Goal: Transaction & Acquisition: Purchase product/service

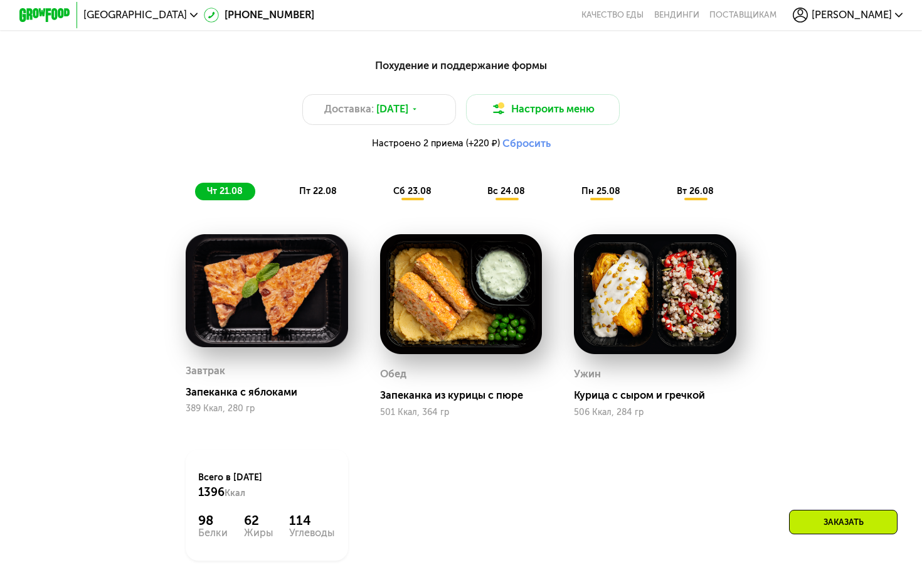
scroll to position [875, 0]
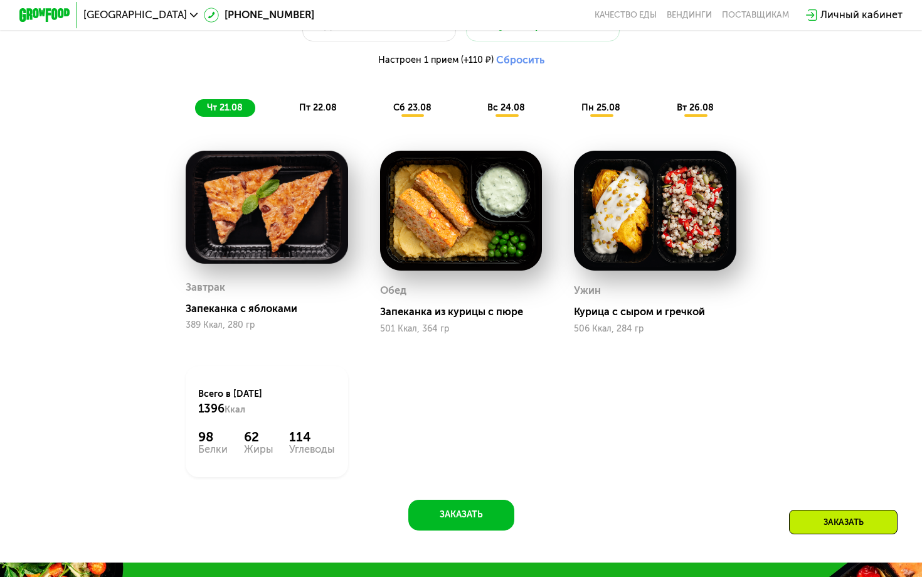
scroll to position [732, 0]
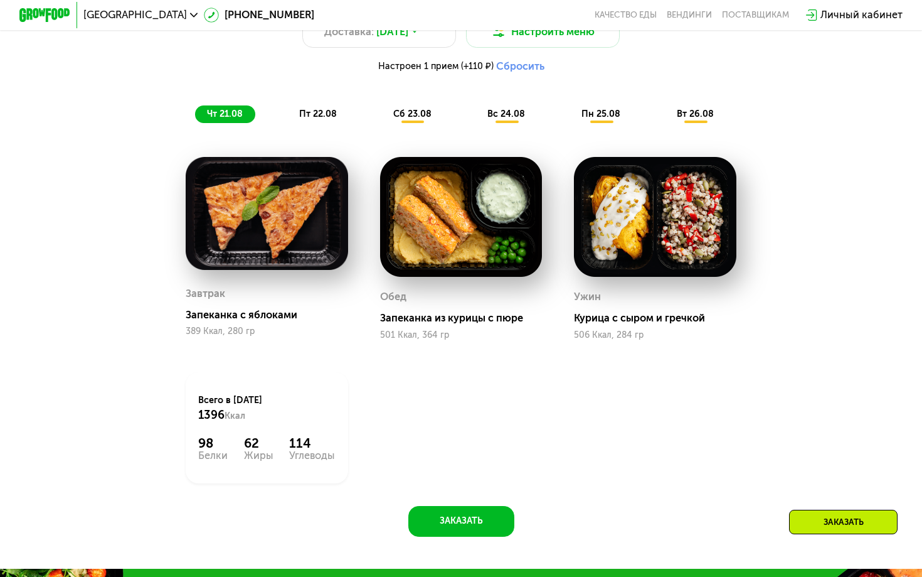
click at [287, 233] on img at bounding box center [267, 213] width 163 height 113
click at [275, 272] on div "Завтрак Запеканка с яблоками 389 Ккал, 280 гр" at bounding box center [267, 248] width 163 height 183
click at [282, 225] on img at bounding box center [267, 213] width 163 height 113
click at [307, 117] on span "пт 22.08" at bounding box center [318, 114] width 38 height 11
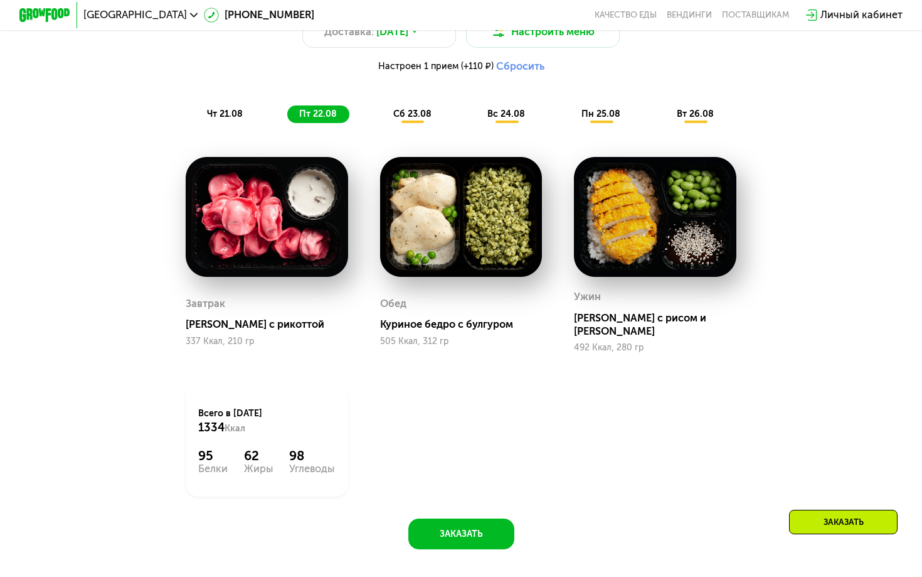
click at [230, 109] on span "чт 21.08" at bounding box center [225, 114] width 36 height 11
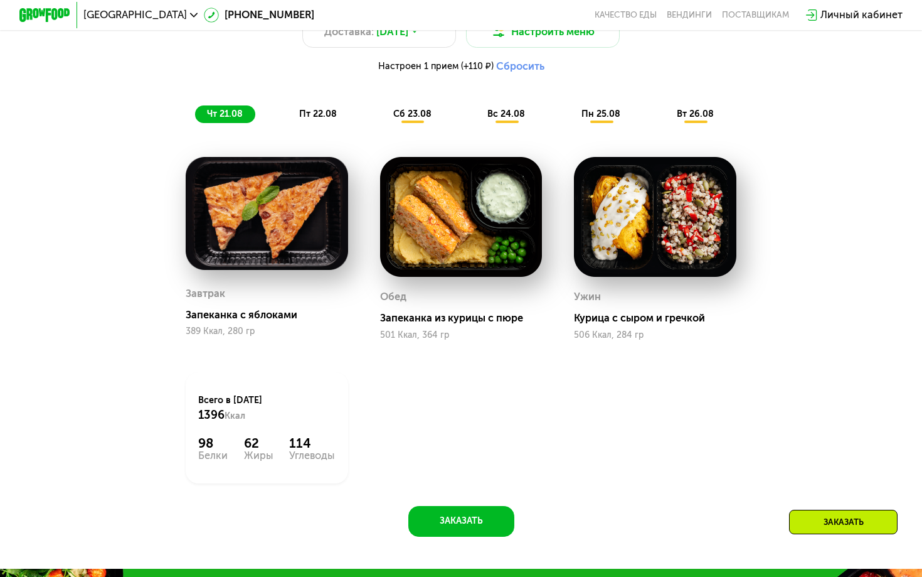
click at [393, 109] on span "сб 23.08" at bounding box center [412, 114] width 38 height 11
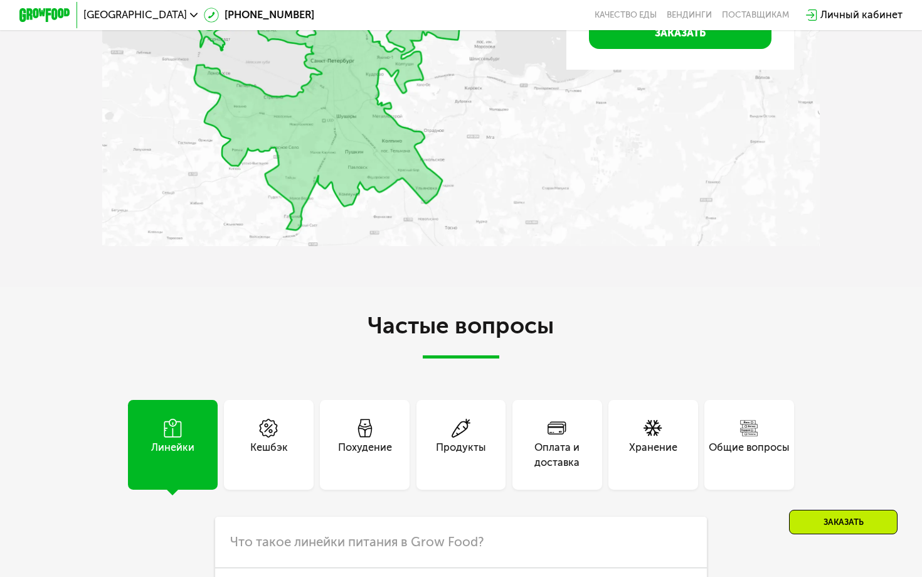
scroll to position [3175, 0]
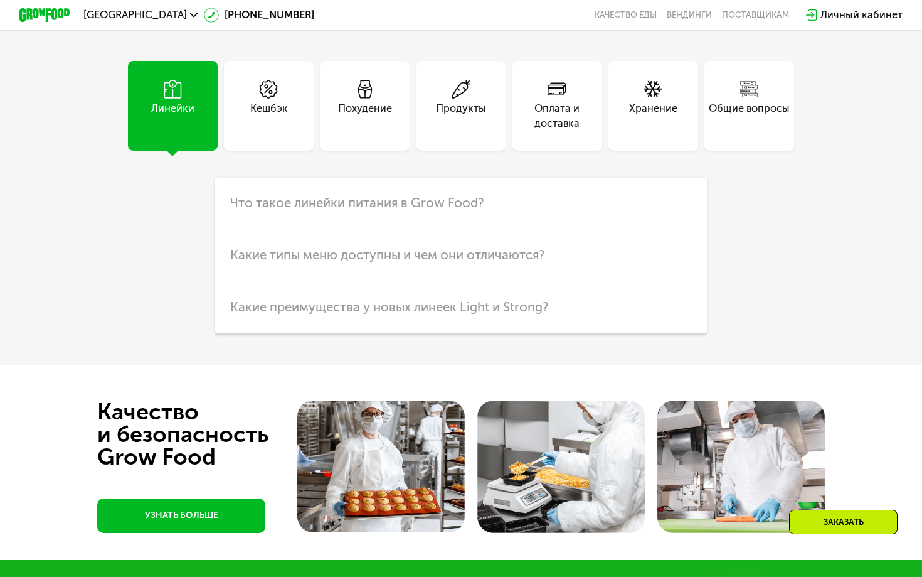
click at [281, 132] on div "Кешбэк" at bounding box center [269, 116] width 38 height 31
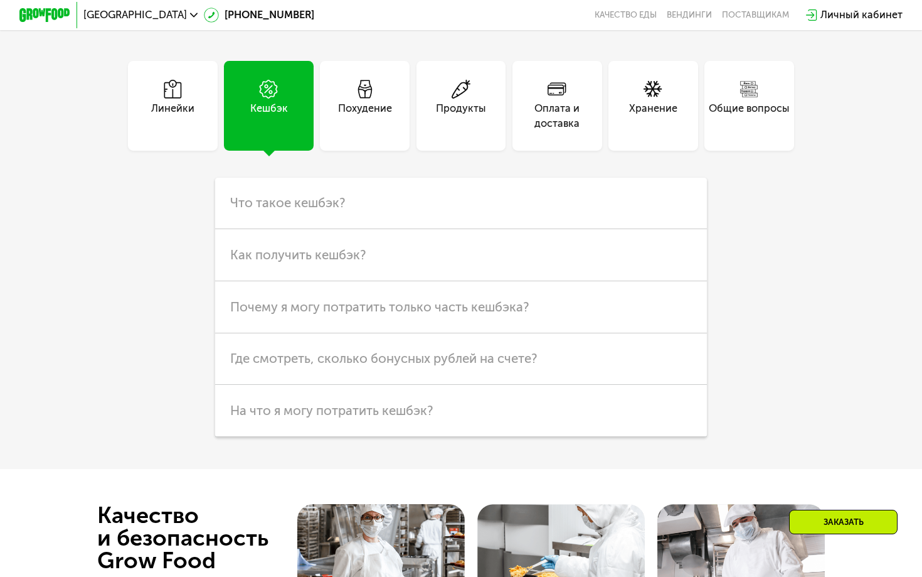
click at [377, 132] on div "Похудение" at bounding box center [365, 116] width 54 height 31
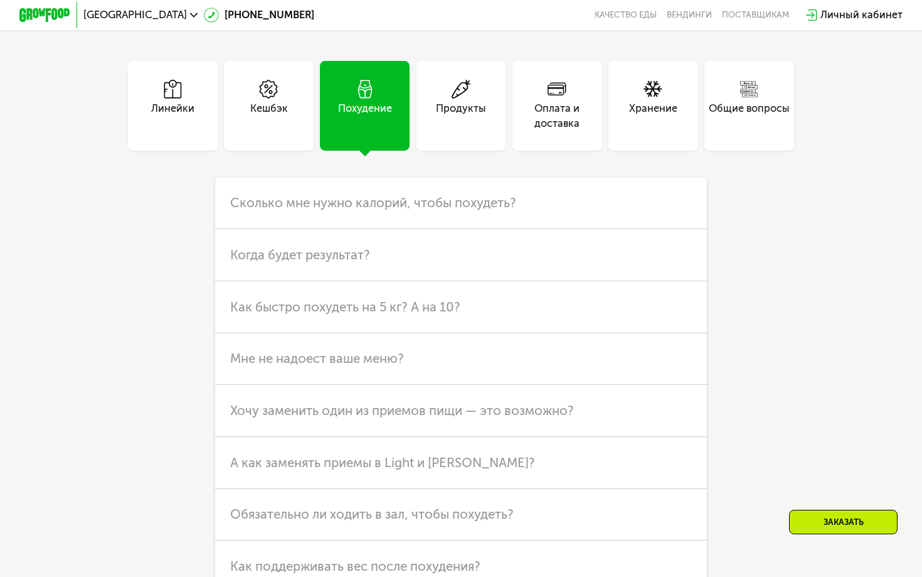
click at [467, 132] on div "Продукты" at bounding box center [461, 116] width 50 height 31
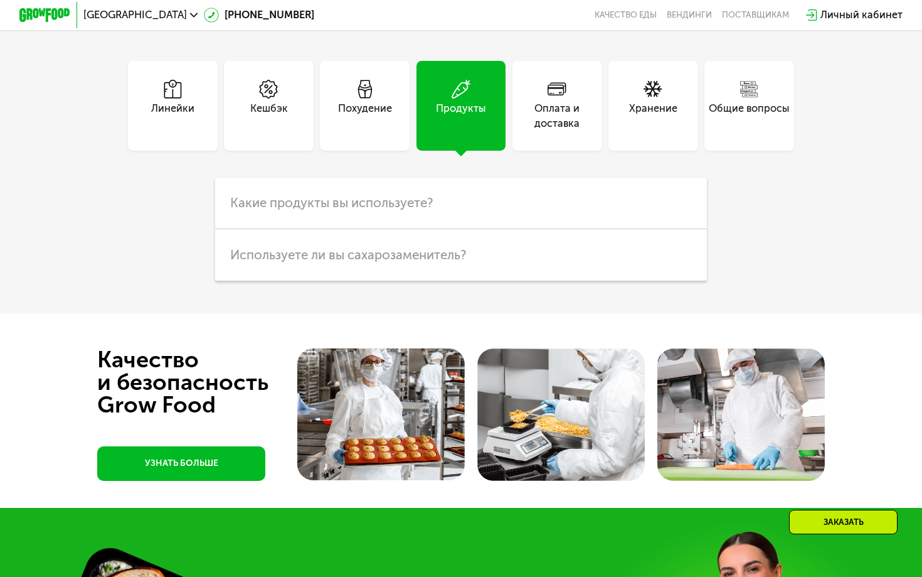
click at [557, 132] on div "Оплата и доставка" at bounding box center [558, 116] width 90 height 31
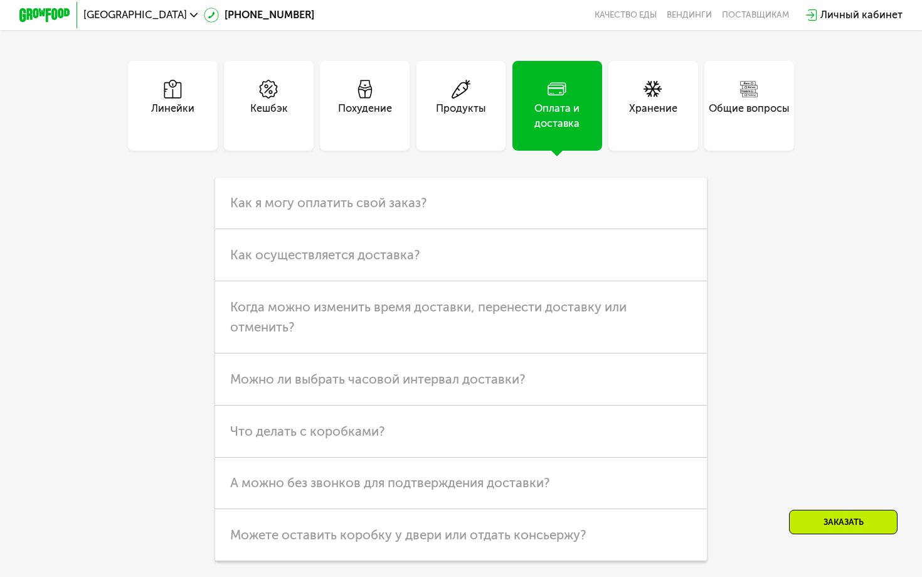
click at [669, 132] on div "Хранение" at bounding box center [653, 116] width 48 height 31
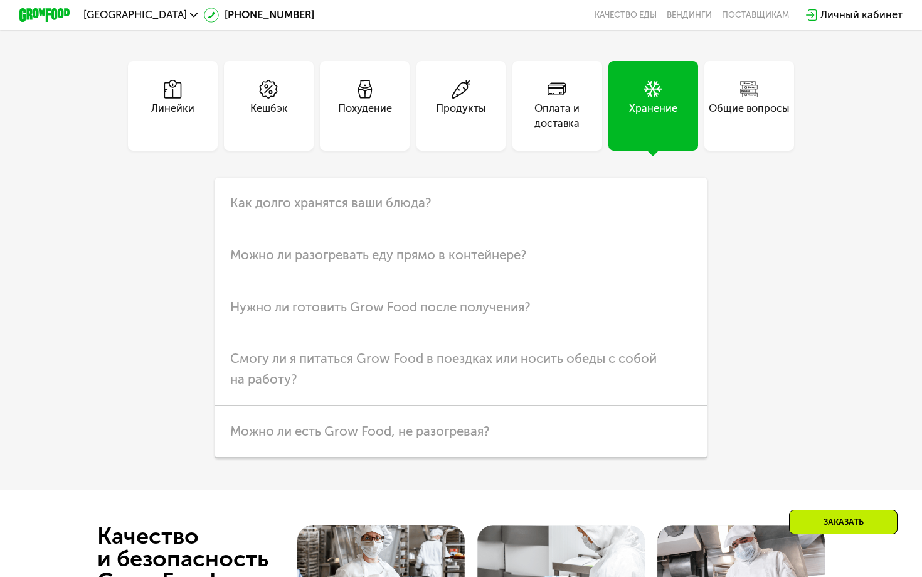
click at [748, 132] on div "Общие вопросы" at bounding box center [749, 116] width 81 height 31
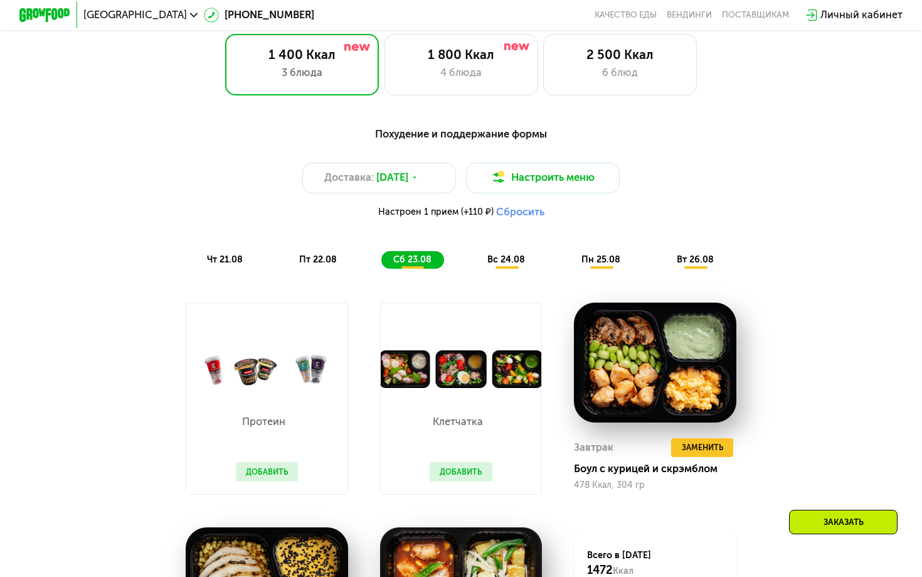
scroll to position [511, 0]
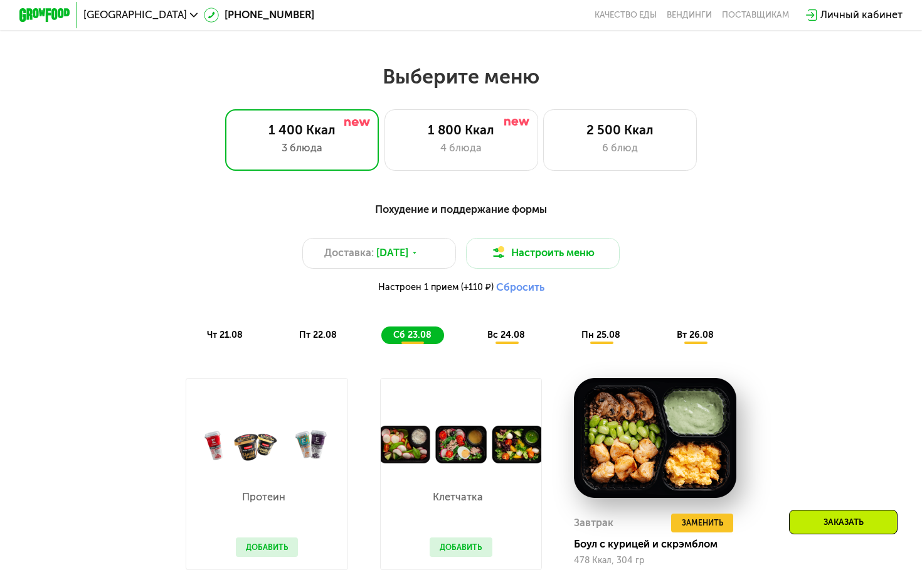
click at [287, 339] on div "чт 21.08" at bounding box center [318, 335] width 62 height 18
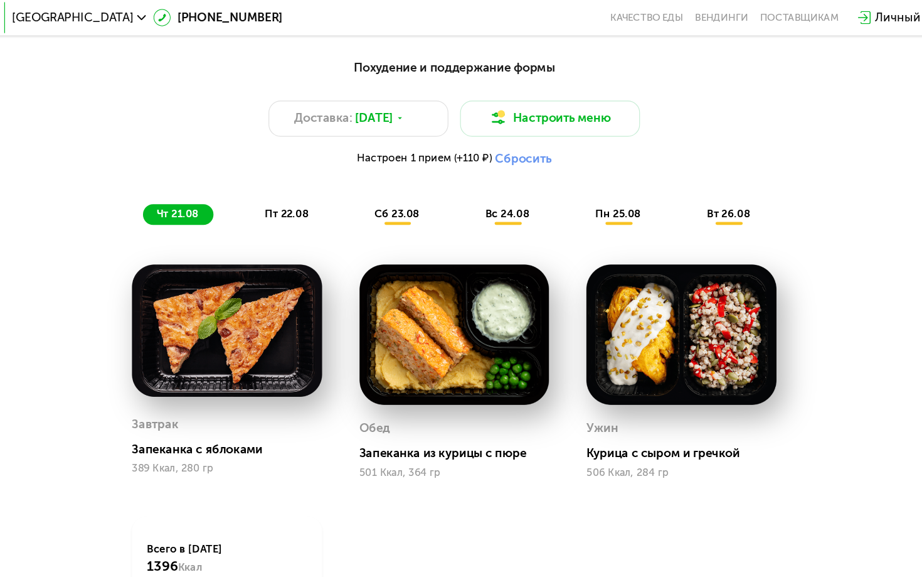
scroll to position [657, 0]
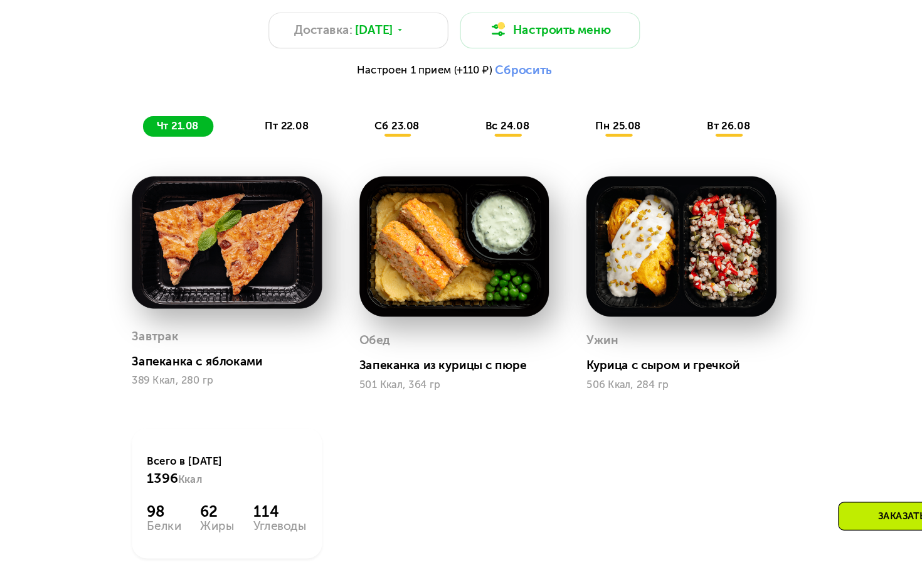
click at [299, 183] on span "пт 22.08" at bounding box center [318, 188] width 38 height 11
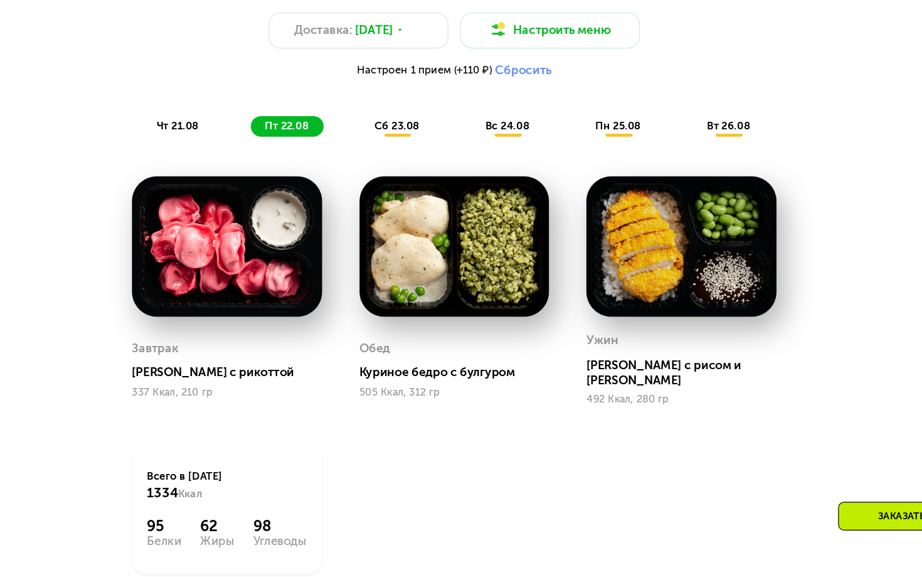
click at [207, 183] on span "чт 21.08" at bounding box center [225, 188] width 36 height 11
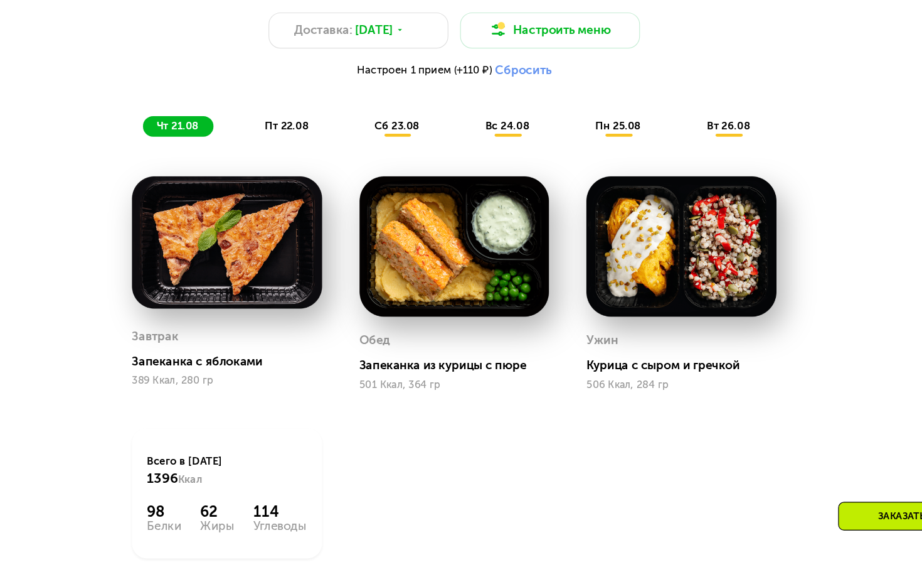
click at [393, 183] on span "сб 23.08" at bounding box center [412, 188] width 38 height 11
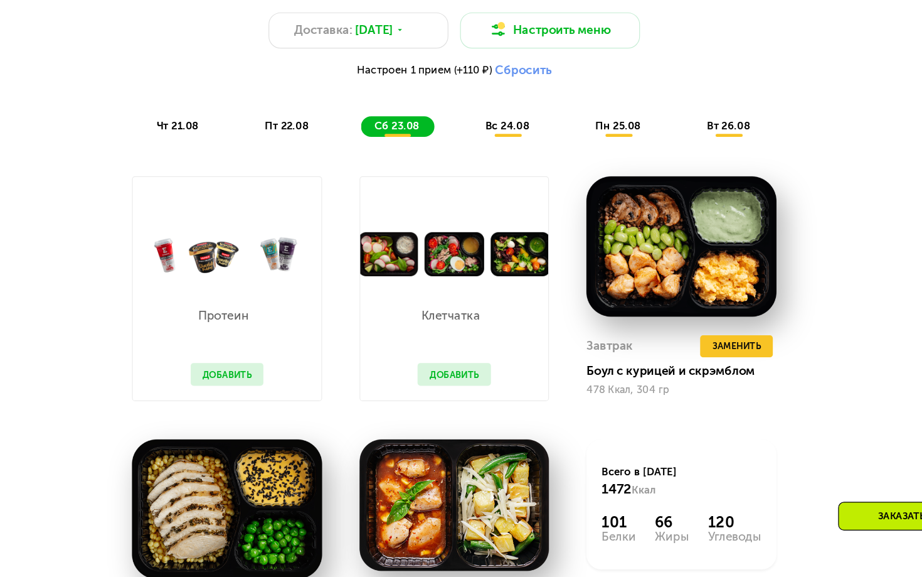
click at [488, 183] on span "вс 24.08" at bounding box center [507, 188] width 38 height 11
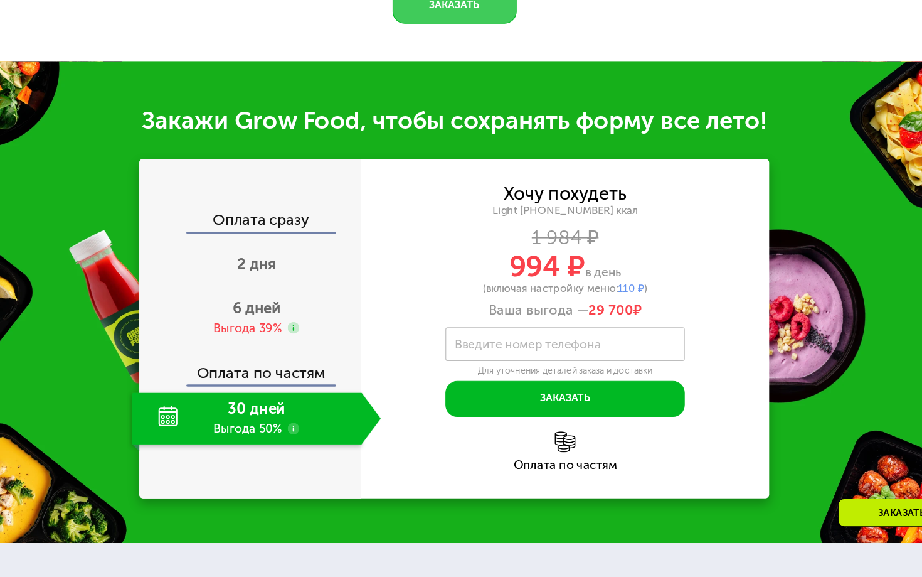
scroll to position [1229, 0]
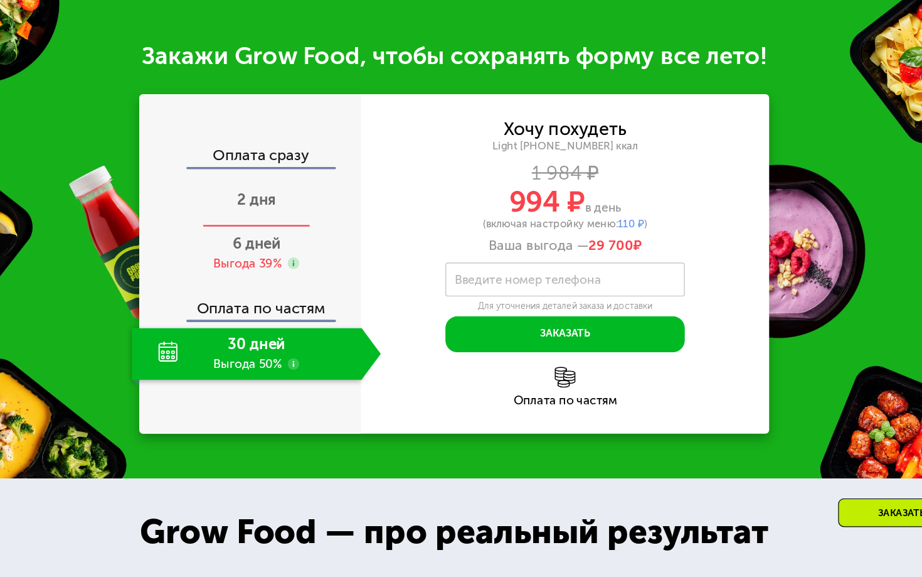
click at [232, 233] on div "2 дня" at bounding box center [292, 255] width 213 height 45
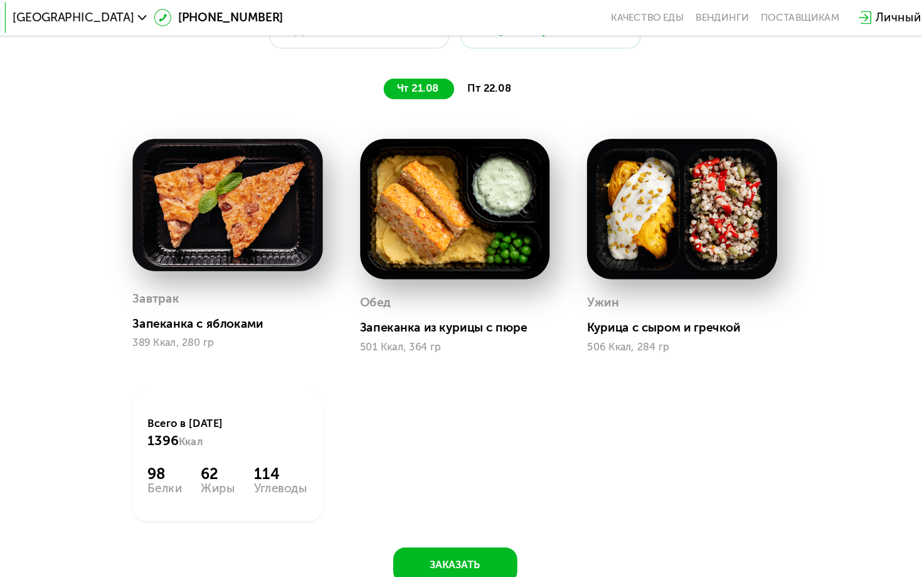
scroll to position [734, 0]
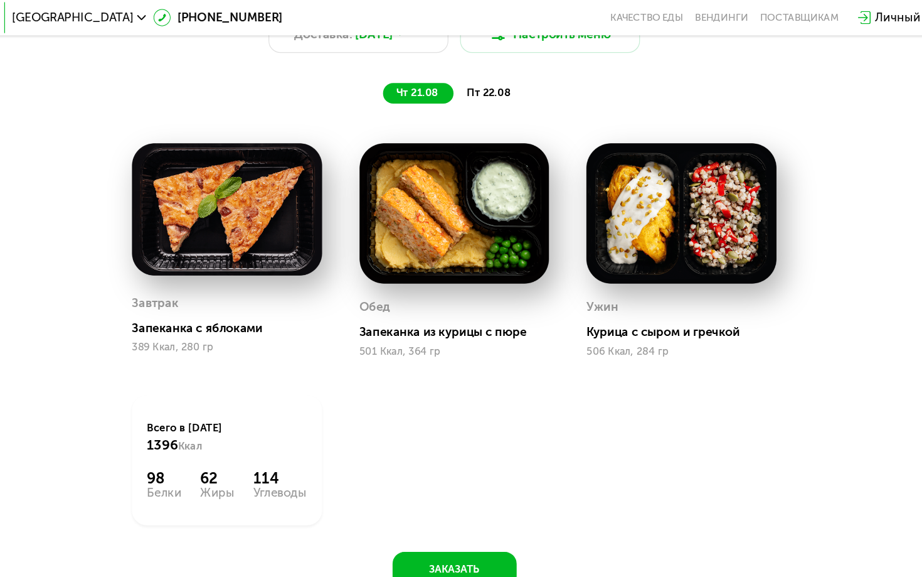
click at [472, 77] on span "пт 22.08" at bounding box center [491, 79] width 38 height 11
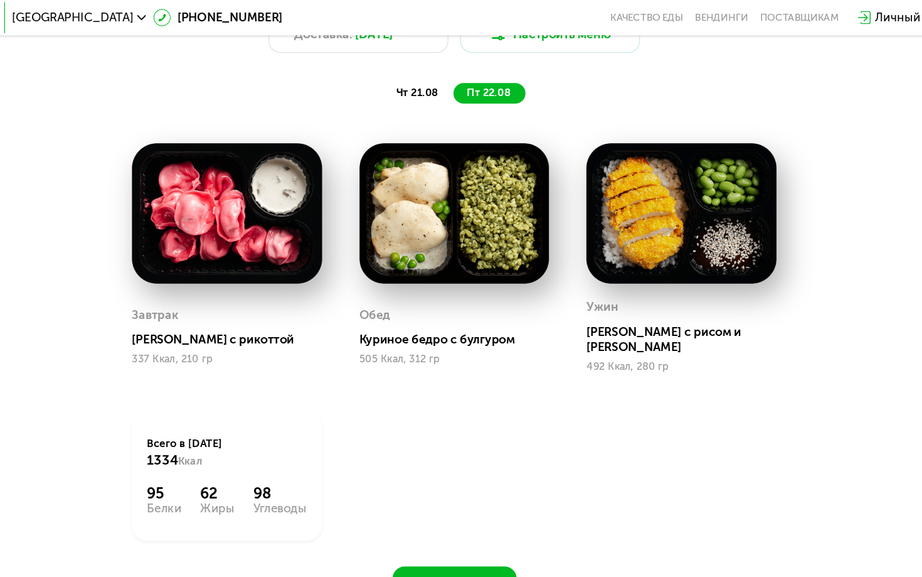
click at [412, 81] on span "чт 21.08" at bounding box center [430, 79] width 36 height 11
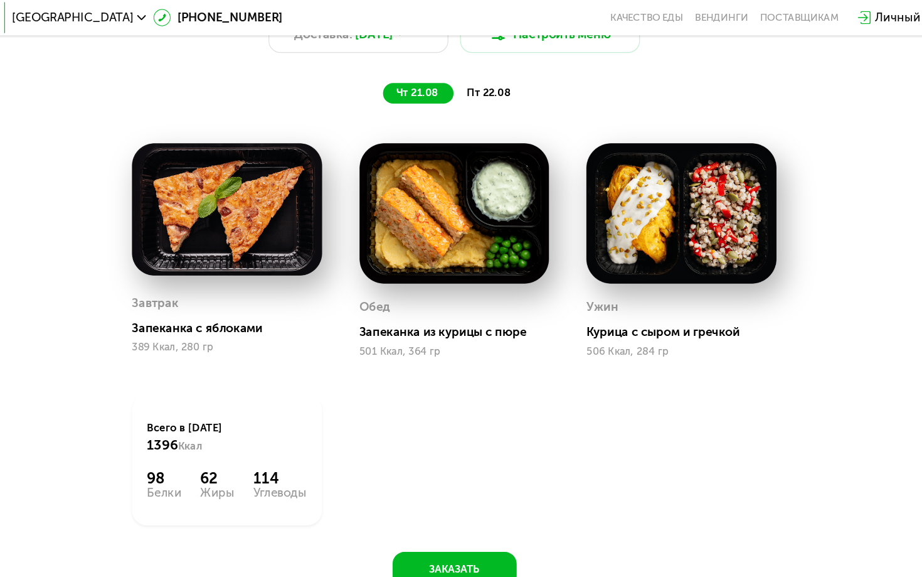
click at [472, 81] on span "пт 22.08" at bounding box center [491, 79] width 38 height 11
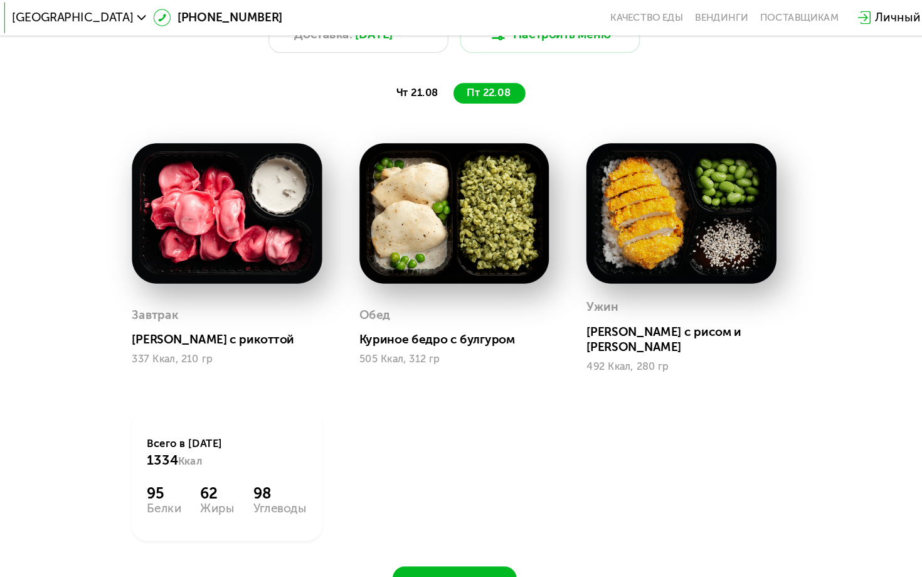
click at [412, 81] on span "чт 21.08" at bounding box center [430, 79] width 36 height 11
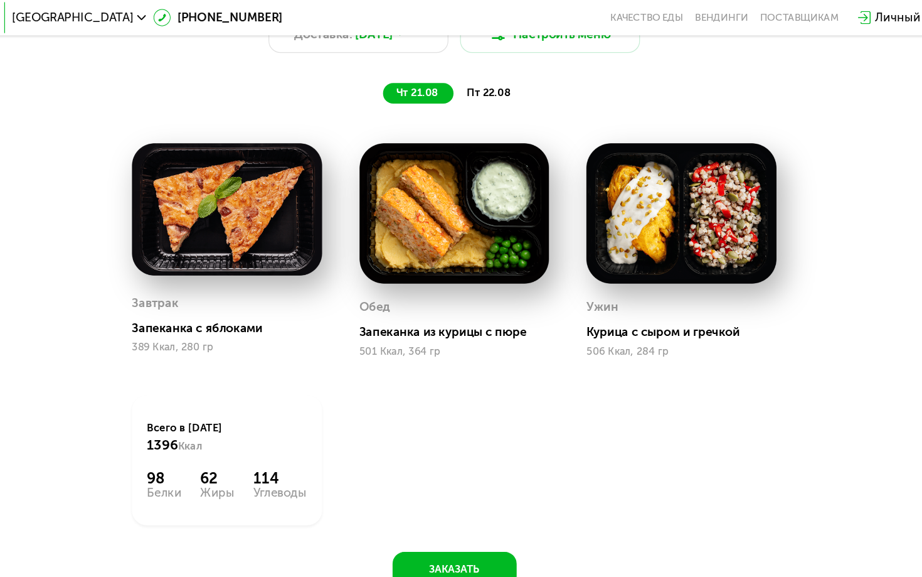
click at [461, 81] on div "пт 22.08" at bounding box center [492, 80] width 62 height 18
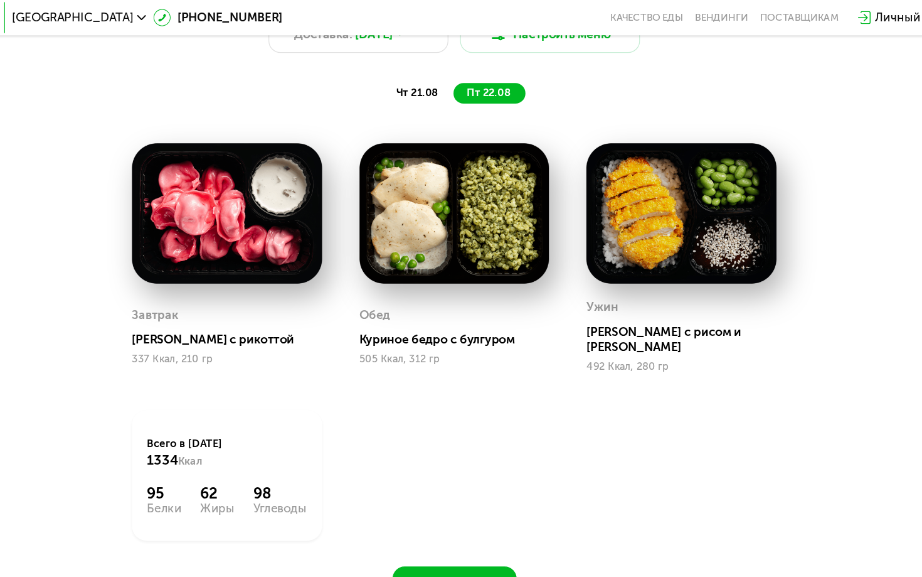
click at [461, 82] on div "чт 21.08" at bounding box center [492, 80] width 62 height 18
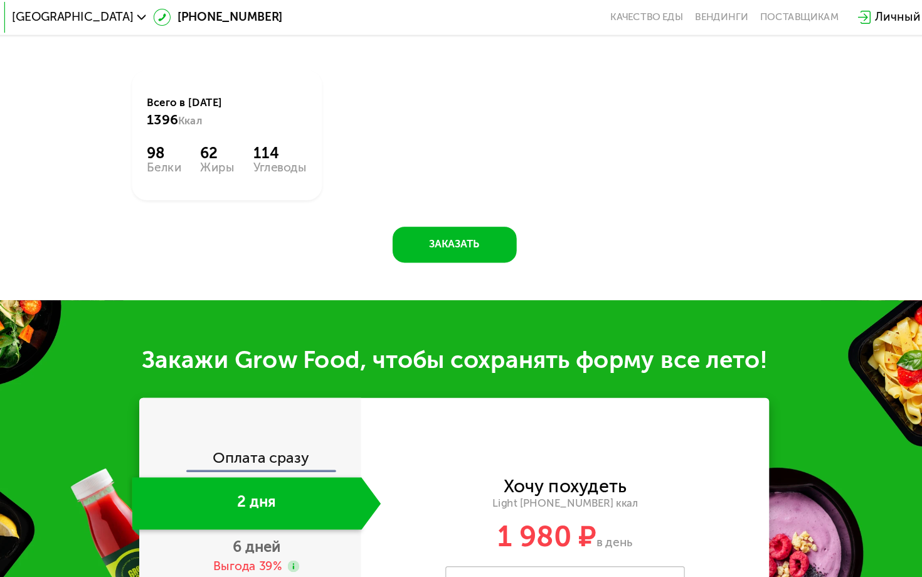
scroll to position [974, 0]
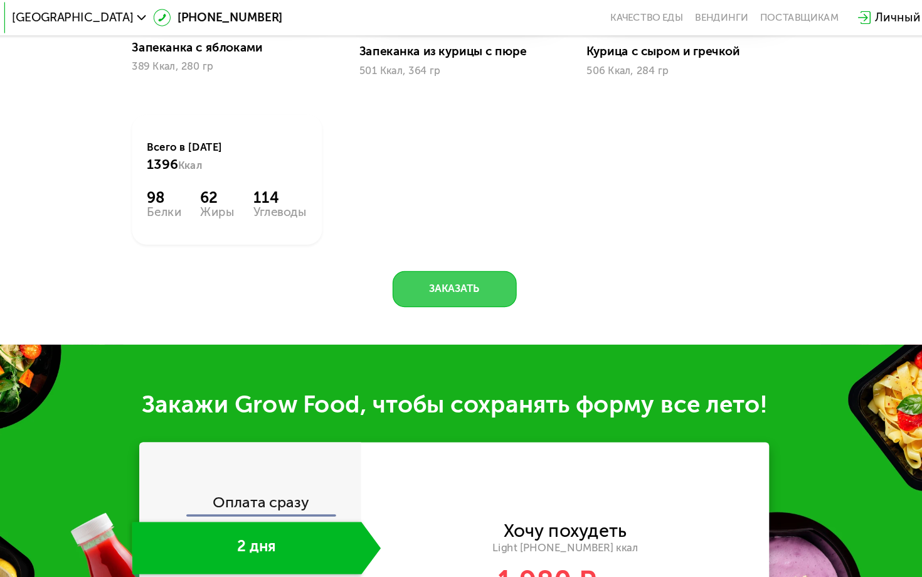
click at [408, 247] on button "Заказать" at bounding box center [461, 247] width 106 height 31
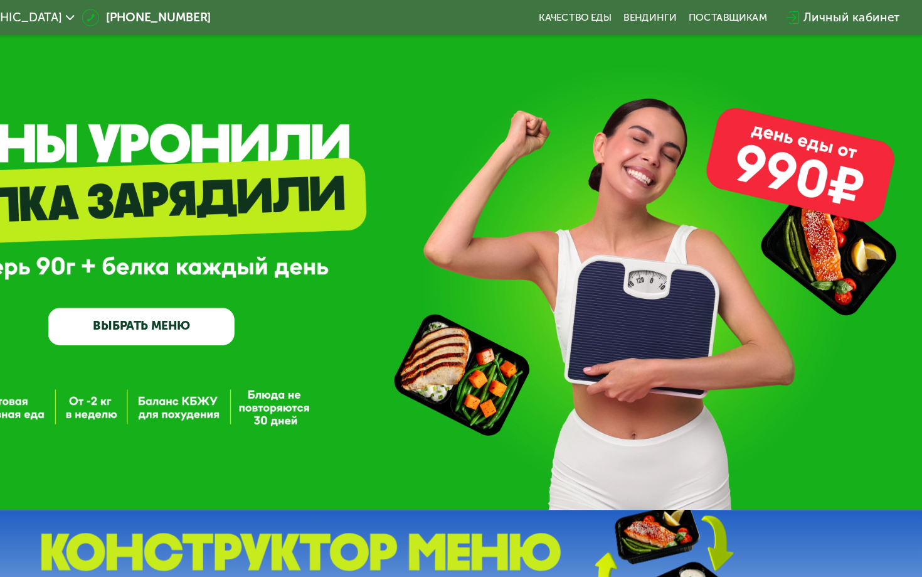
click at [821, 13] on div "Личный кабинет" at bounding box center [862, 16] width 82 height 16
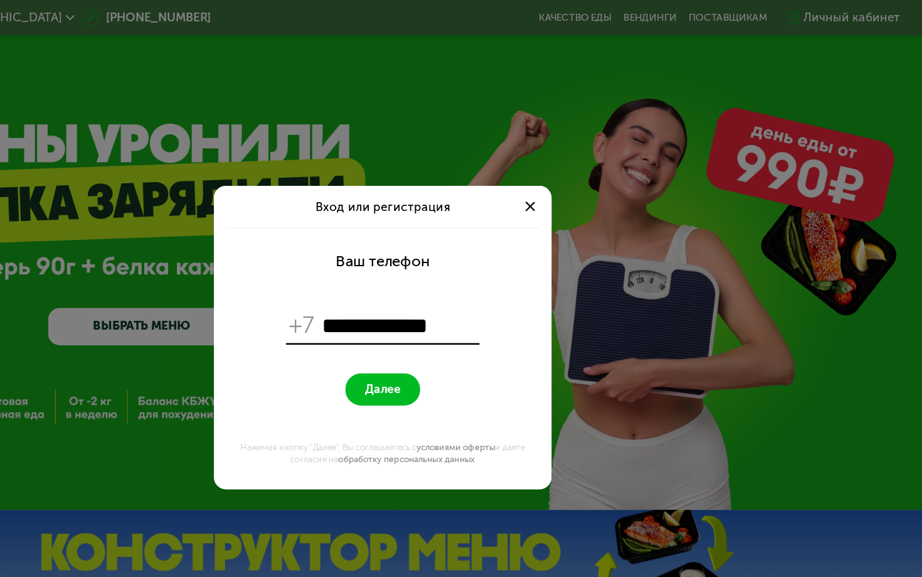
click at [446, 335] on span "Далее" at bounding box center [461, 332] width 30 height 12
click at [409, 280] on input "**********" at bounding box center [475, 278] width 132 height 24
type input "**********"
click at [446, 337] on span "Далее" at bounding box center [461, 332] width 30 height 12
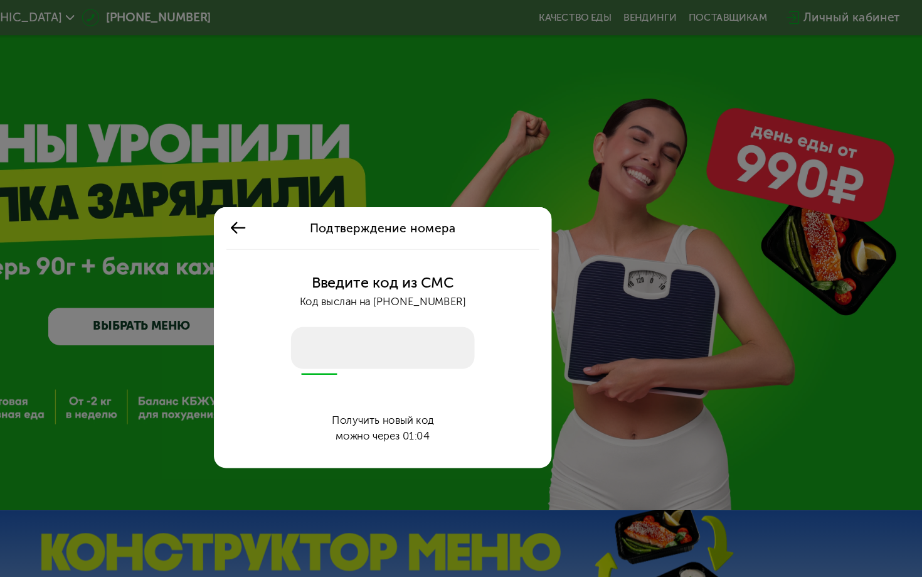
click at [383, 304] on input "number" at bounding box center [461, 297] width 156 height 36
type input "****"
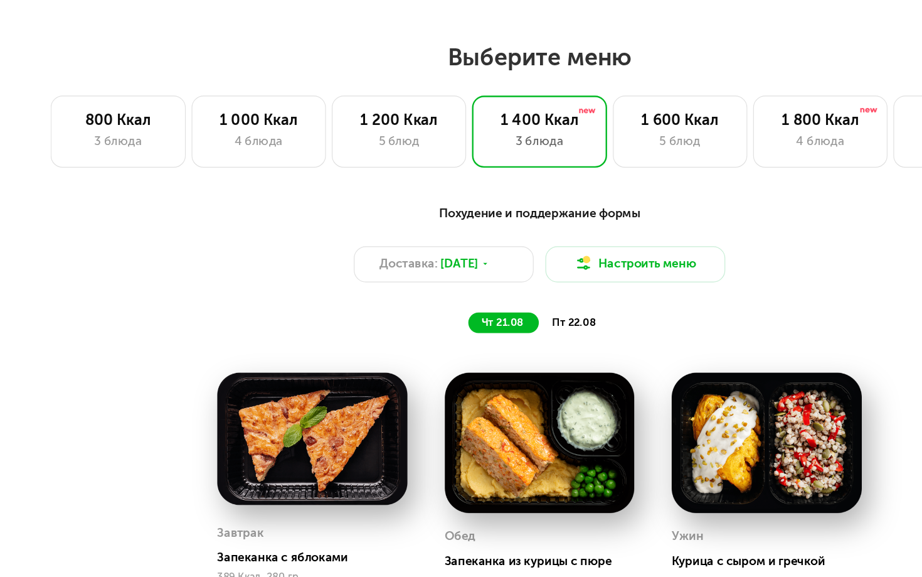
scroll to position [465, 0]
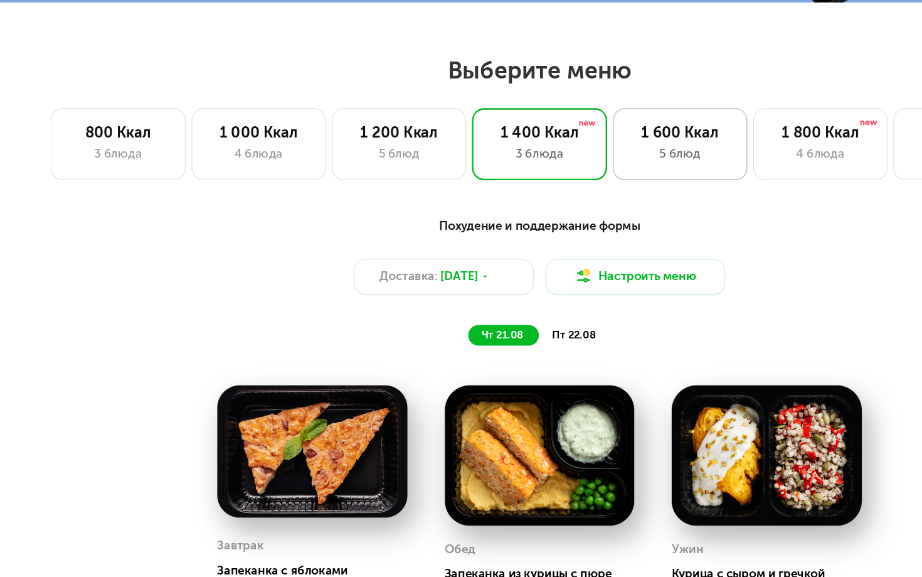
click at [566, 186] on div "5 блюд" at bounding box center [581, 194] width 88 height 16
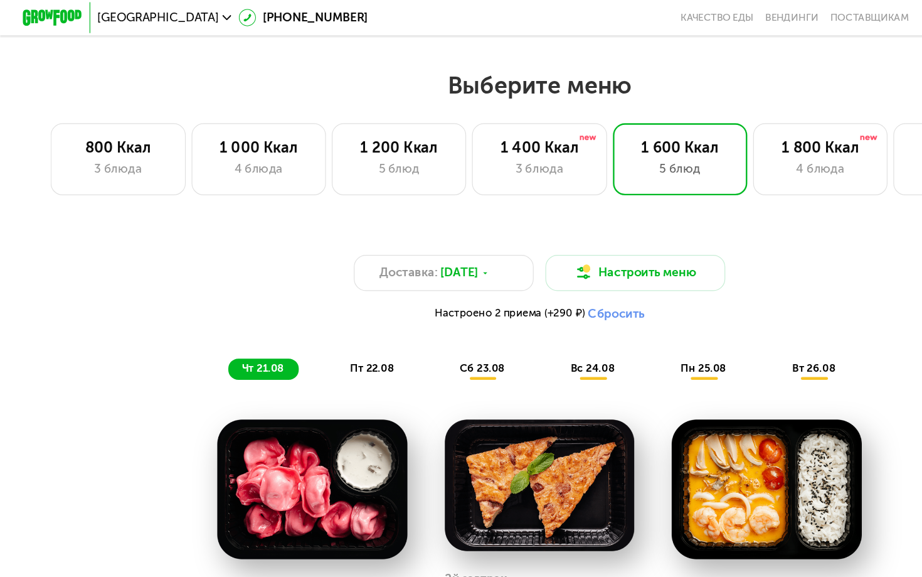
scroll to position [504, 0]
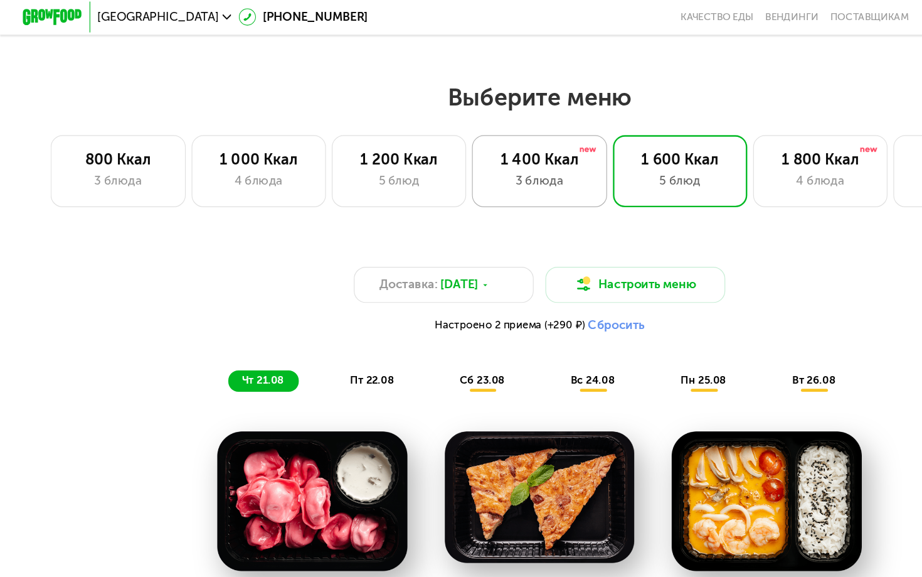
click at [481, 160] on div "3 блюда" at bounding box center [461, 155] width 88 height 16
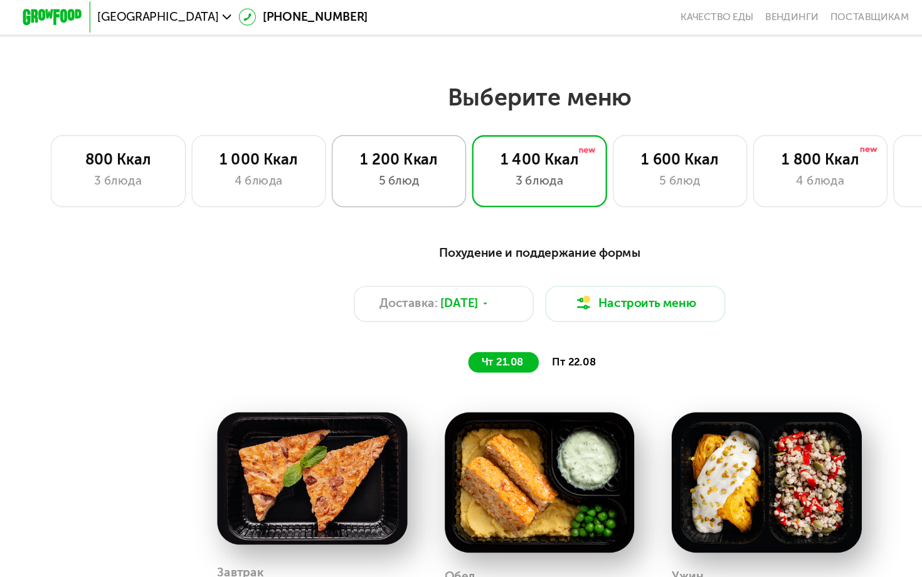
click at [342, 132] on div "1 200 Ккал" at bounding box center [341, 137] width 88 height 16
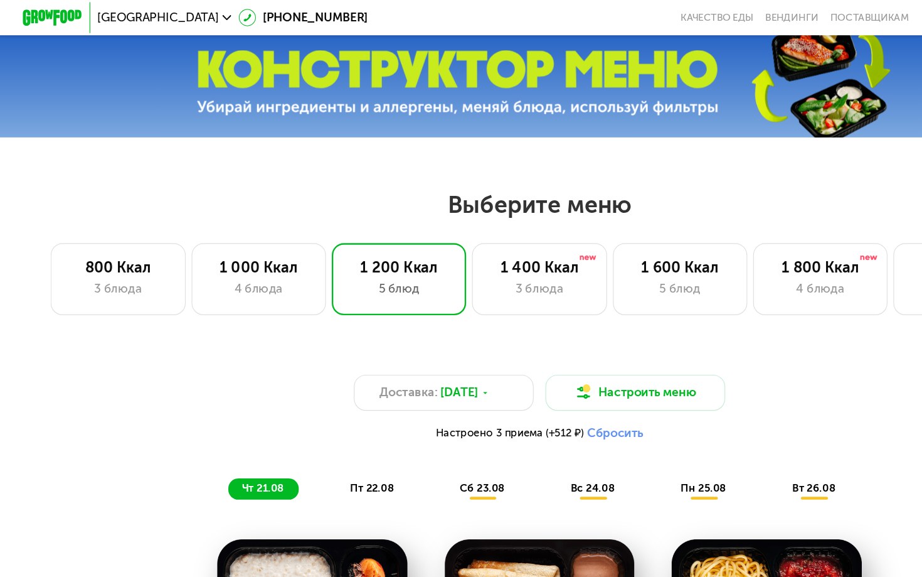
scroll to position [386, 0]
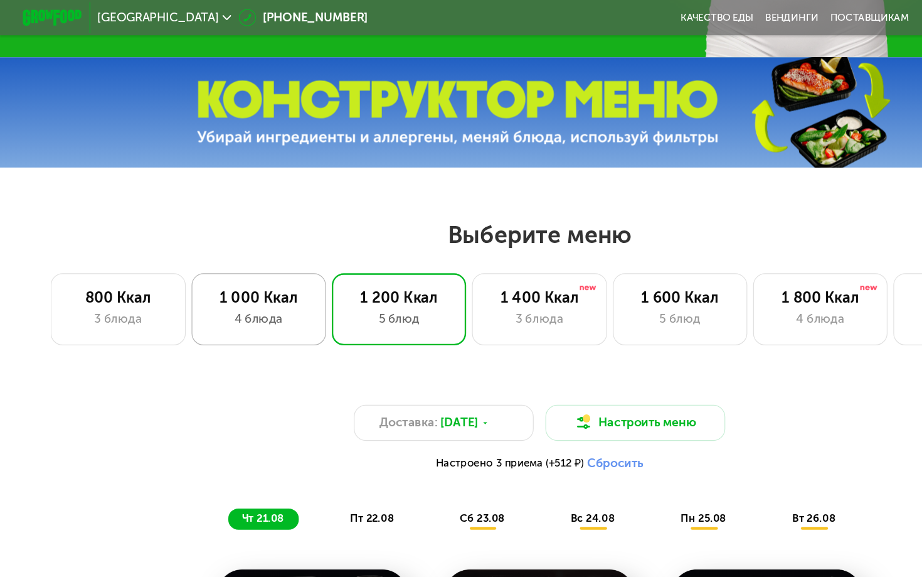
click at [219, 260] on div "1 000 Ккал" at bounding box center [221, 255] width 88 height 16
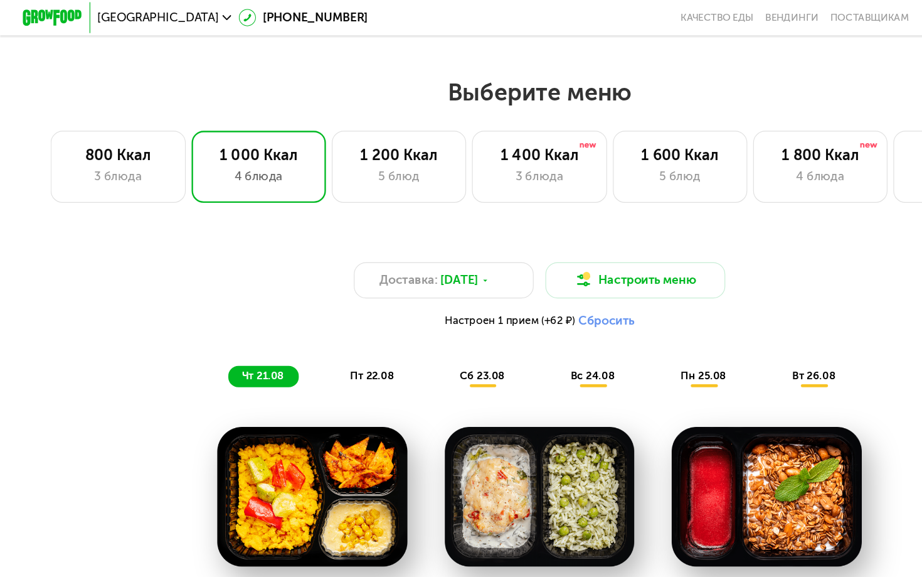
scroll to position [390, 0]
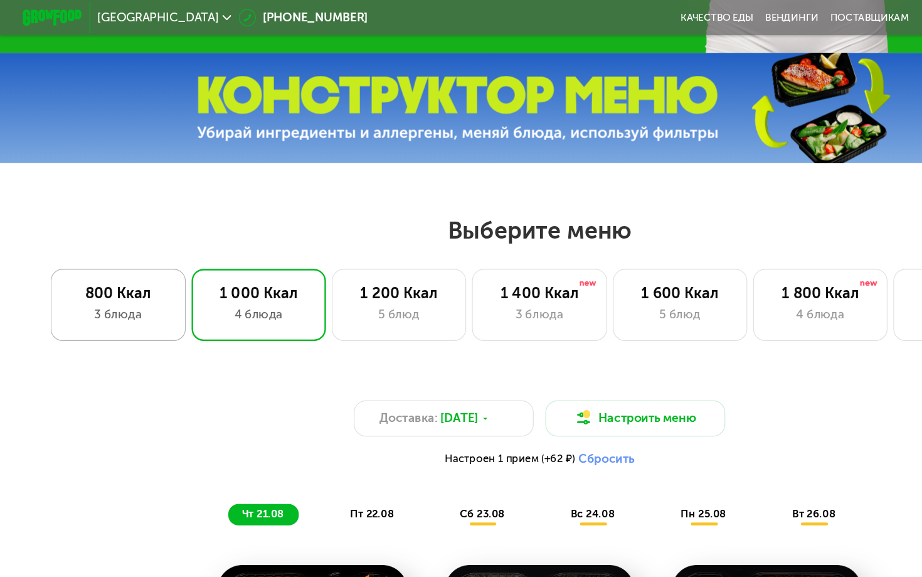
click at [114, 269] on div "3 блюда" at bounding box center [101, 269] width 88 height 16
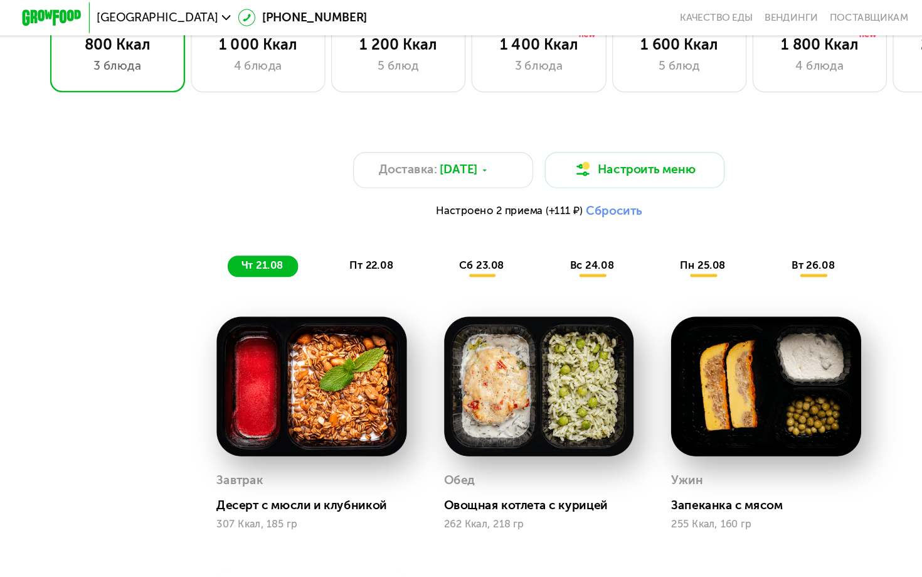
scroll to position [568, 0]
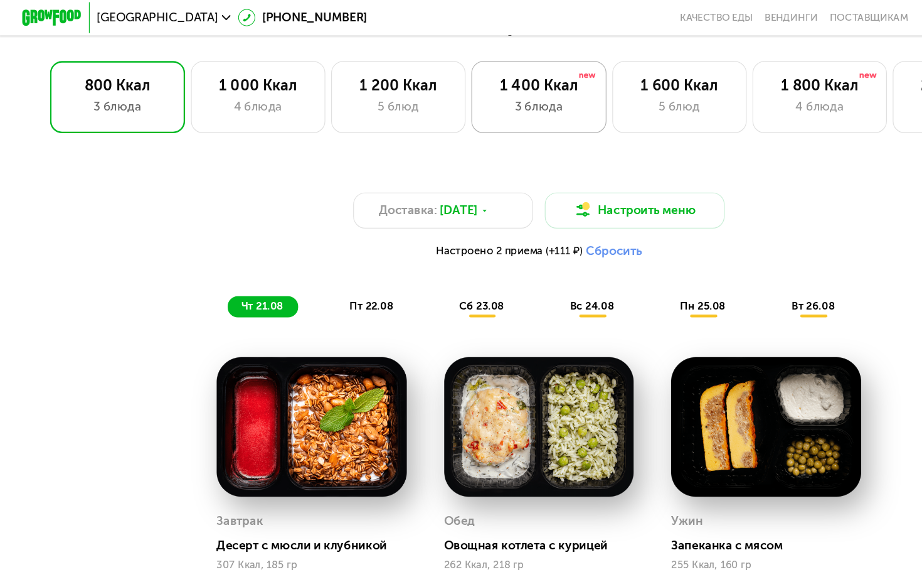
click at [454, 92] on div "3 блюда" at bounding box center [461, 91] width 88 height 16
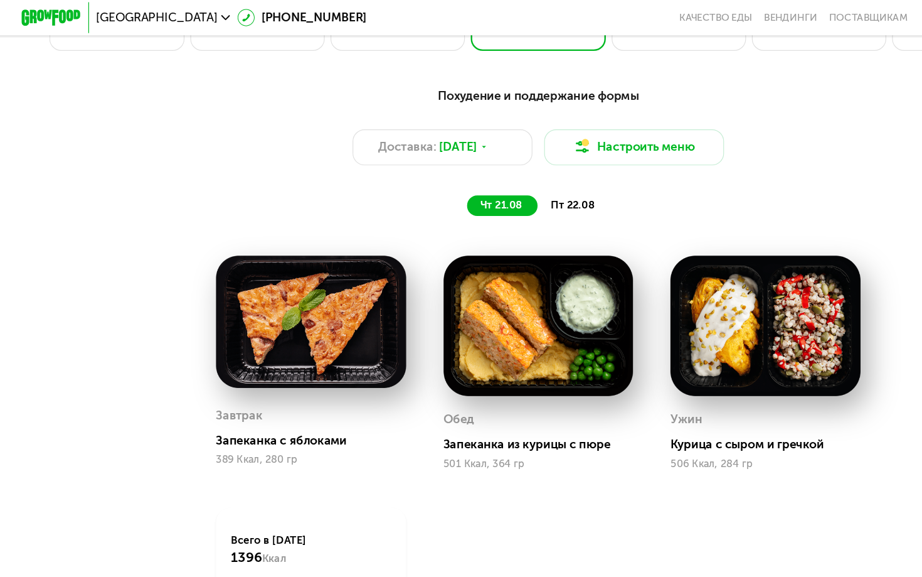
scroll to position [592, 0]
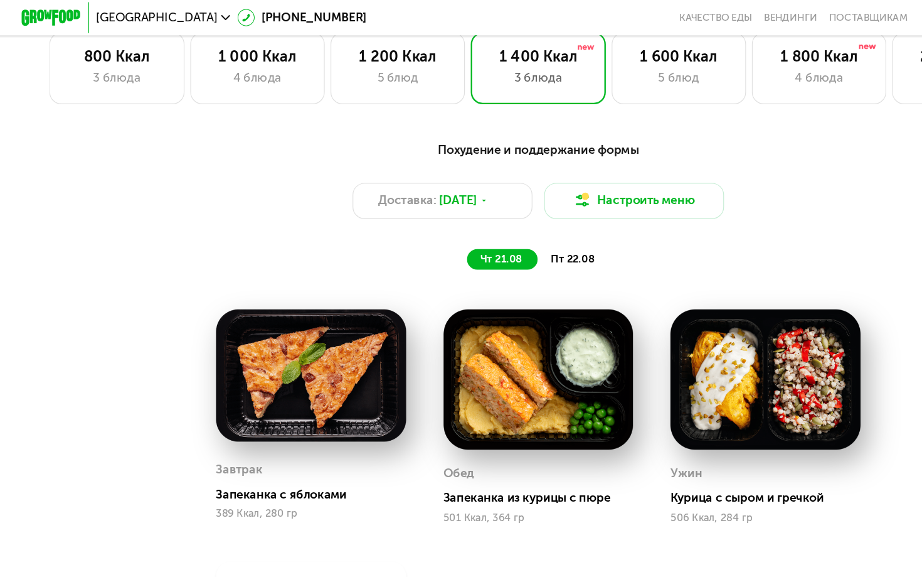
click at [498, 216] on span "пт 22.08" at bounding box center [491, 221] width 38 height 11
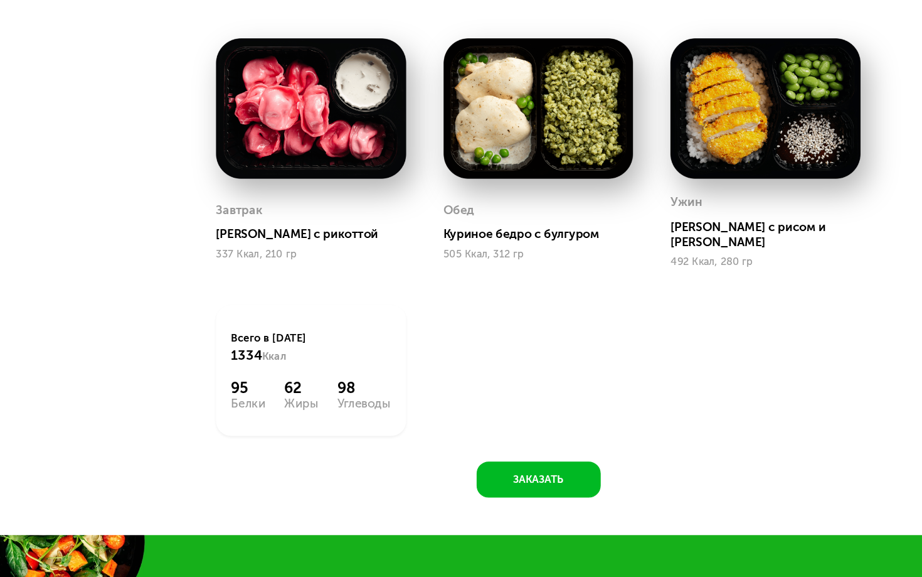
scroll to position [1076, 0]
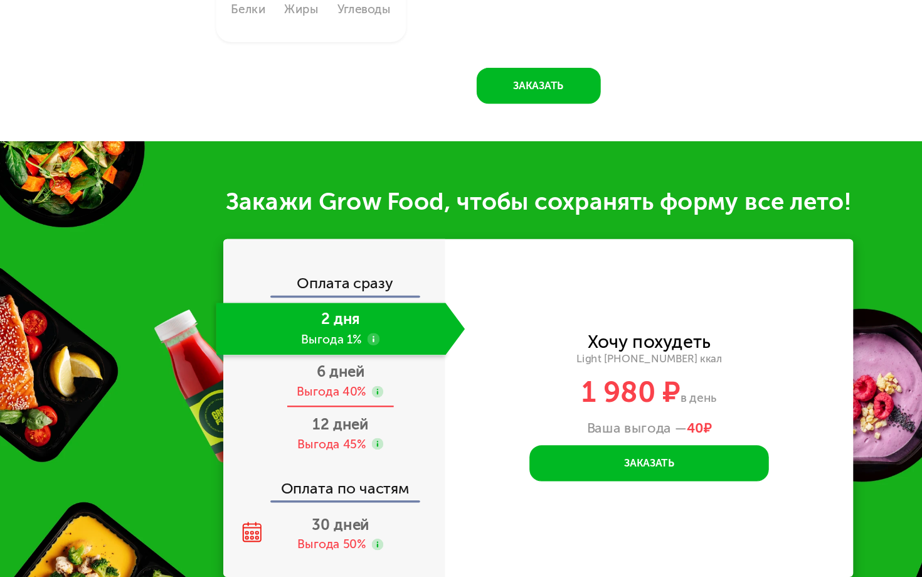
click at [285, 394] on span "6 дней" at bounding box center [292, 401] width 41 height 15
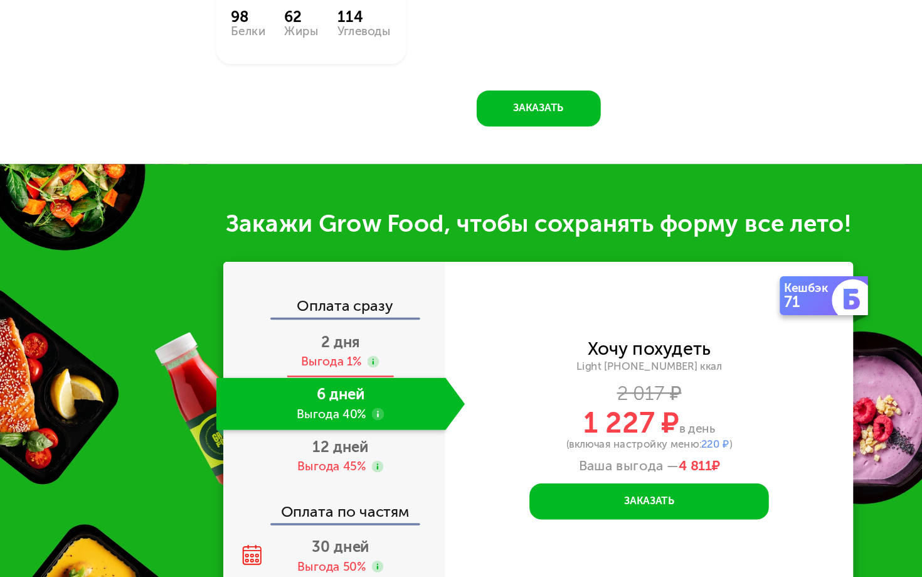
click at [271, 362] on div "2 дня Выгода 1%" at bounding box center [292, 384] width 213 height 45
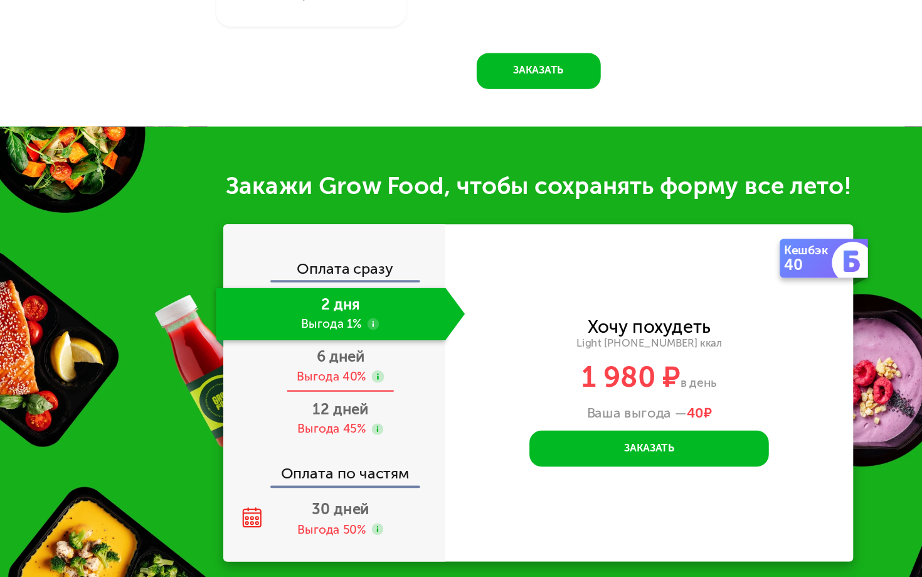
click at [283, 375] on div "6 дней Выгода 40%" at bounding box center [292, 397] width 213 height 45
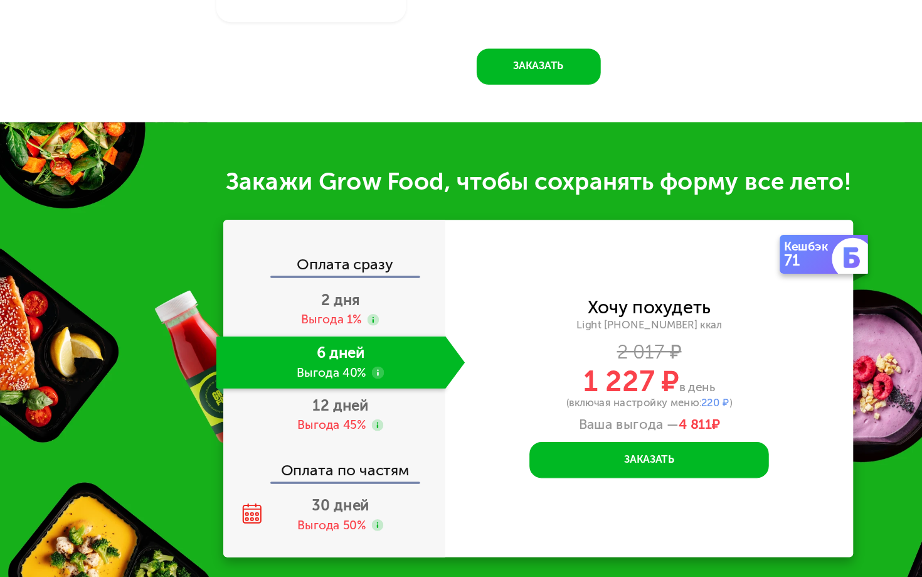
scroll to position [1113, 0]
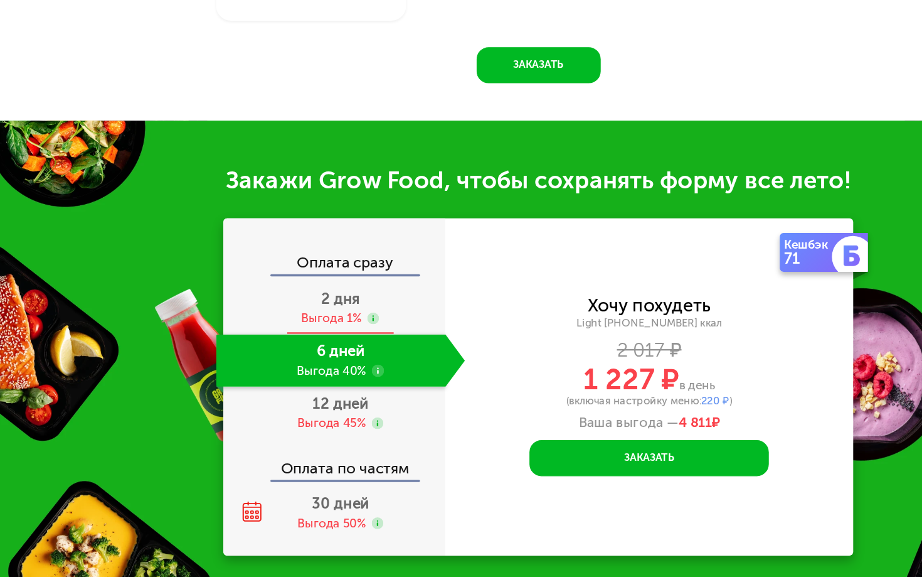
click at [285, 331] on span "2 дня" at bounding box center [291, 338] width 33 height 15
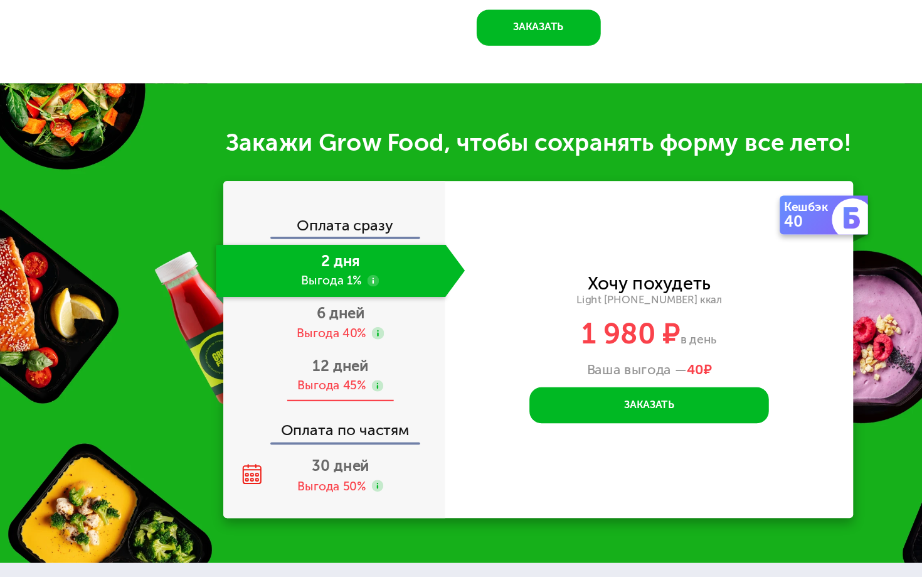
click at [287, 382] on div "12 дней Выгода 45%" at bounding box center [292, 404] width 213 height 45
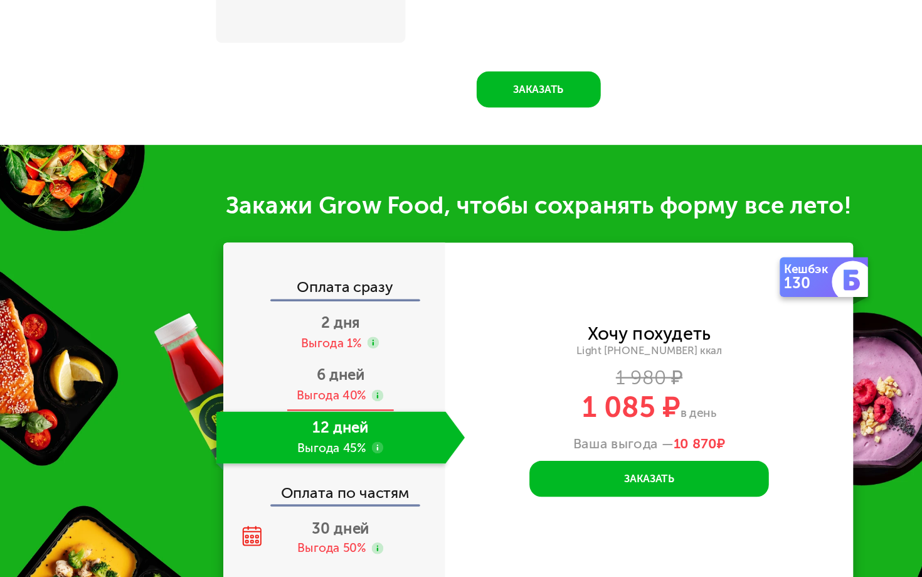
click at [283, 390] on div "6 дней Выгода 40%" at bounding box center [292, 412] width 213 height 45
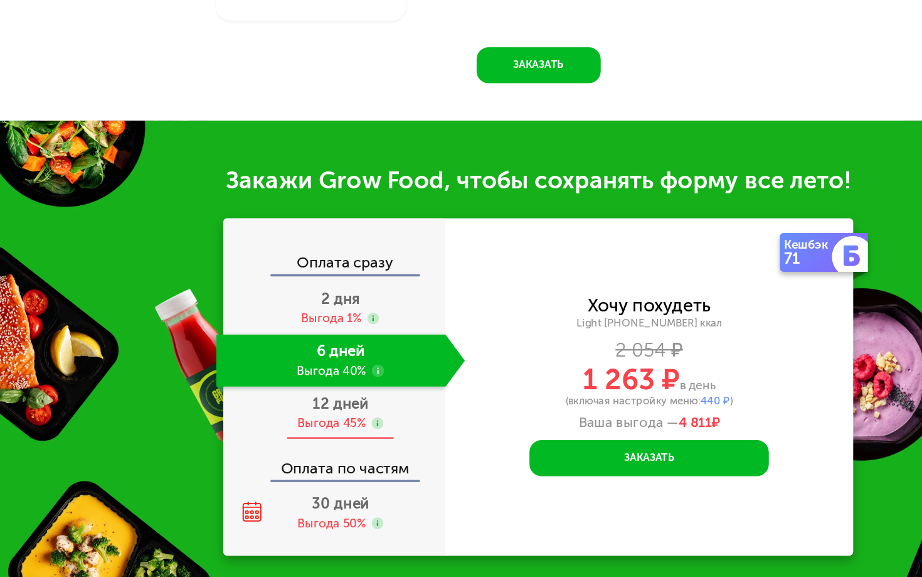
click at [290, 439] on div "Выгода 45%" at bounding box center [284, 446] width 58 height 14
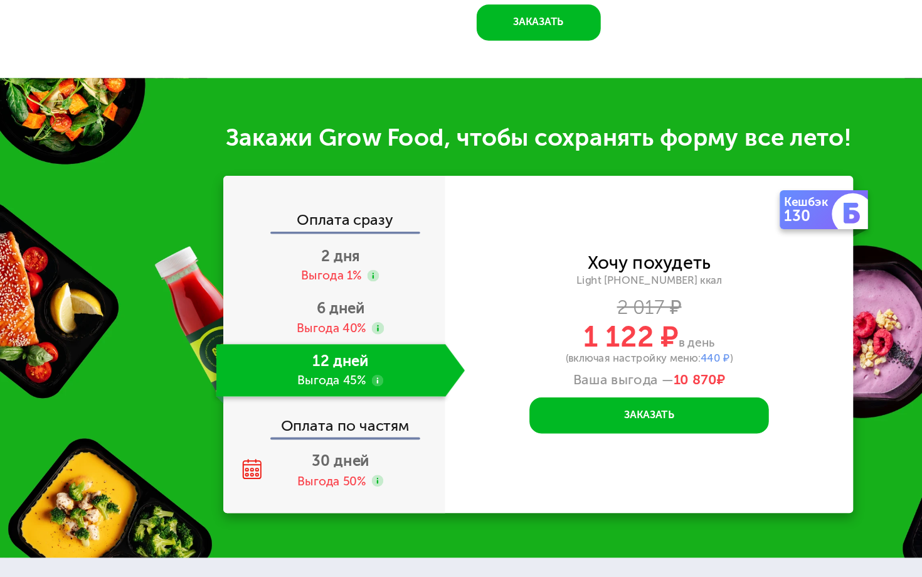
scroll to position [1151, 0]
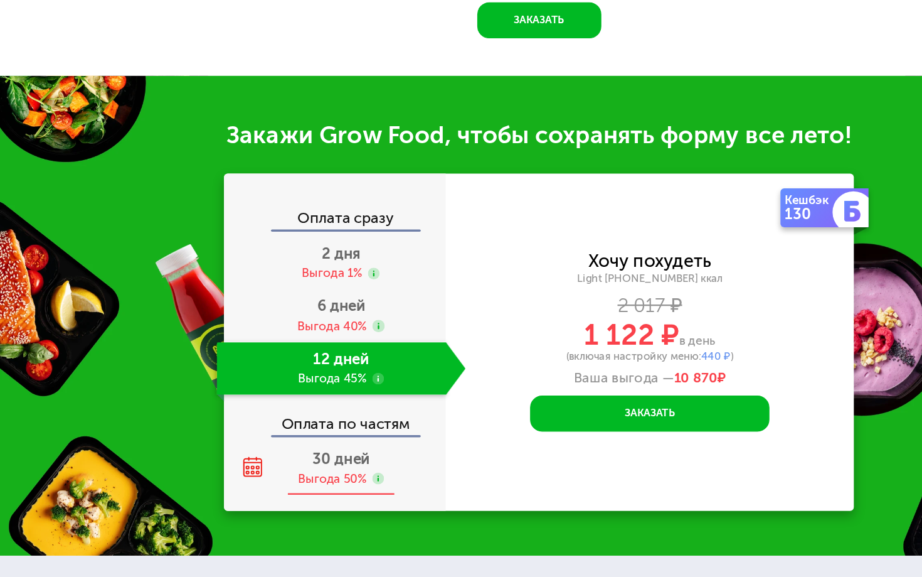
click at [287, 486] on div "Выгода 50%" at bounding box center [284, 493] width 58 height 14
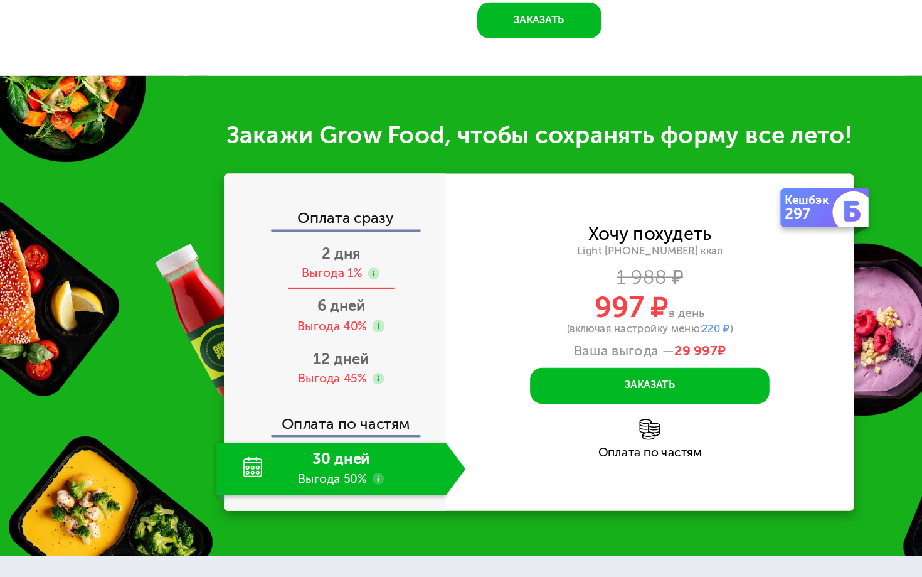
click at [275, 287] on div "2 дня Выгода 1%" at bounding box center [292, 309] width 213 height 45
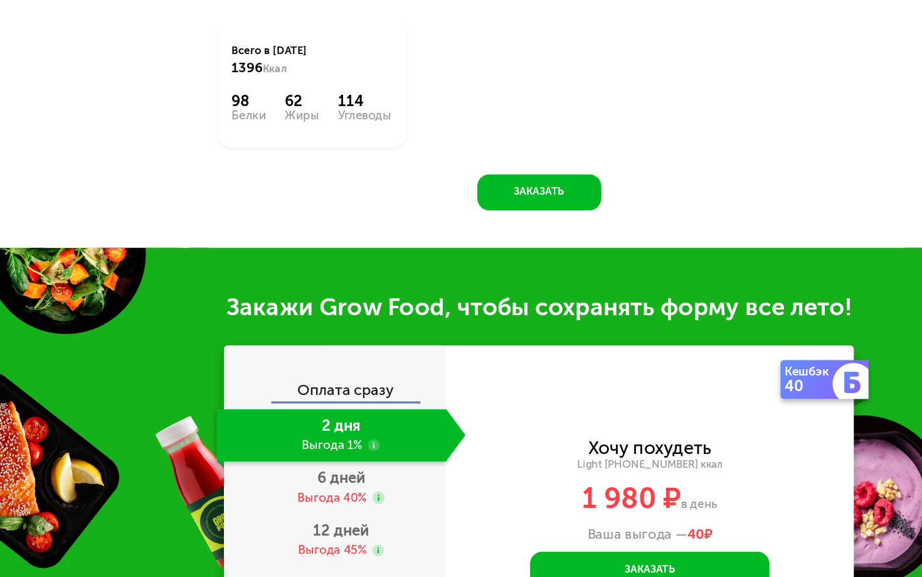
scroll to position [1099, 0]
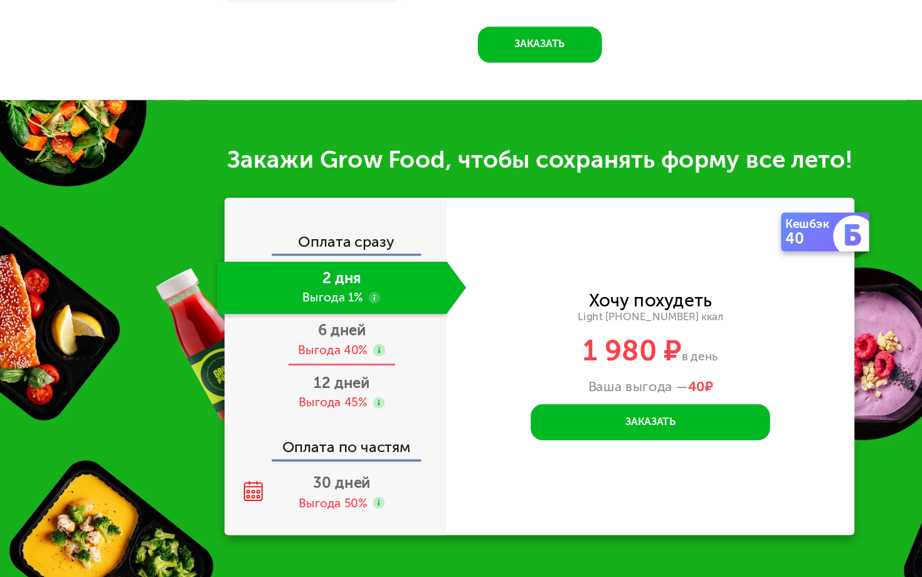
click at [283, 376] on div "Выгода 40%" at bounding box center [284, 383] width 59 height 14
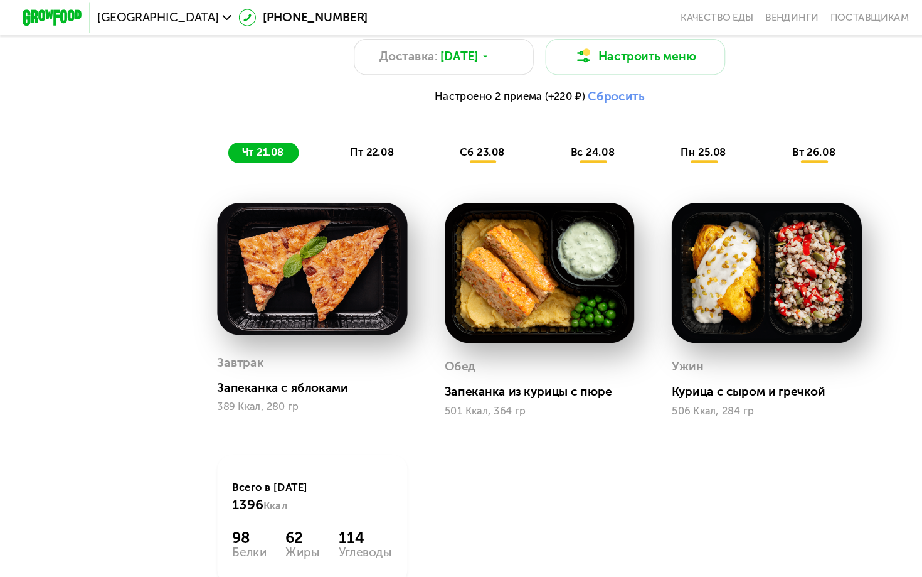
scroll to position [681, 0]
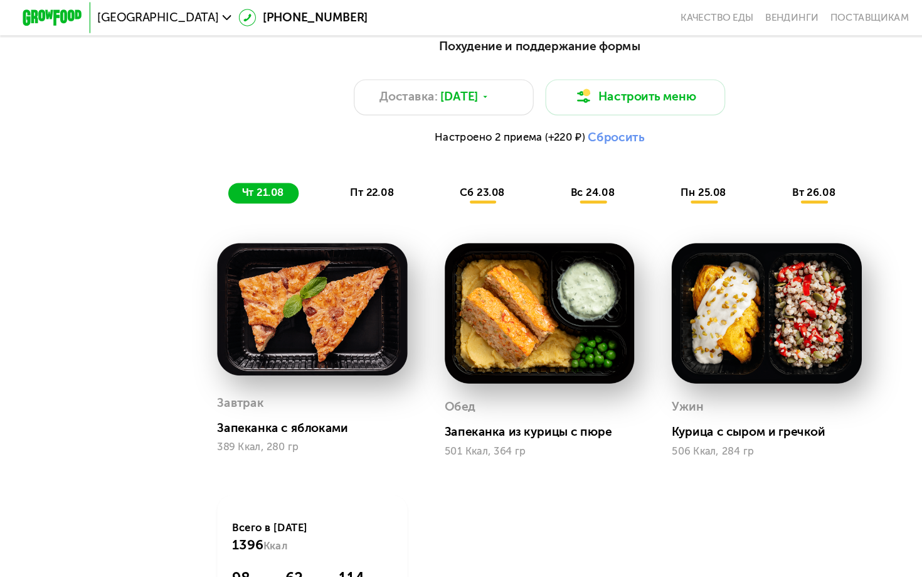
click at [403, 166] on span "сб 23.08" at bounding box center [412, 164] width 38 height 11
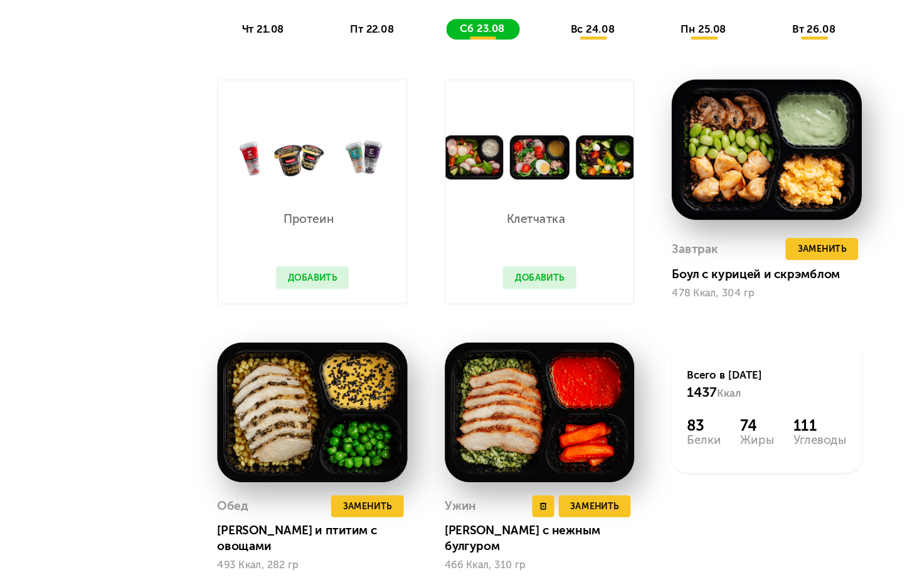
scroll to position [820, 0]
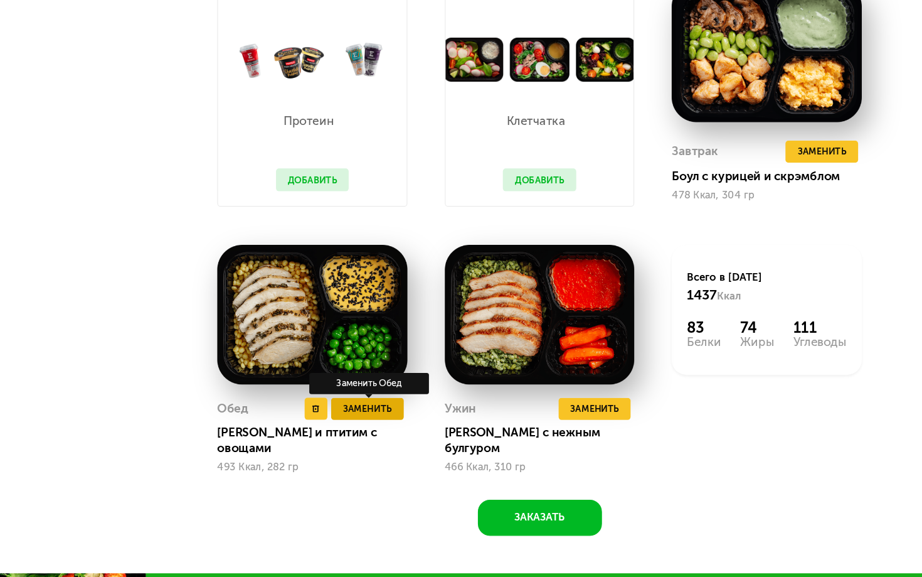
click at [320, 427] on span "Заменить" at bounding box center [313, 433] width 41 height 13
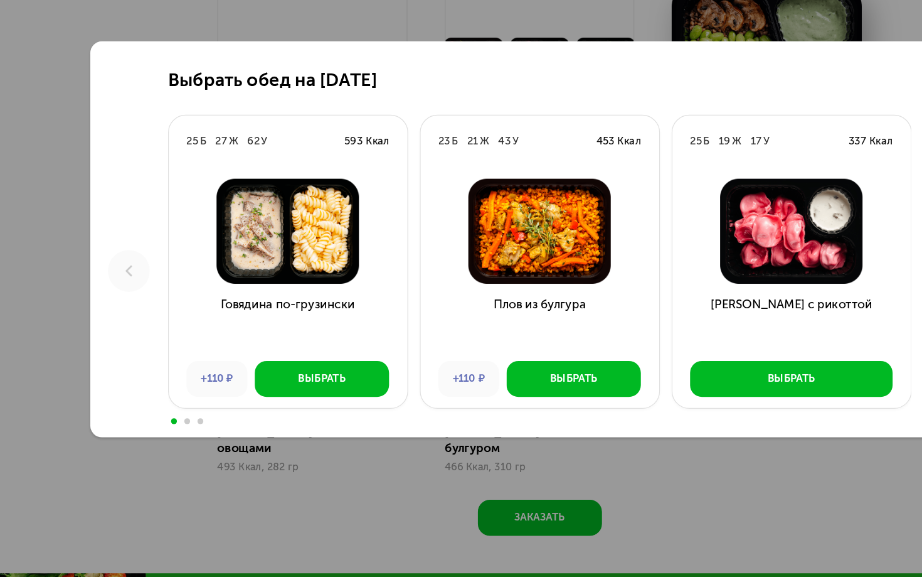
click at [57, 175] on div "Выбрать обед на 23 августа 25 Б 27 Ж 62 У 593 Ккал Говядина по-грузински +110 ₽…" at bounding box center [461, 288] width 922 height 577
click at [585, 397] on div "Выбрать обед на 23 августа 25 Б 27 Ж 62 У 593 Ккал Говядина по-грузински +110 ₽…" at bounding box center [461, 288] width 922 height 577
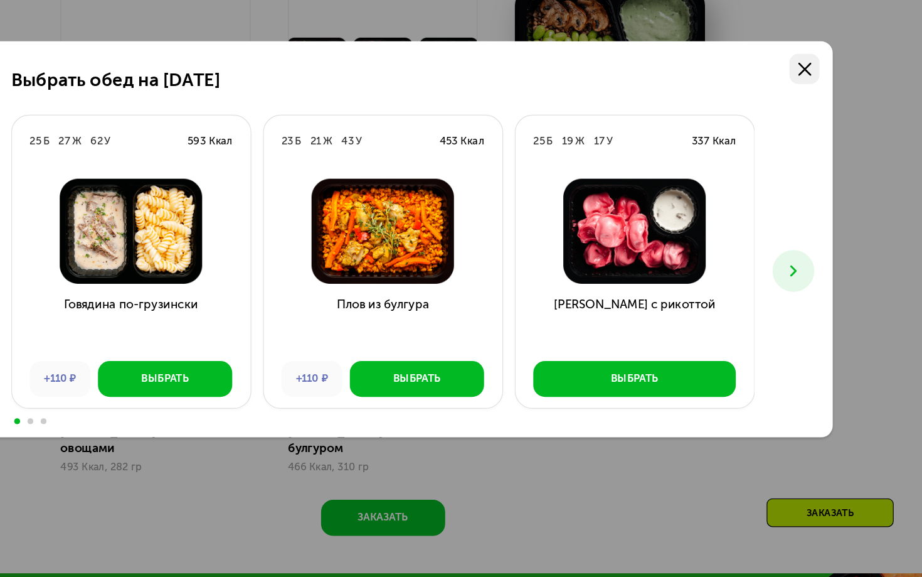
click at [816, 137] on icon at bounding box center [821, 142] width 11 height 11
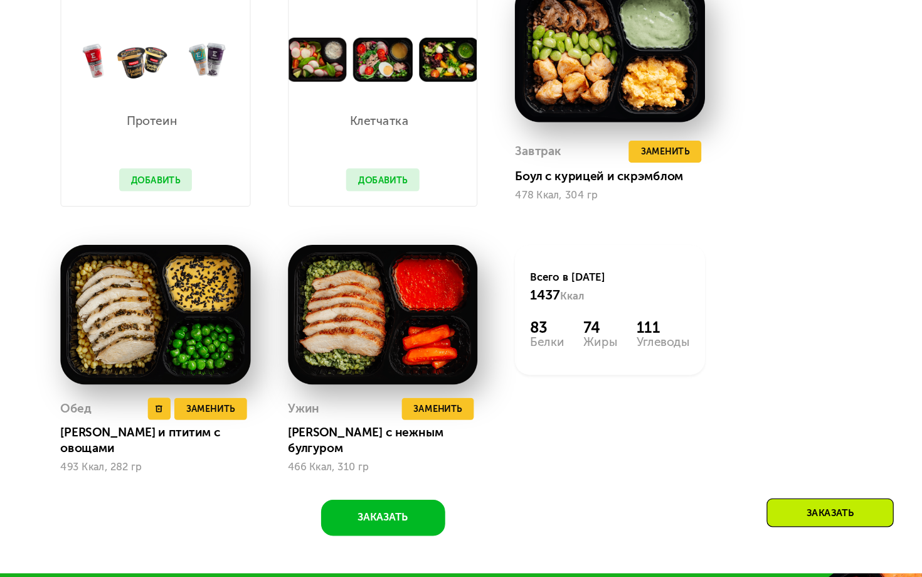
click at [186, 293] on img at bounding box center [267, 353] width 163 height 120
click at [170, 277] on div "Обед Удалить Обед Заменить Заменить Обед Курица и птитим с овощами 493 Ккал, 28…" at bounding box center [267, 391] width 195 height 228
click at [186, 325] on img at bounding box center [267, 353] width 163 height 120
click at [186, 424] on div "Обед Удалить Обед Заменить Заменить Обед Курица и птитим с овощами 493 Ккал, 28…" at bounding box center [267, 456] width 163 height 65
click at [170, 398] on div "Обед Удалить Обед Заменить Заменить Обед Курица и птитим с овощами 493 Ккал, 28…" at bounding box center [267, 391] width 195 height 228
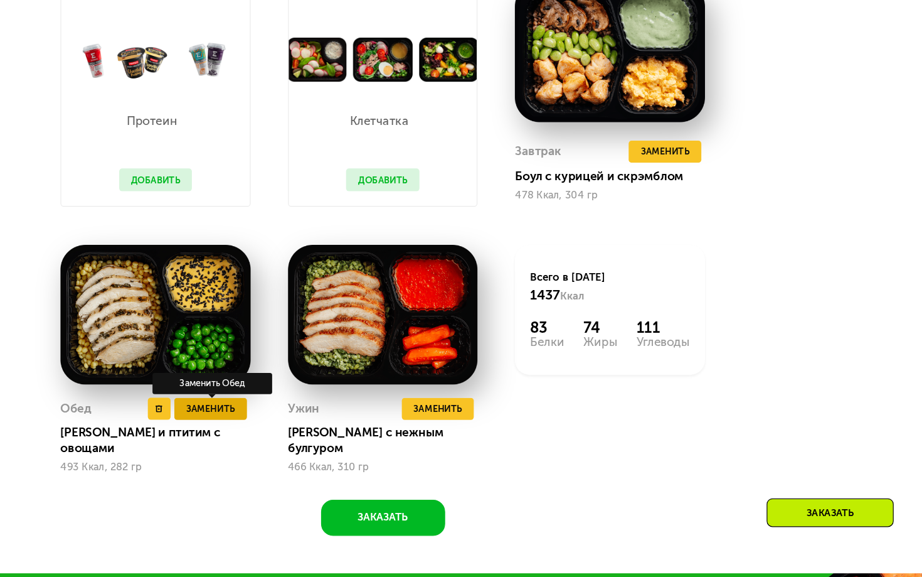
click at [293, 427] on span "Заменить" at bounding box center [313, 433] width 41 height 13
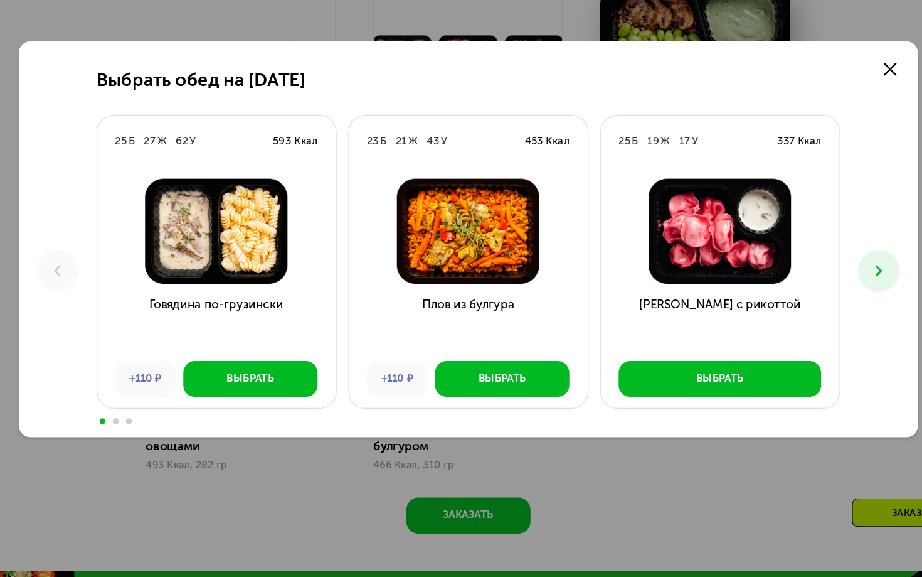
scroll to position [824, 0]
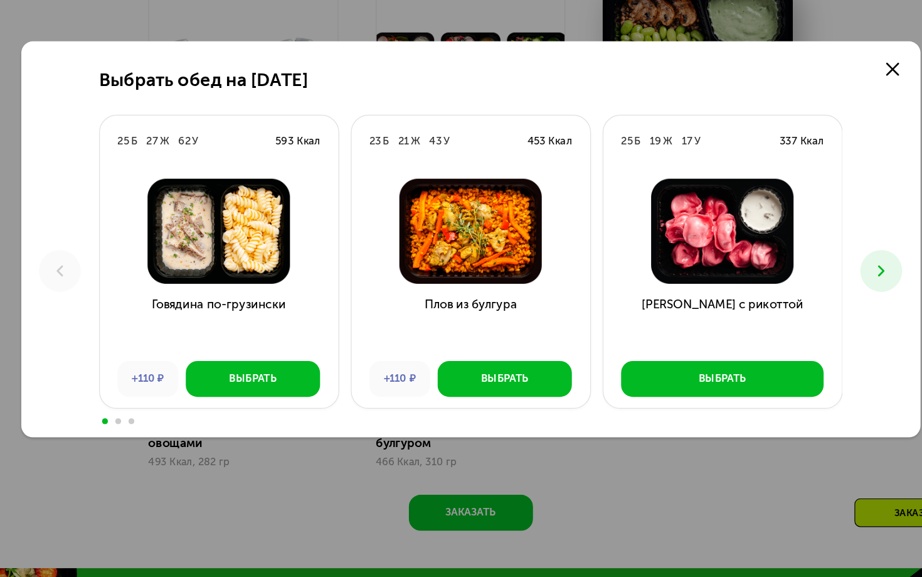
click at [809, 311] on use at bounding box center [812, 315] width 6 height 9
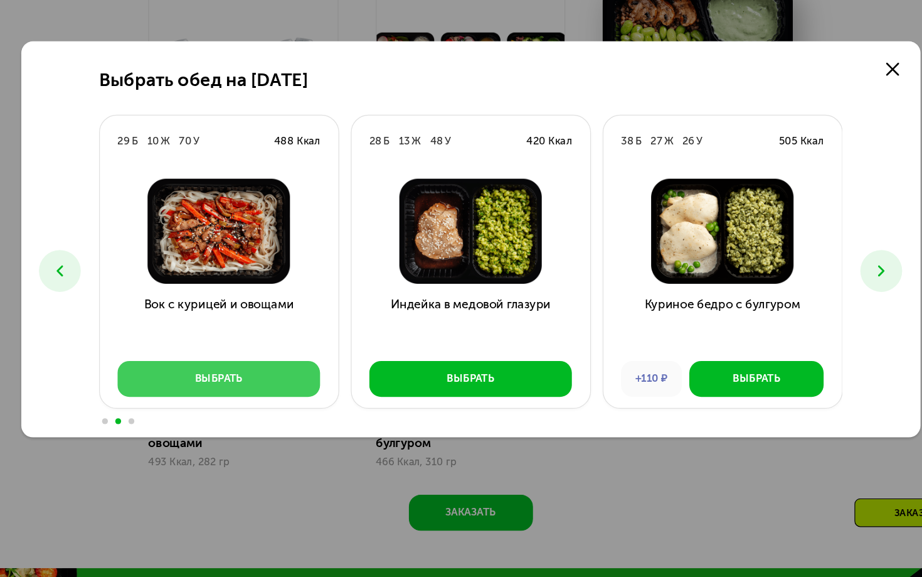
click at [195, 392] on button "Выбрать" at bounding box center [245, 407] width 173 height 31
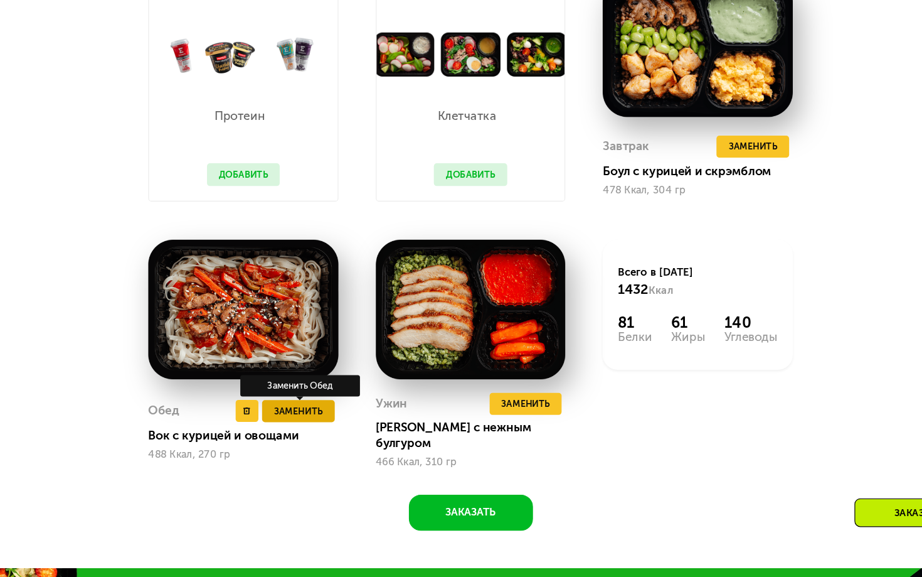
click at [293, 429] on span "Заменить" at bounding box center [313, 435] width 41 height 13
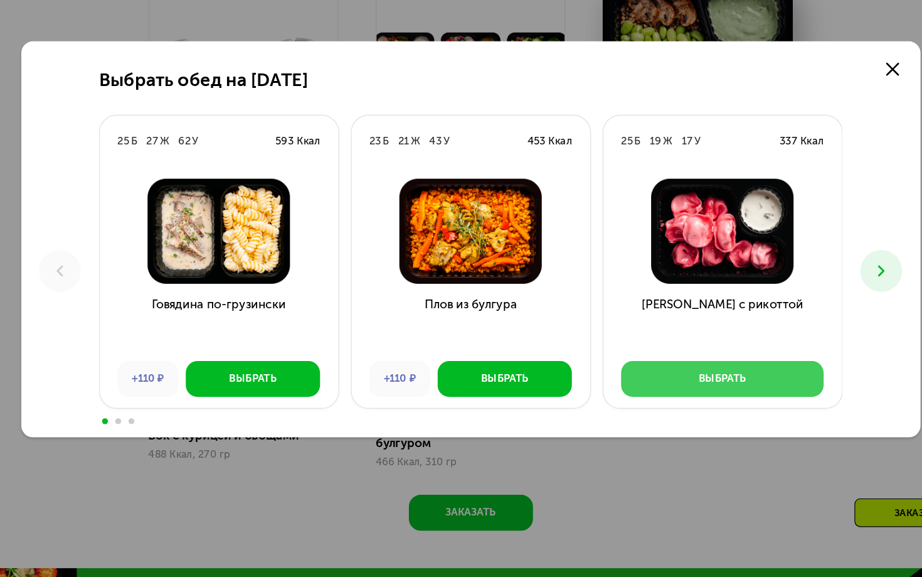
click at [638, 392] on button "Выбрать" at bounding box center [676, 407] width 173 height 31
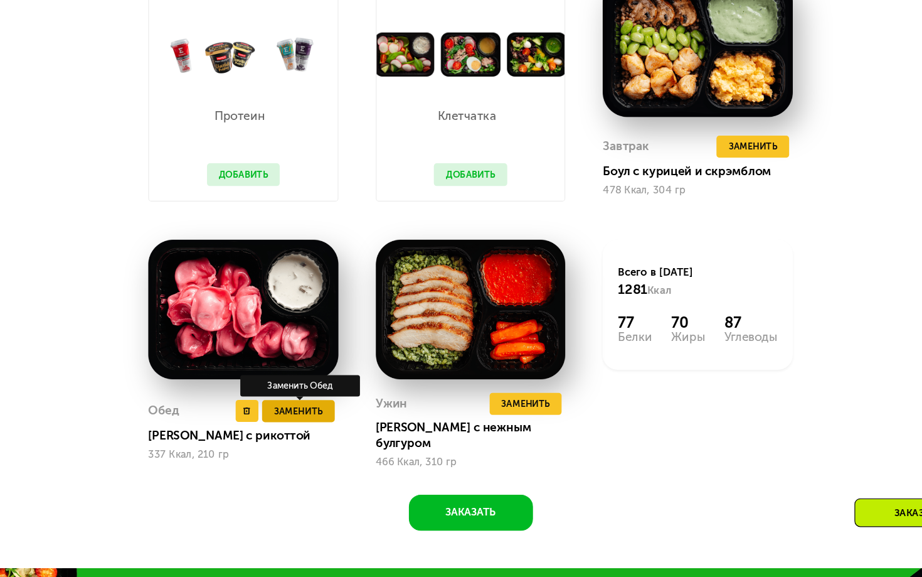
click at [293, 429] on span "Заменить" at bounding box center [313, 435] width 41 height 13
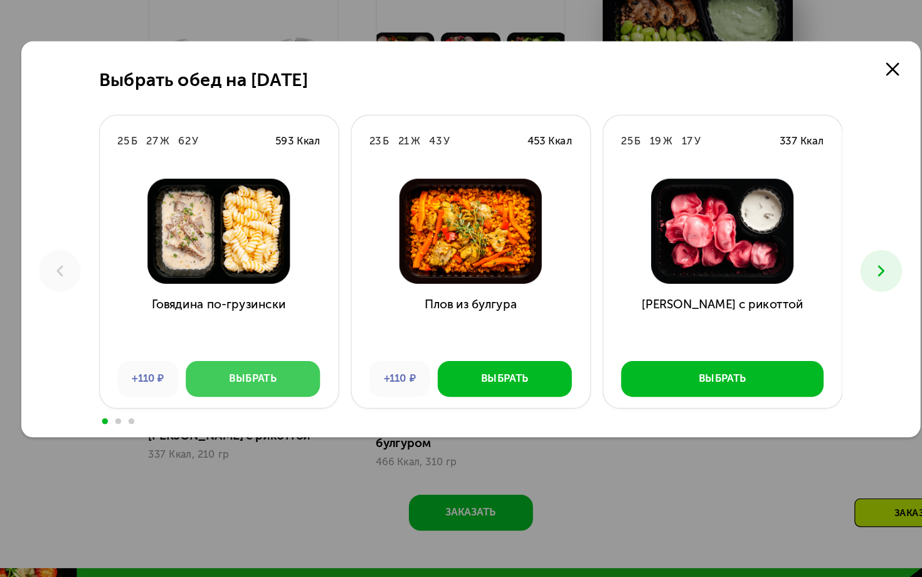
click at [218, 392] on button "Выбрать" at bounding box center [275, 407] width 115 height 31
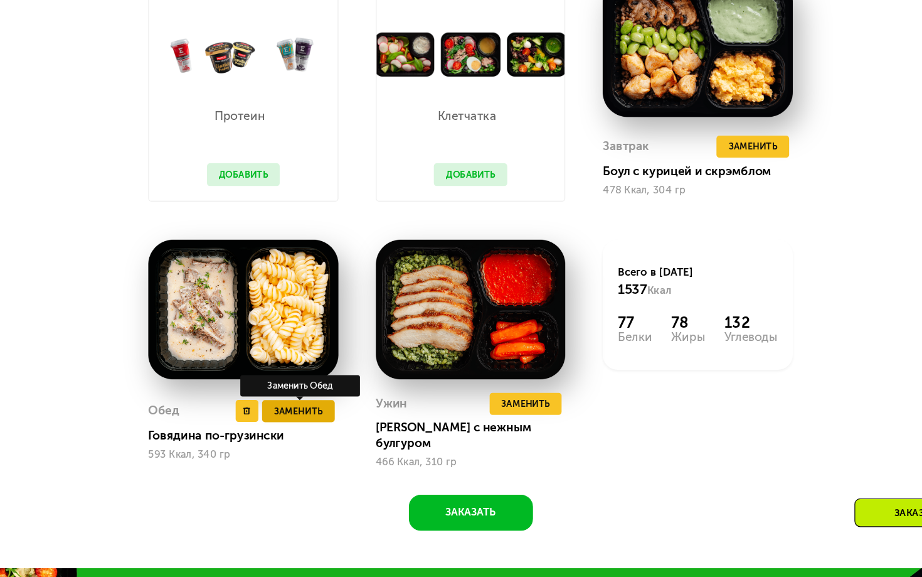
click at [293, 429] on span "Заменить" at bounding box center [313, 435] width 41 height 13
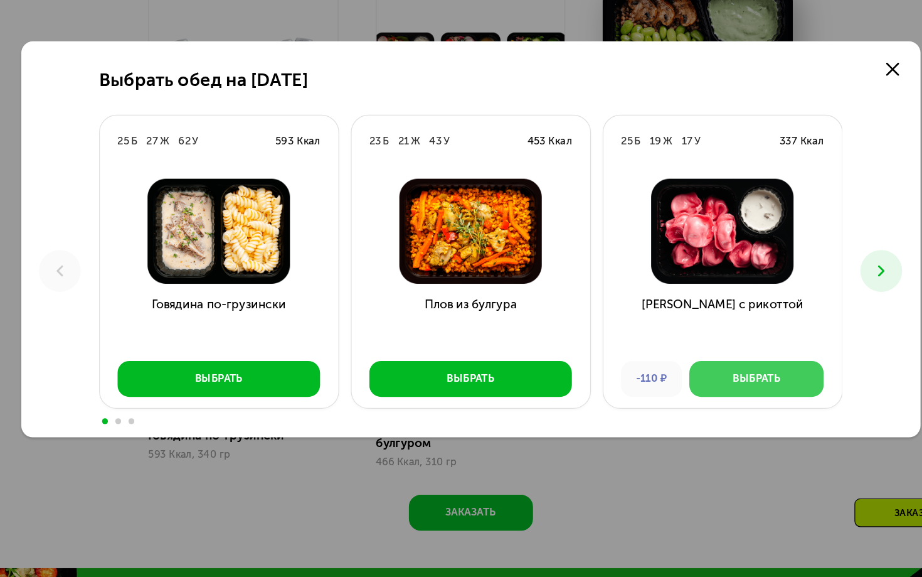
click at [654, 392] on button "Выбрать" at bounding box center [705, 407] width 115 height 31
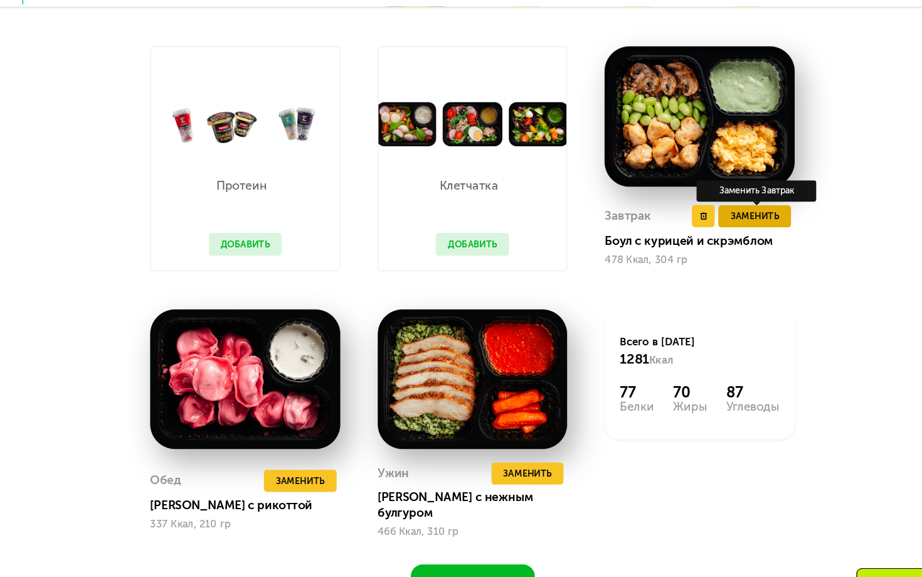
click at [682, 203] on span "Заменить" at bounding box center [702, 209] width 41 height 13
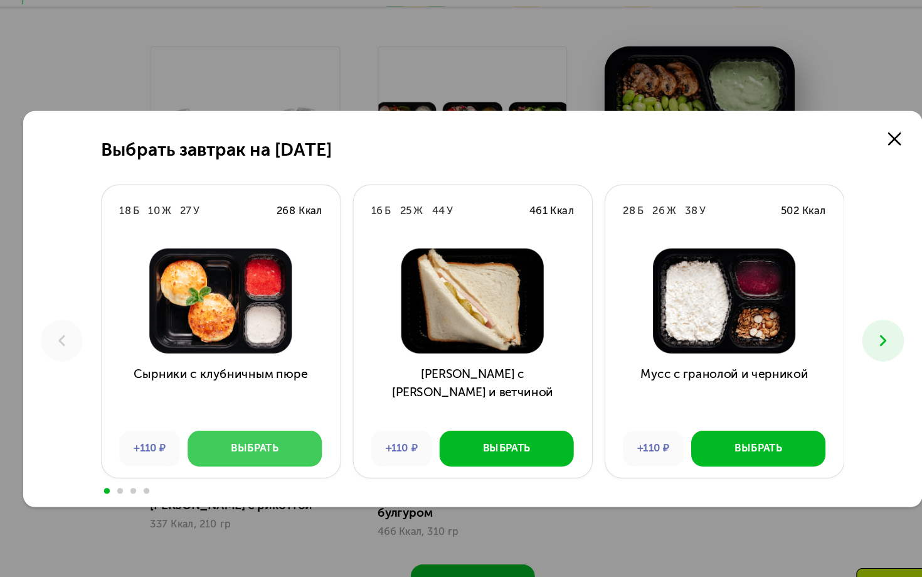
click at [255, 401] on div "Выбрать" at bounding box center [275, 407] width 41 height 13
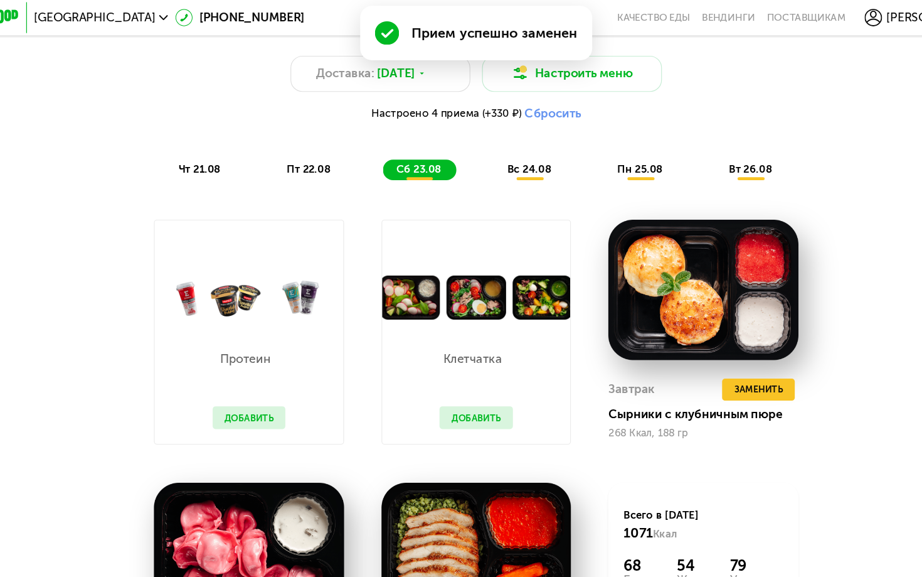
scroll to position [663, 0]
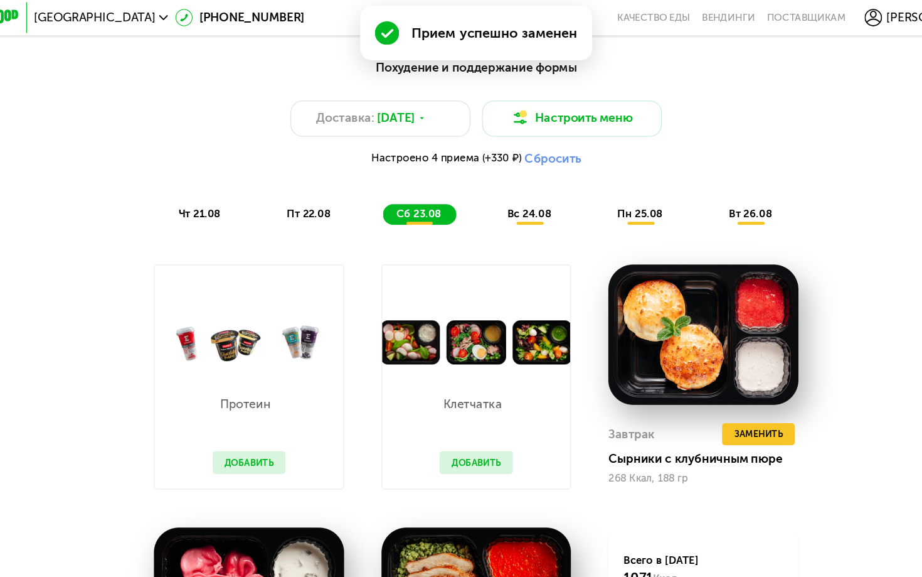
click at [488, 179] on span "вс 24.08" at bounding box center [507, 183] width 38 height 11
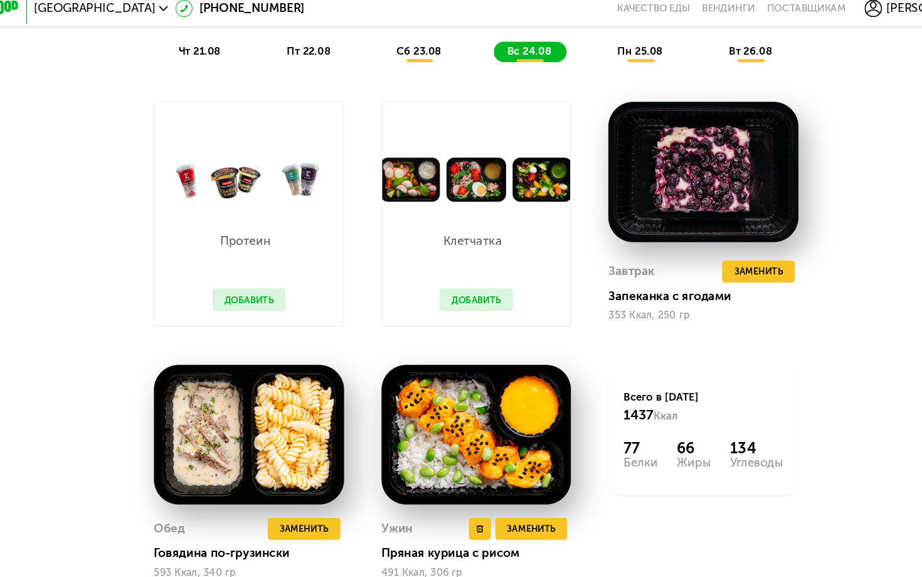
scroll to position [668, 0]
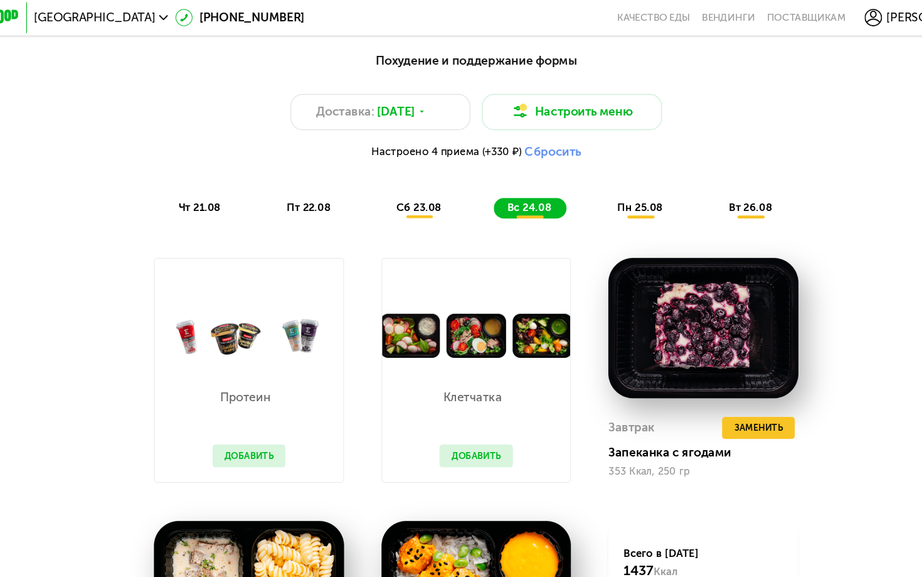
click at [393, 175] on span "сб 23.08" at bounding box center [412, 177] width 38 height 11
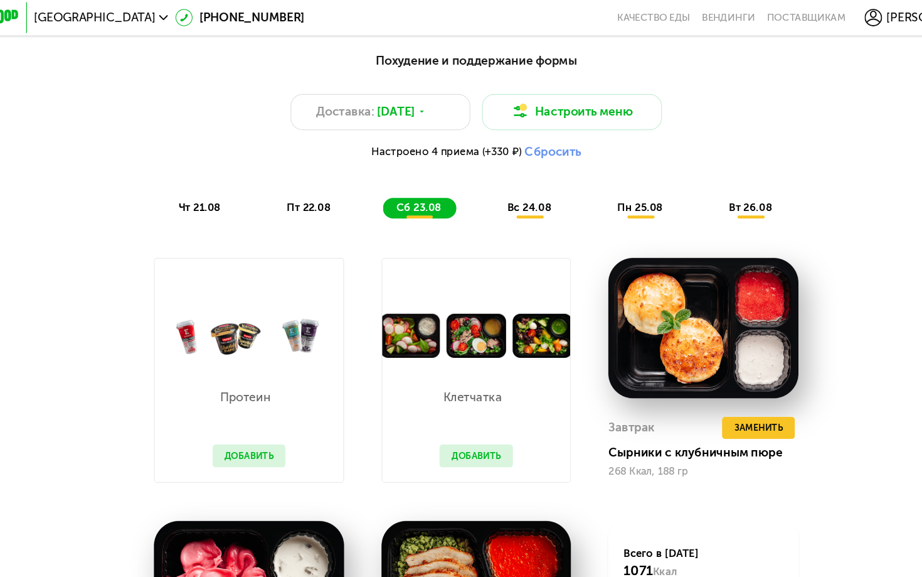
click at [430, 388] on button "Добавить" at bounding box center [461, 389] width 63 height 19
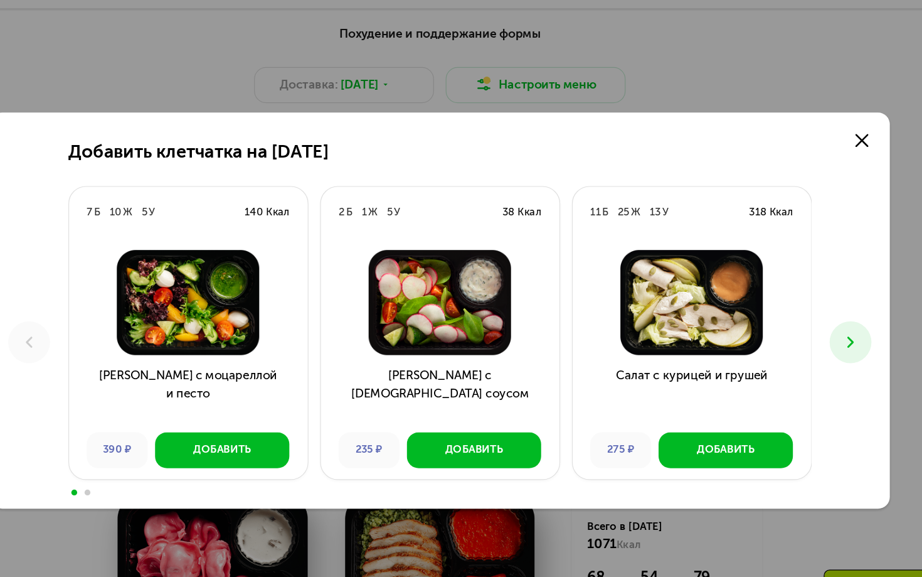
click at [804, 307] on icon at bounding box center [812, 315] width 16 height 16
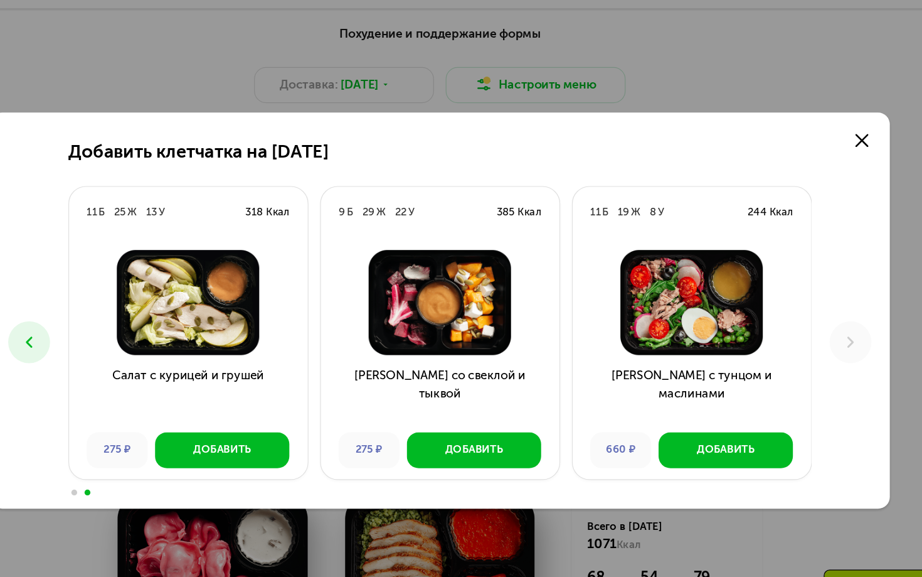
click at [92, 297] on button at bounding box center [110, 315] width 36 height 36
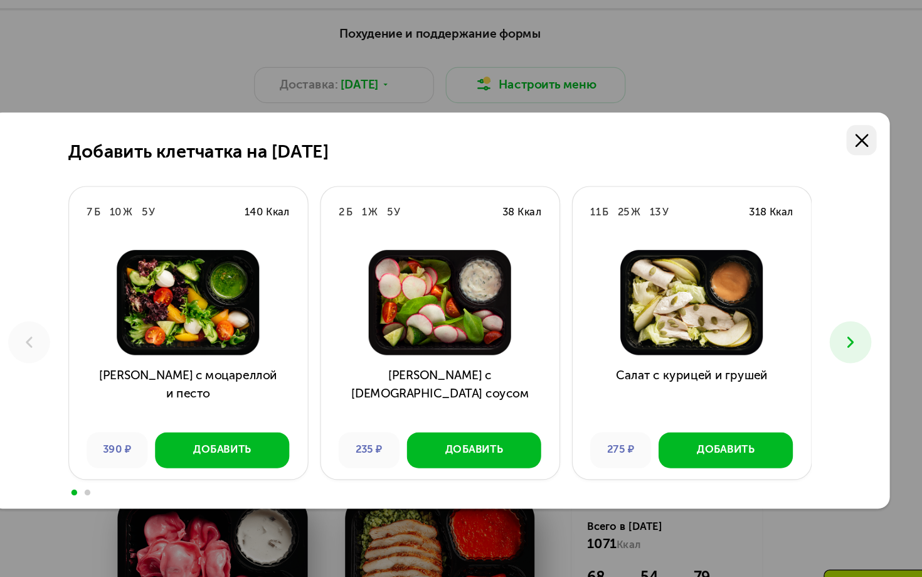
click at [816, 137] on icon at bounding box center [821, 142] width 11 height 11
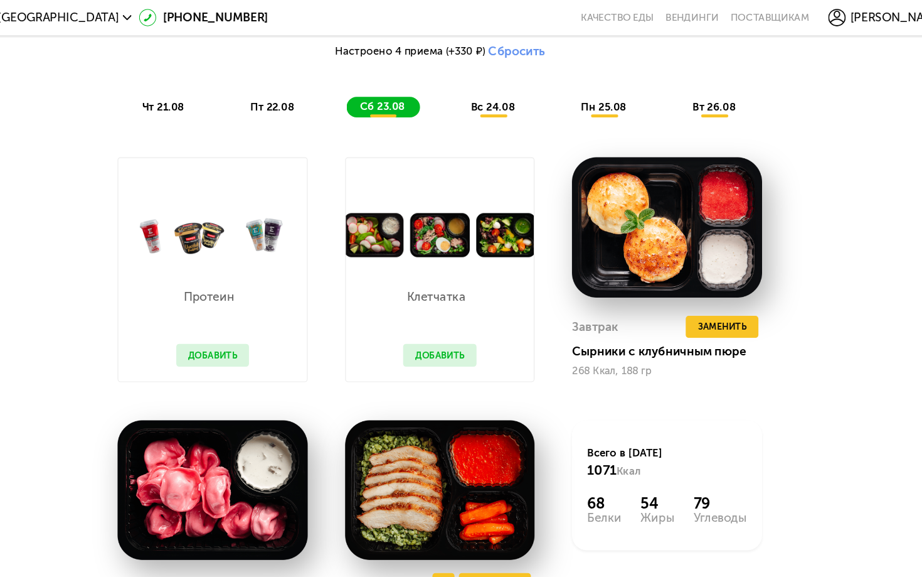
scroll to position [677, 0]
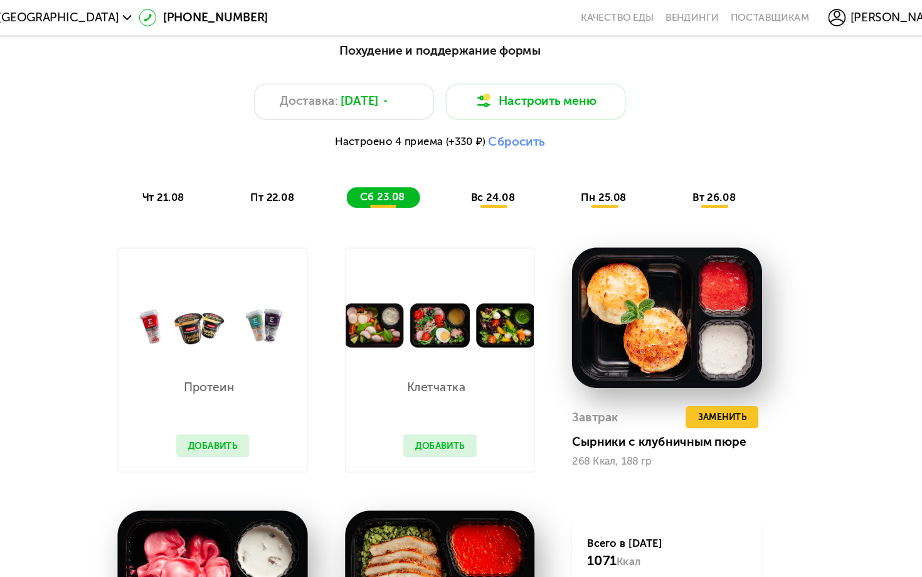
click at [488, 169] on span "вс 24.08" at bounding box center [507, 168] width 38 height 11
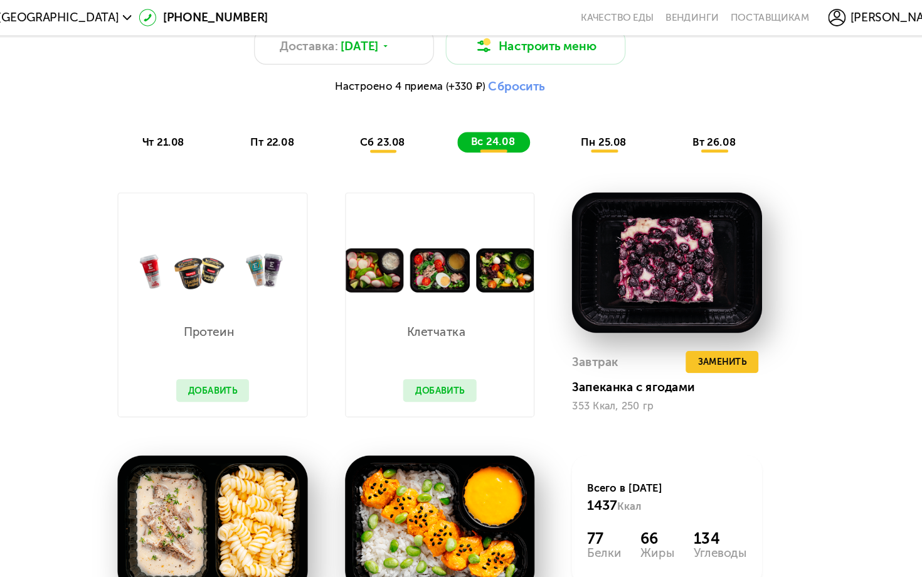
scroll to position [706, 0]
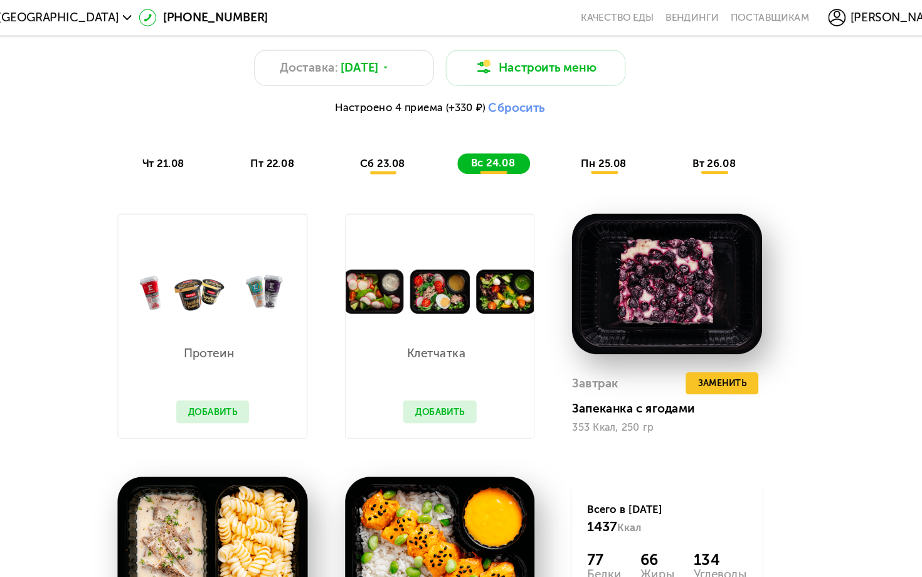
click at [582, 138] on span "пн 25.08" at bounding box center [601, 139] width 39 height 11
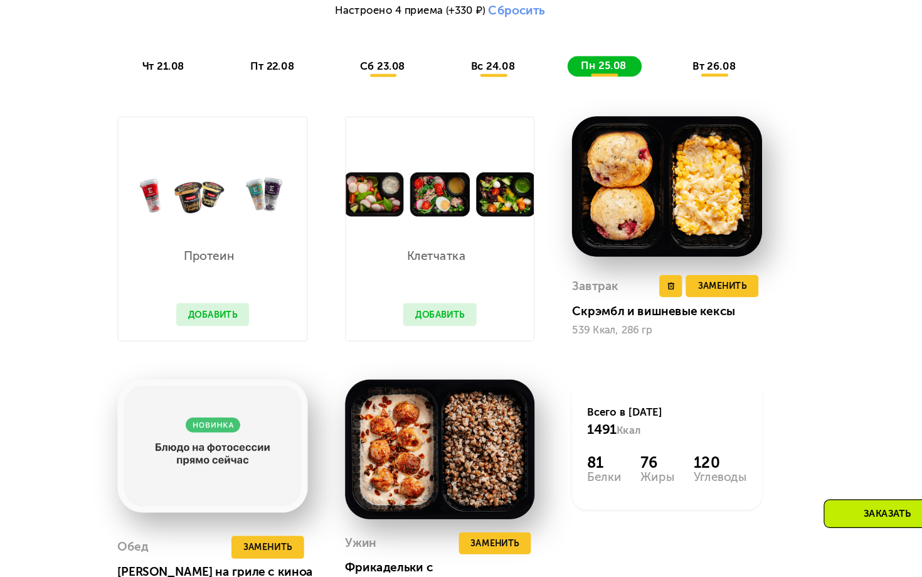
scroll to position [777, 0]
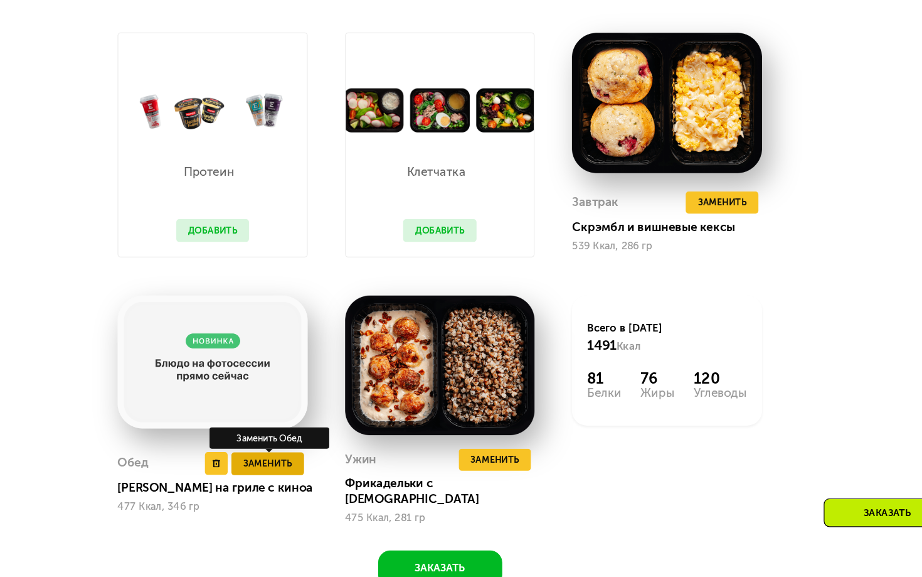
click at [293, 473] on span "Заменить" at bounding box center [313, 479] width 41 height 13
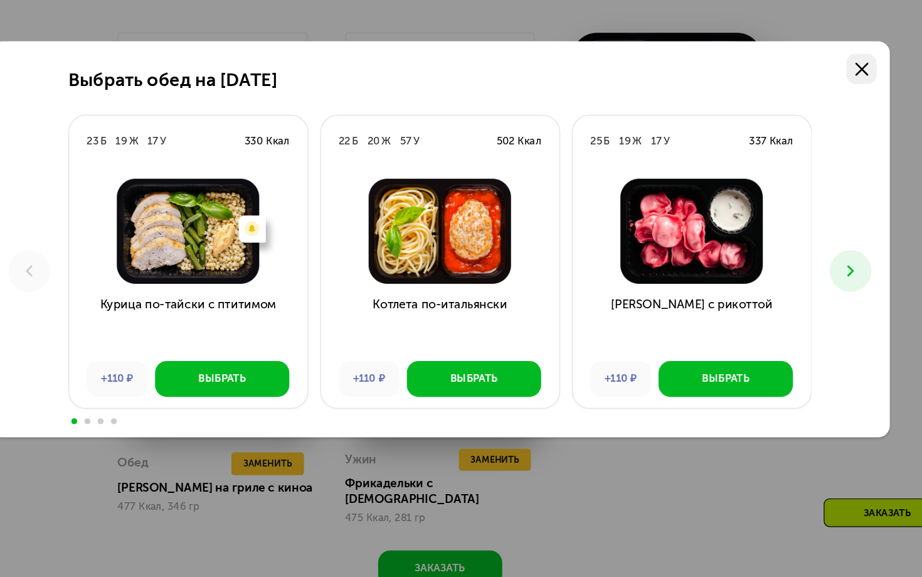
click at [816, 137] on icon at bounding box center [821, 142] width 11 height 11
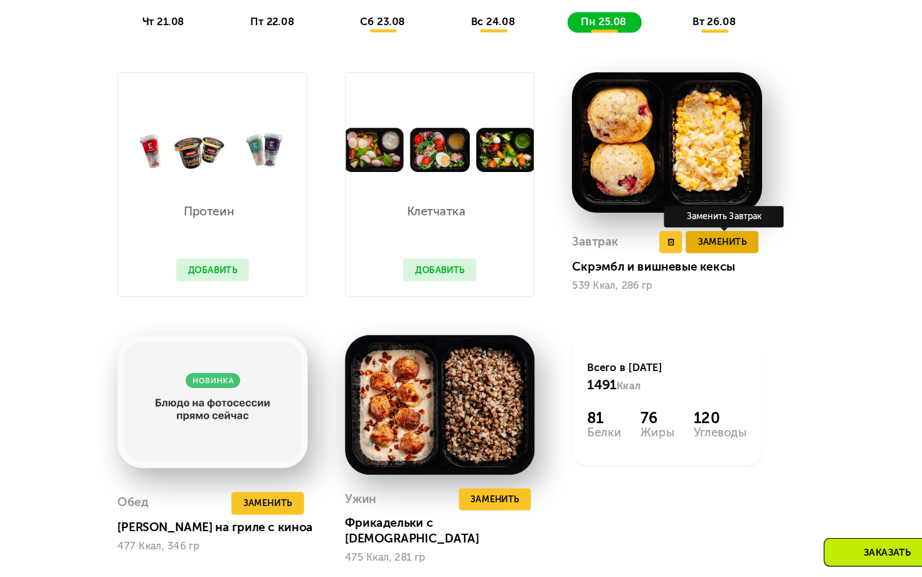
click at [682, 250] on span "Заменить" at bounding box center [702, 256] width 41 height 13
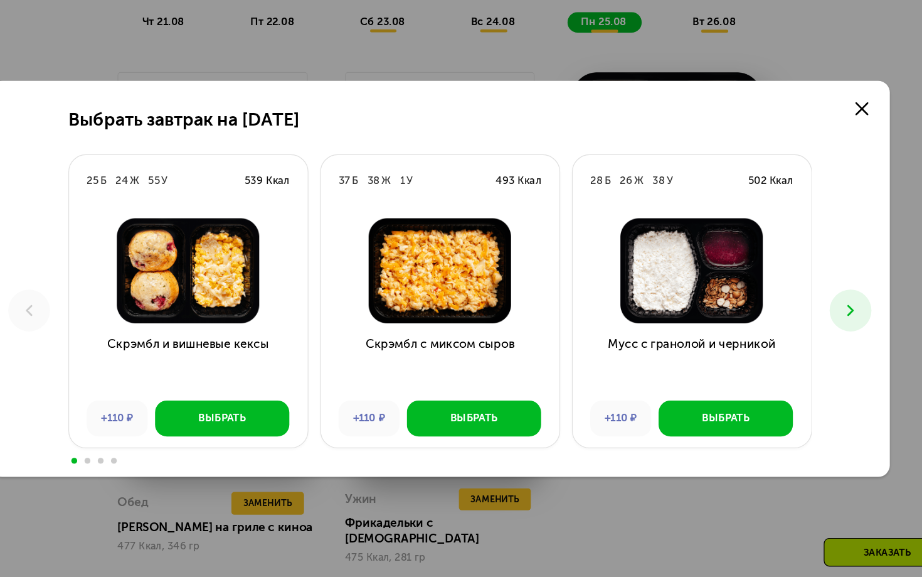
click at [794, 297] on button at bounding box center [812, 315] width 36 height 36
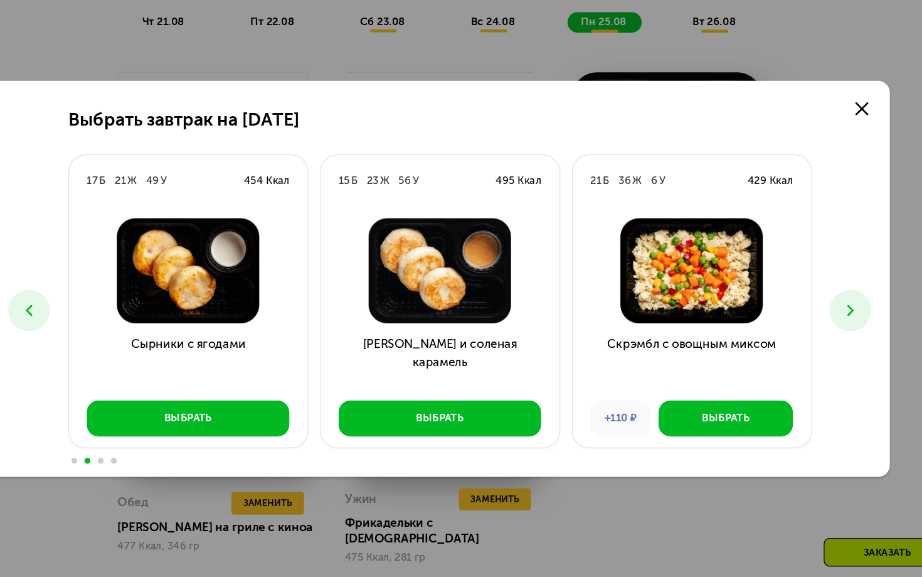
click at [794, 297] on button at bounding box center [812, 315] width 36 height 36
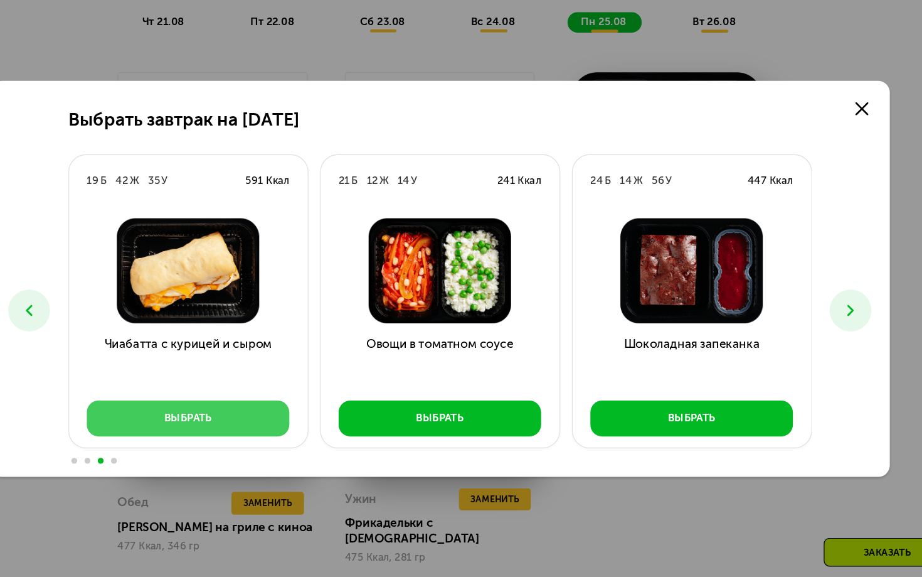
click at [204, 392] on button "Выбрать" at bounding box center [245, 407] width 173 height 31
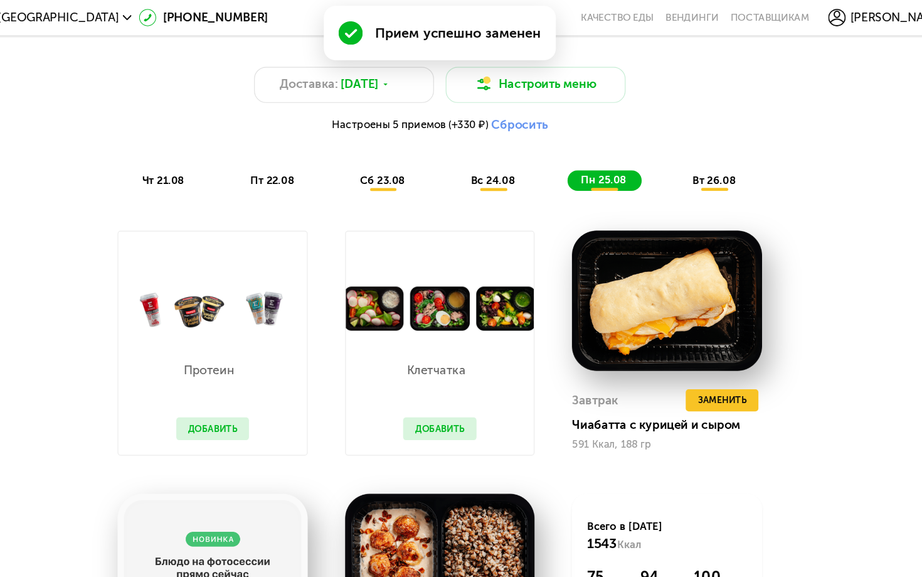
scroll to position [614, 0]
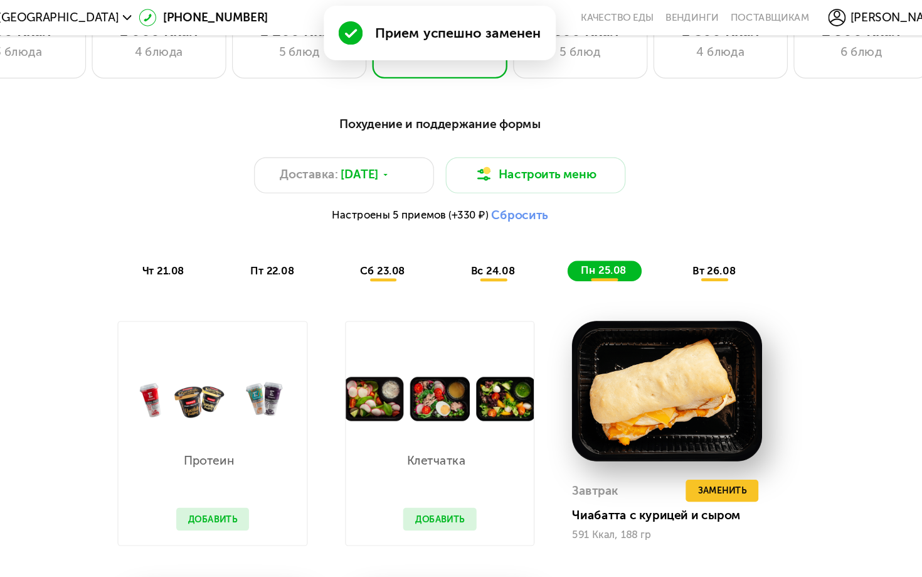
click at [677, 226] on span "вт 26.08" at bounding box center [695, 231] width 37 height 11
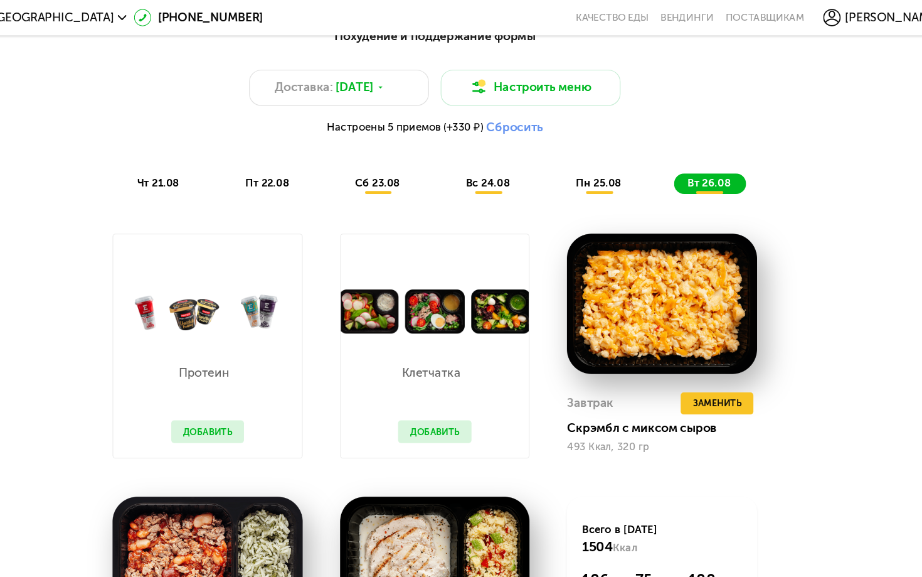
scroll to position [589, 0]
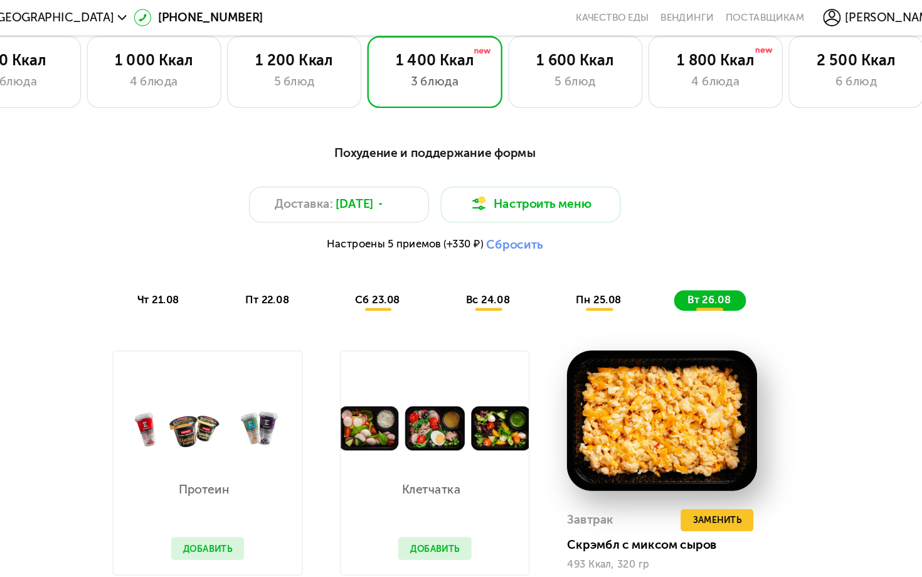
click at [570, 261] on div "вс 24.08" at bounding box center [601, 257] width 63 height 18
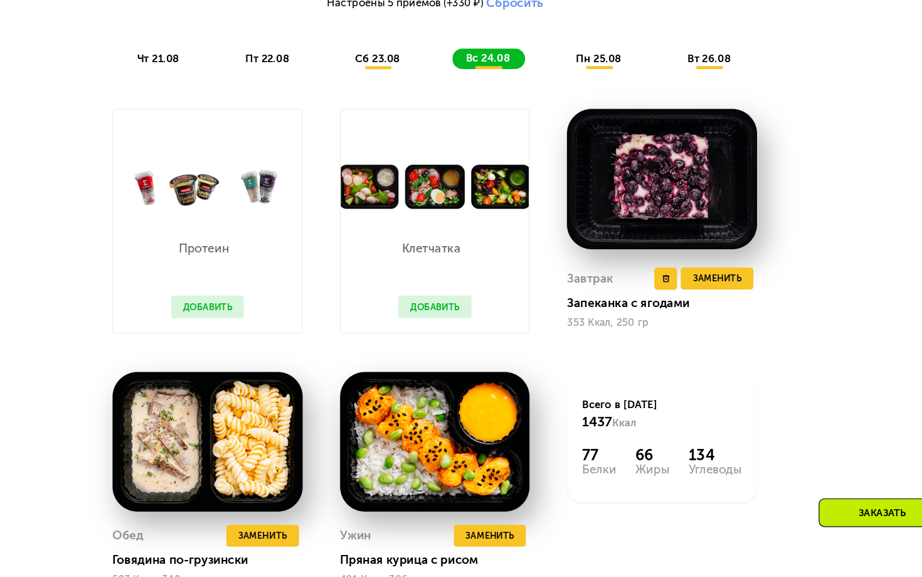
scroll to position [821, 0]
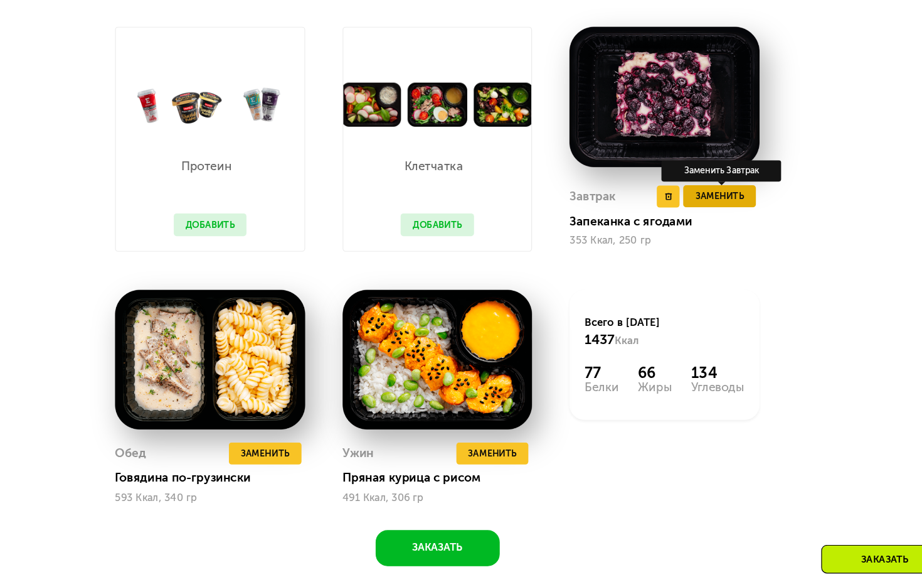
click at [682, 206] on span "Заменить" at bounding box center [702, 212] width 41 height 13
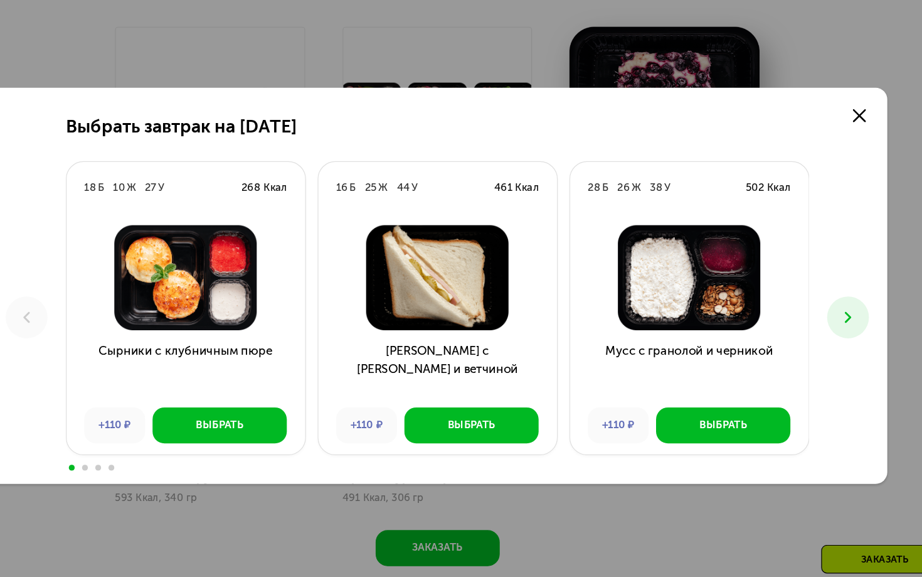
click at [804, 307] on icon at bounding box center [812, 315] width 16 height 16
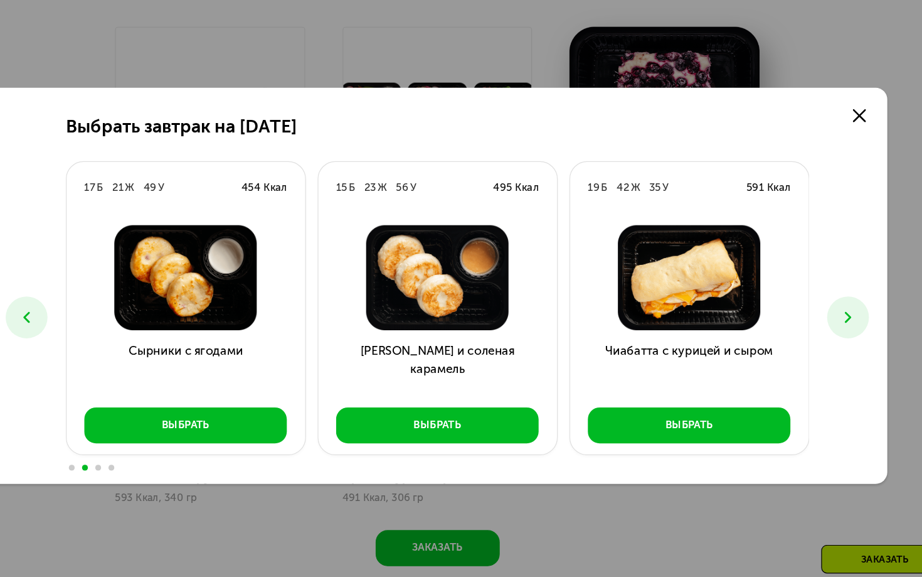
click at [804, 307] on icon at bounding box center [812, 315] width 16 height 16
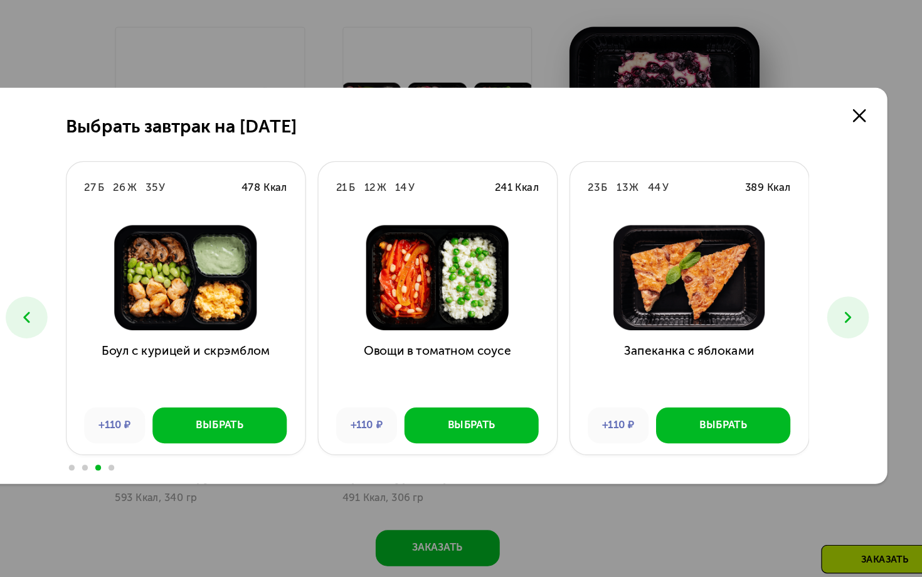
click at [102, 307] on icon at bounding box center [110, 315] width 16 height 16
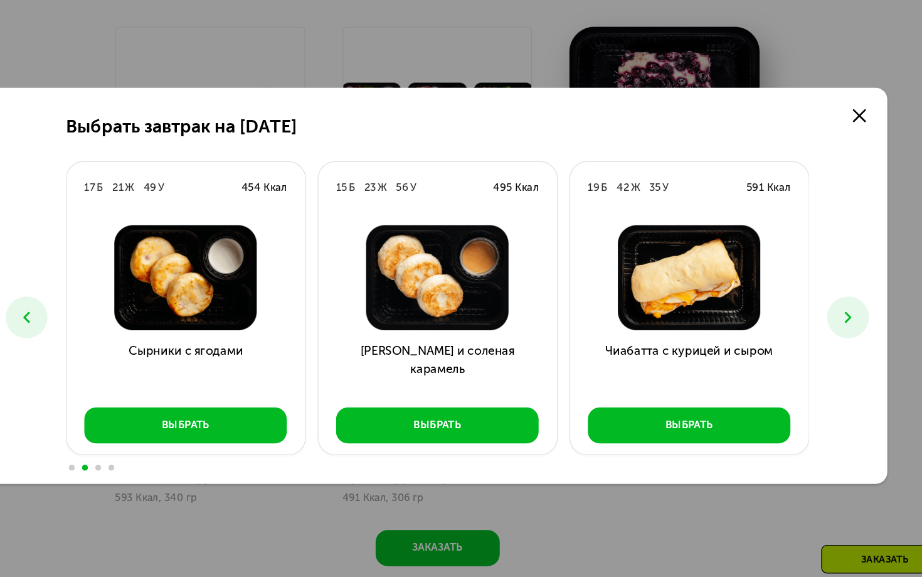
click at [804, 307] on icon at bounding box center [812, 315] width 16 height 16
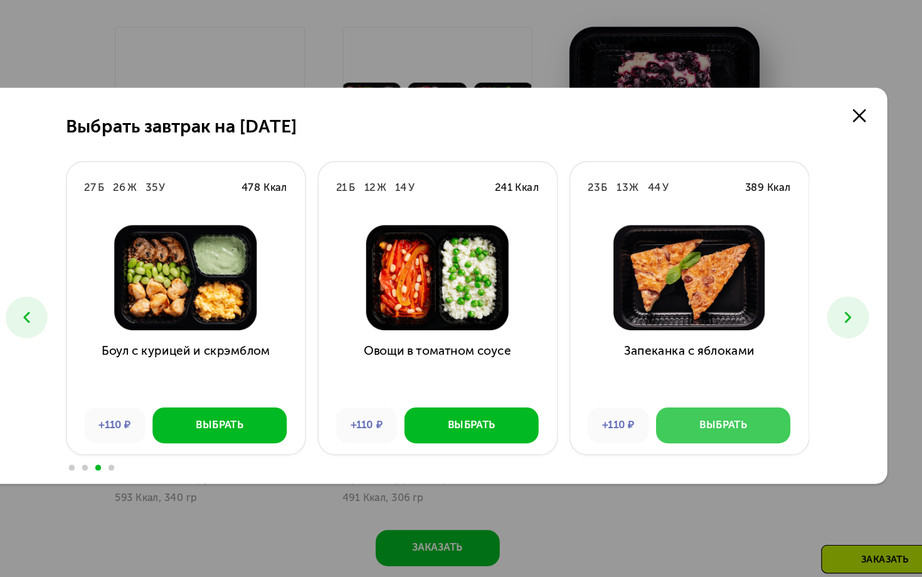
click at [685, 401] on div "Выбрать" at bounding box center [705, 407] width 41 height 13
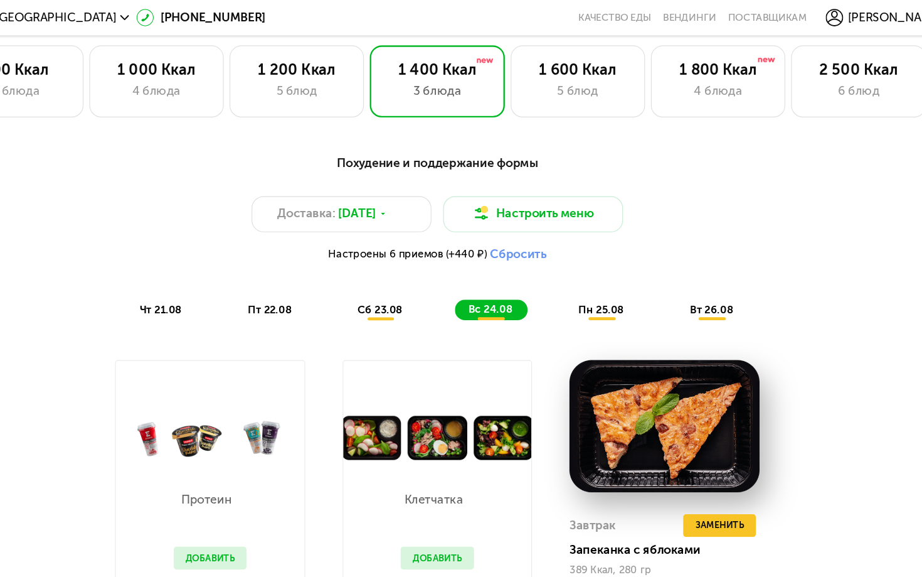
scroll to position [470, 0]
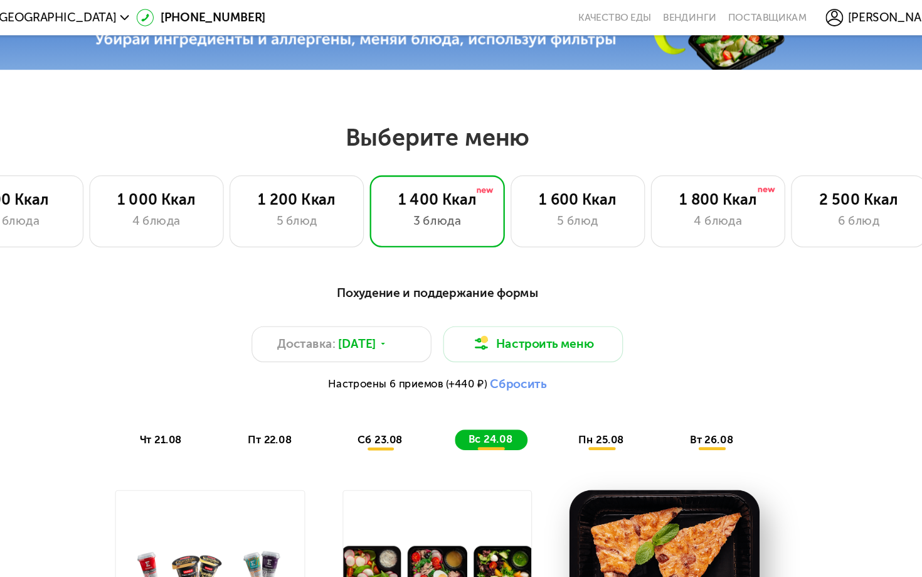
click at [582, 373] on span "пн 25.08" at bounding box center [601, 375] width 39 height 11
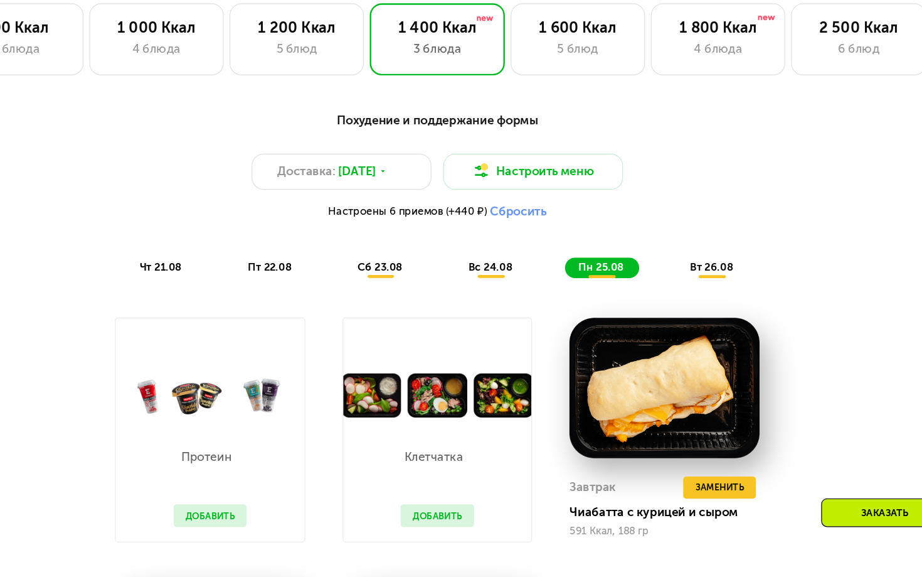
scroll to position [648, 0]
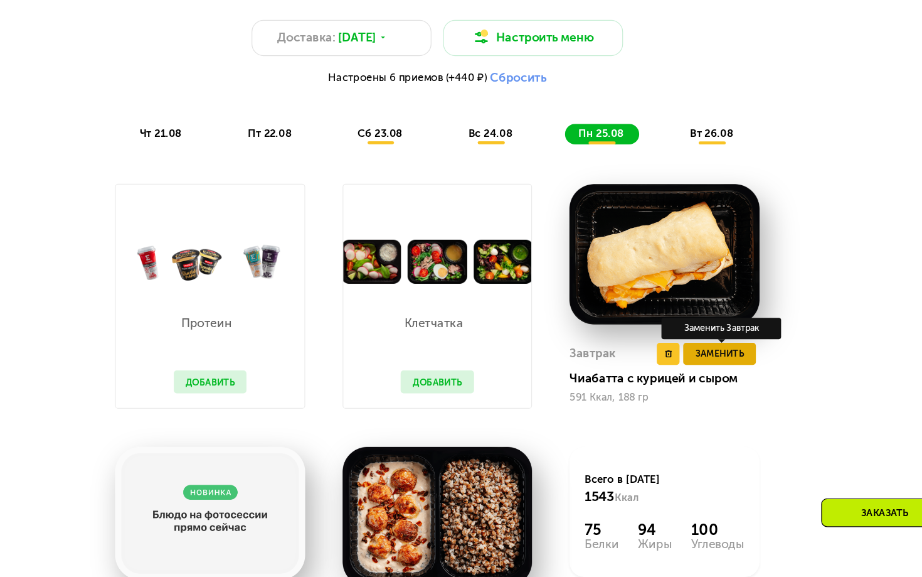
click at [682, 380] on span "Заменить" at bounding box center [702, 386] width 41 height 13
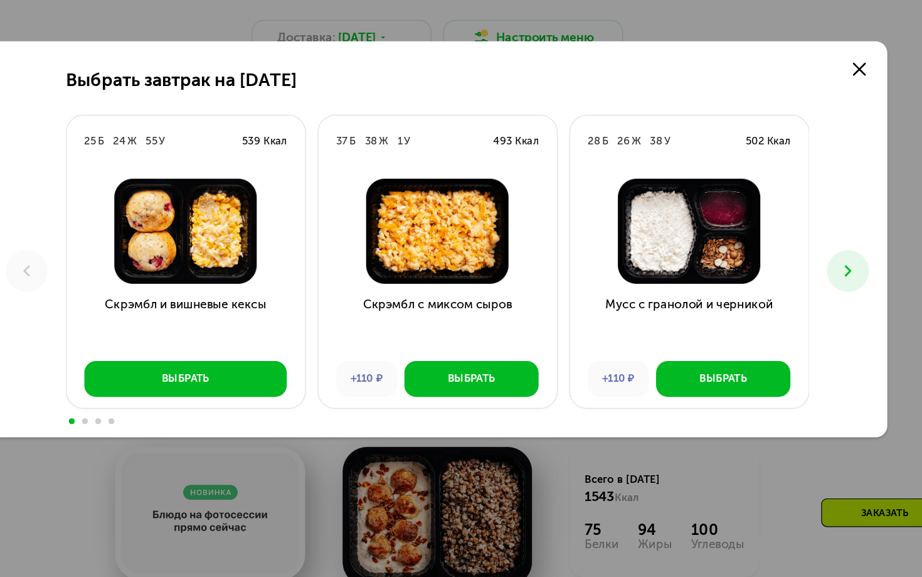
click at [804, 307] on icon at bounding box center [812, 315] width 16 height 16
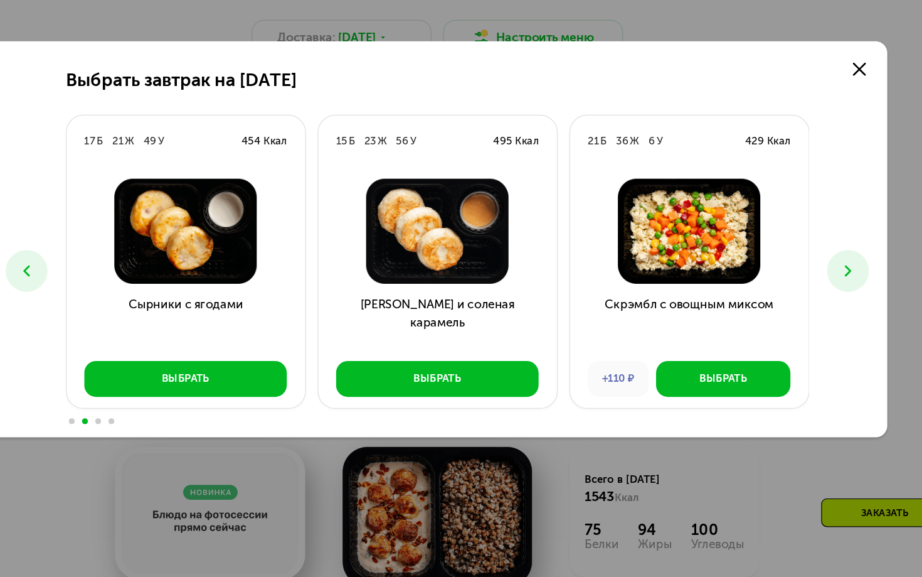
click at [804, 307] on icon at bounding box center [812, 315] width 16 height 16
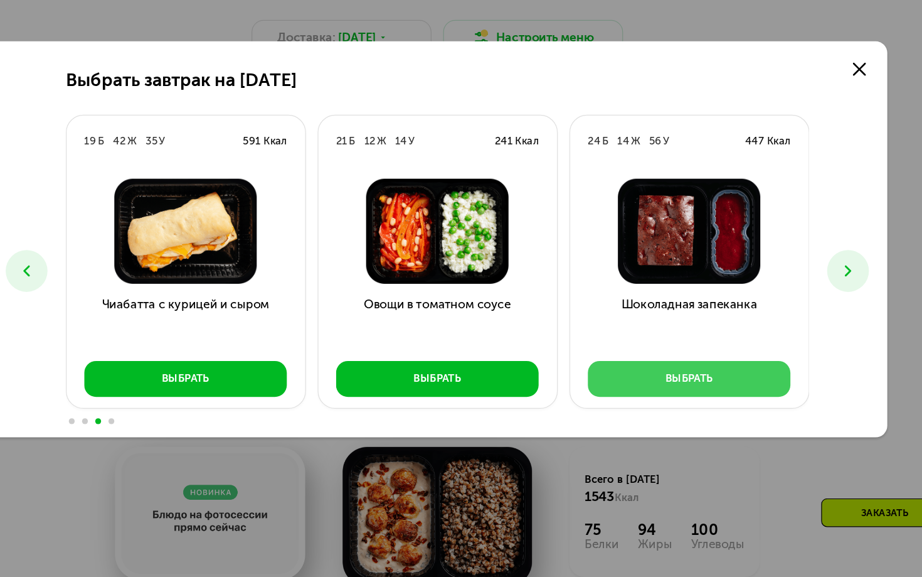
click at [656, 401] on div "Выбрать" at bounding box center [676, 407] width 41 height 13
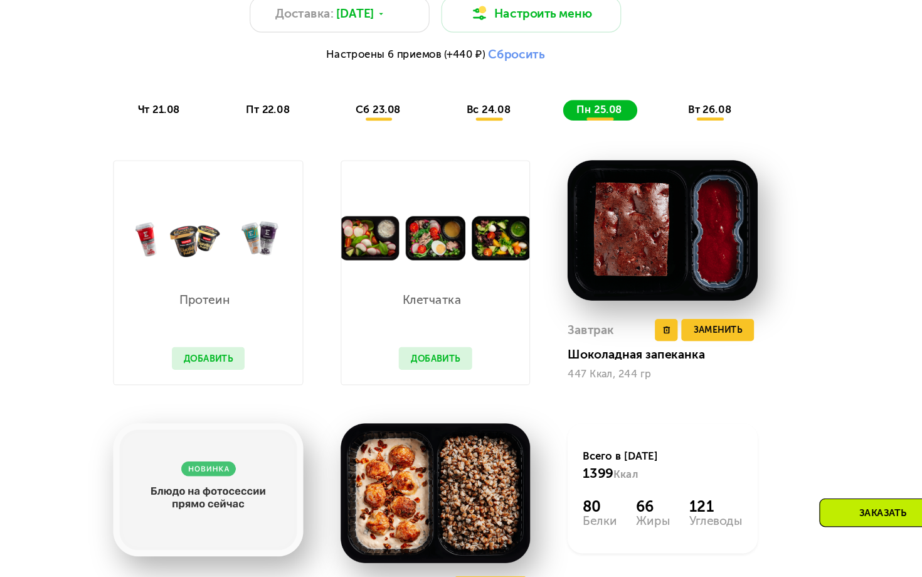
scroll to position [673, 0]
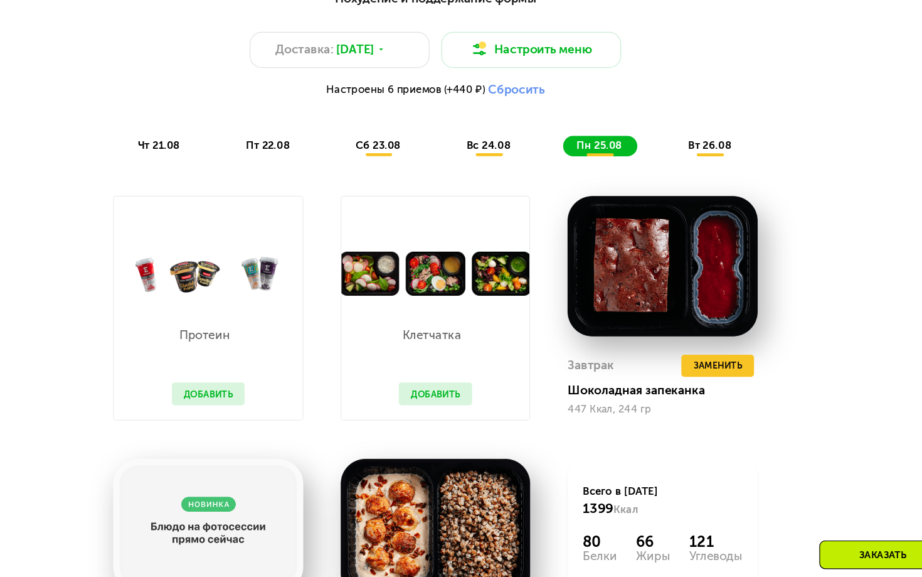
click at [677, 167] on span "вт 26.08" at bounding box center [695, 172] width 37 height 11
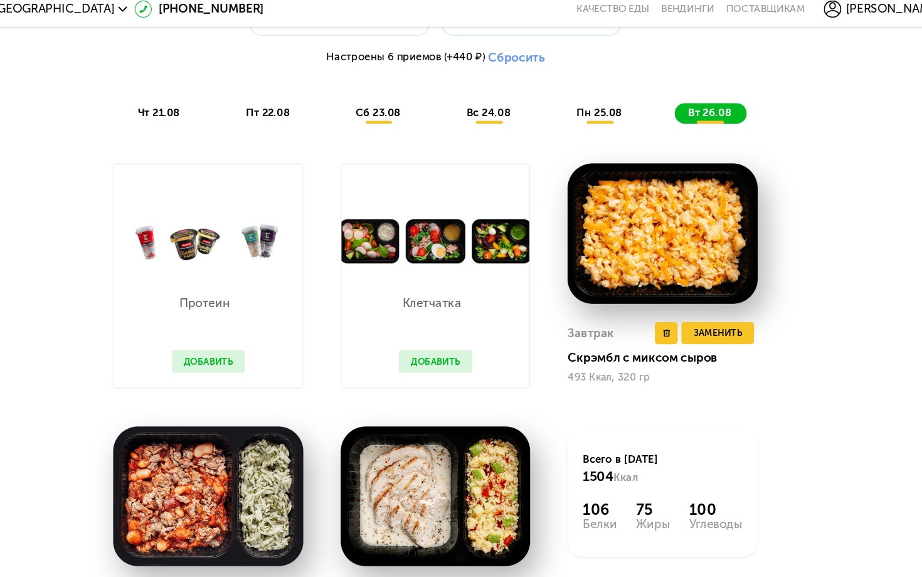
scroll to position [663, 0]
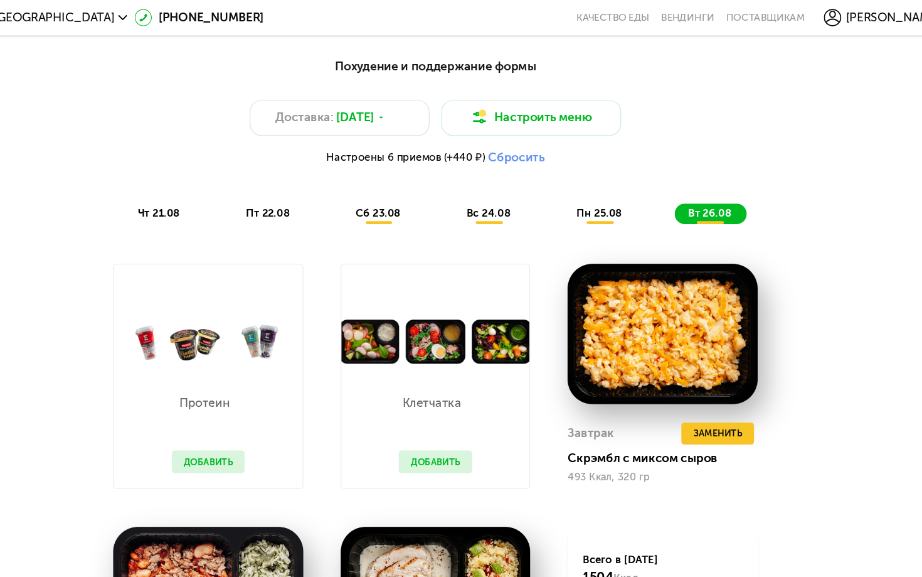
click at [476, 187] on div "сб 23.08" at bounding box center [507, 183] width 62 height 18
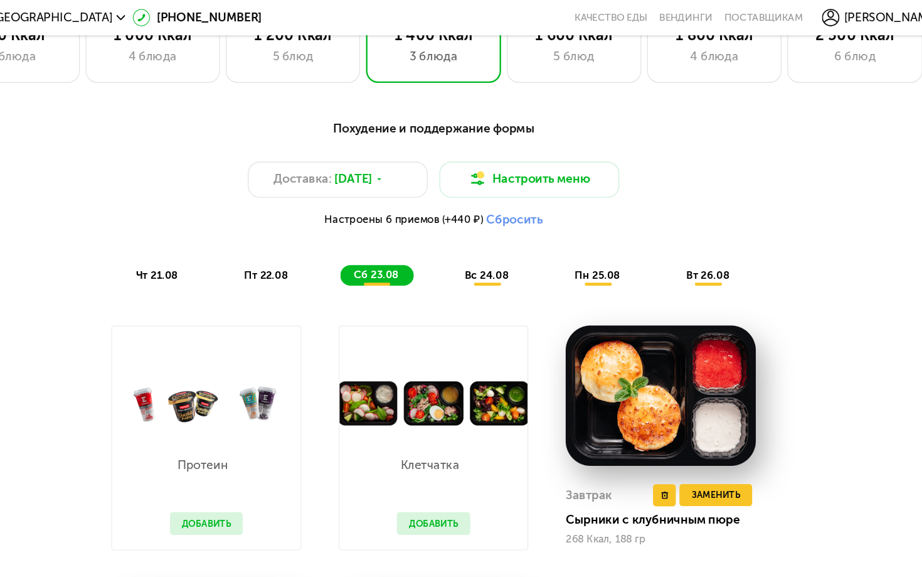
scroll to position [578, 0]
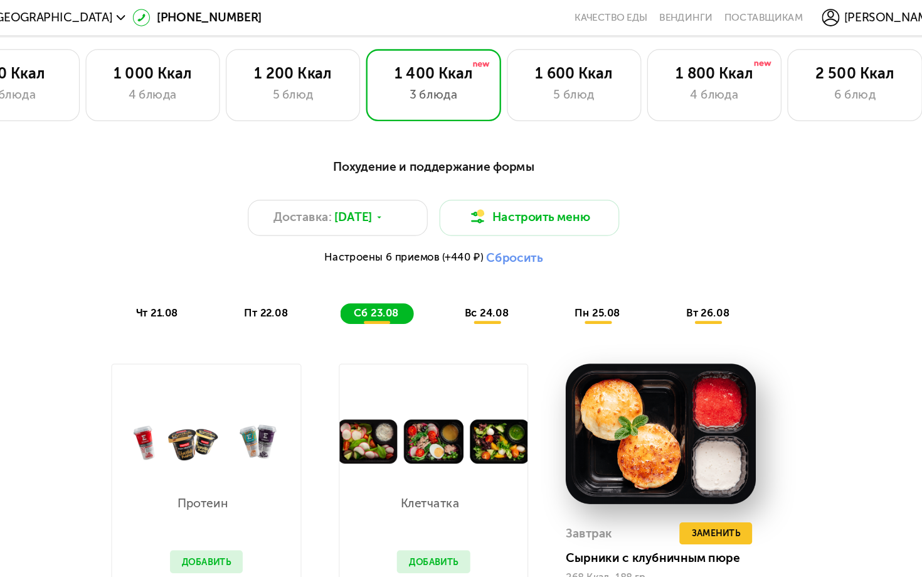
click at [488, 271] on span "вс 24.08" at bounding box center [507, 267] width 38 height 11
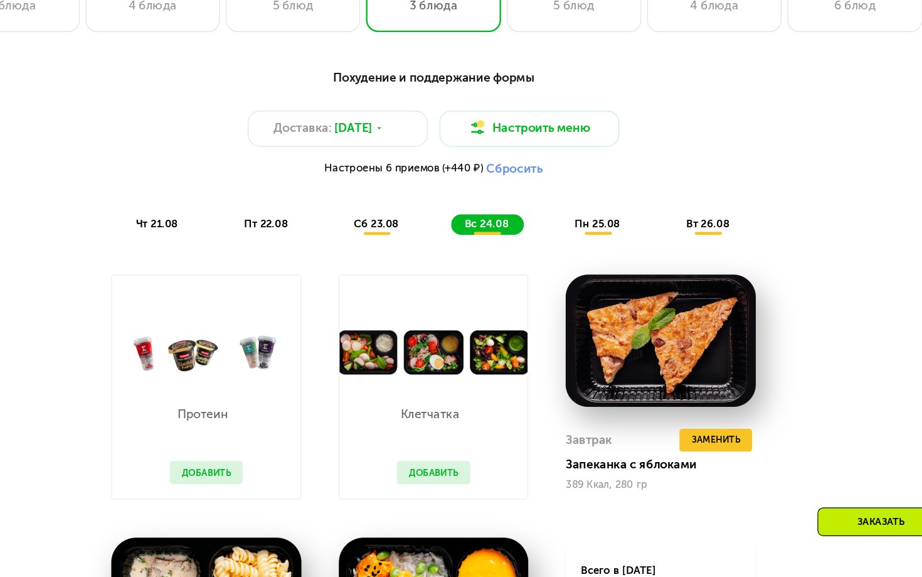
scroll to position [690, 0]
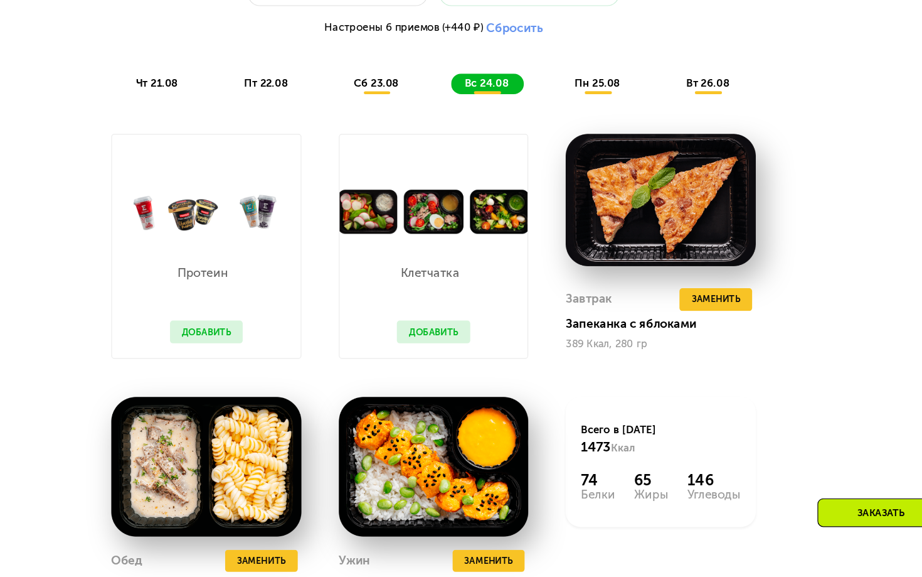
click at [393, 150] on span "сб 23.08" at bounding box center [412, 155] width 38 height 11
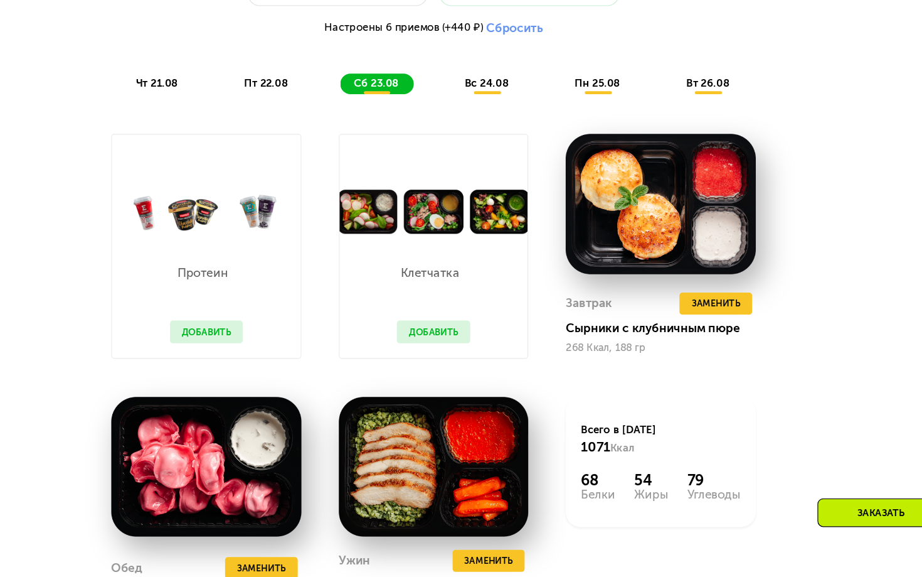
click at [236, 358] on button "Добавить" at bounding box center [267, 367] width 63 height 19
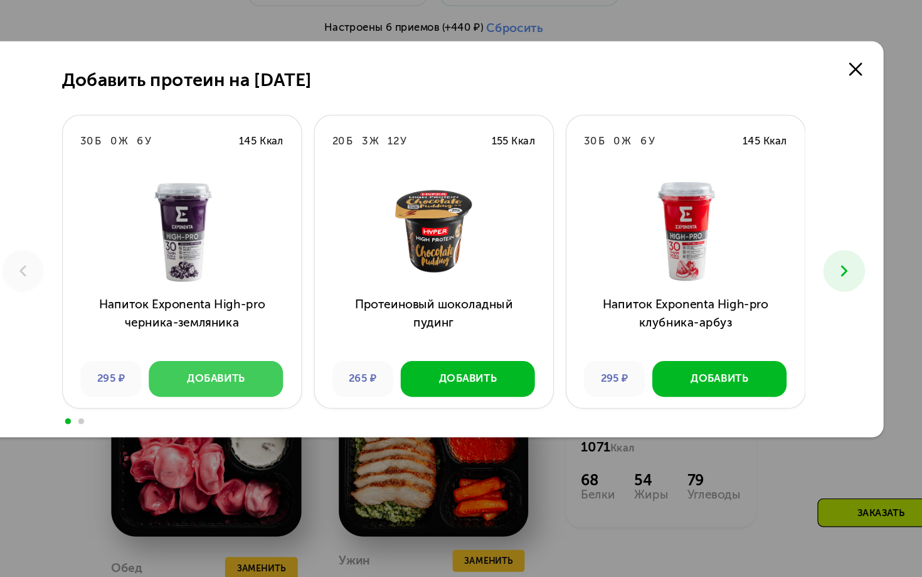
click at [250, 401] on div "Добавить" at bounding box center [275, 407] width 50 height 13
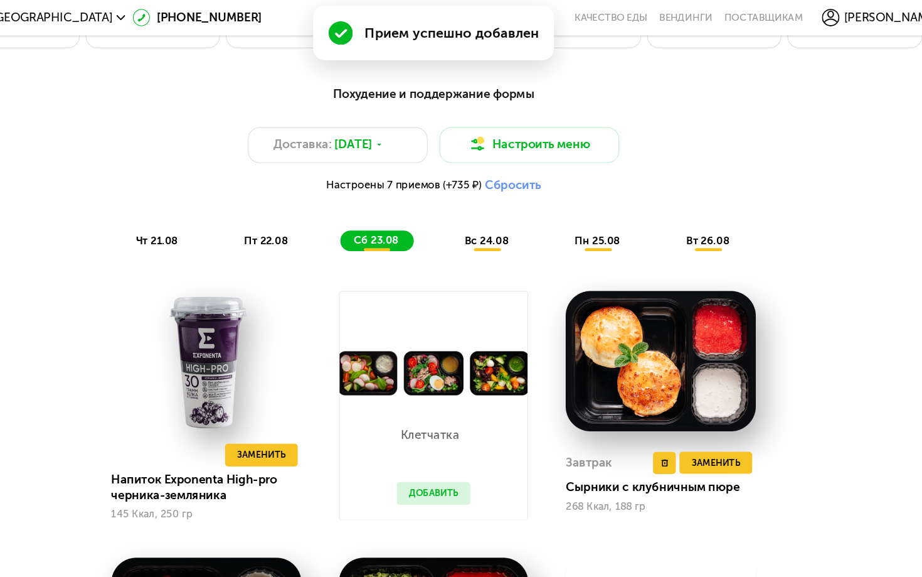
scroll to position [620, 0]
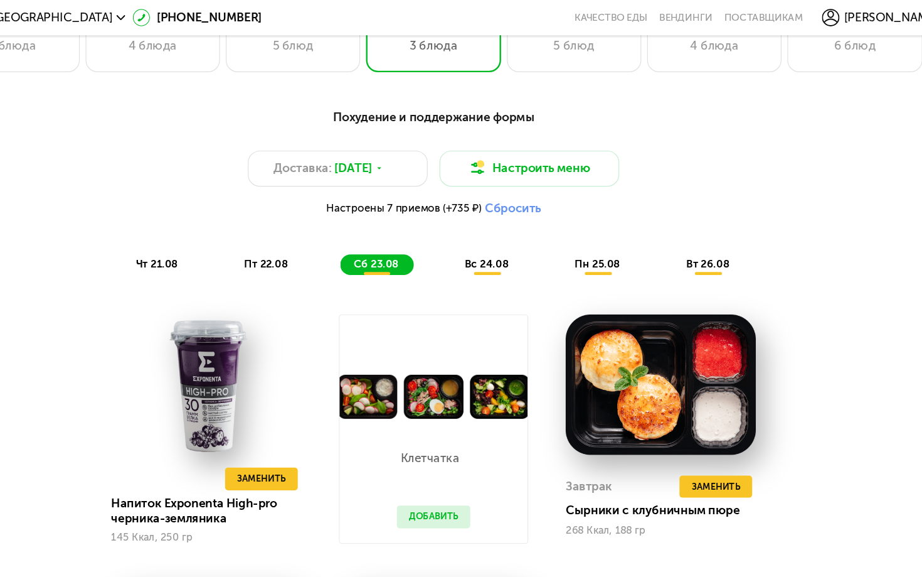
click at [570, 232] on div "вс 24.08" at bounding box center [601, 226] width 63 height 18
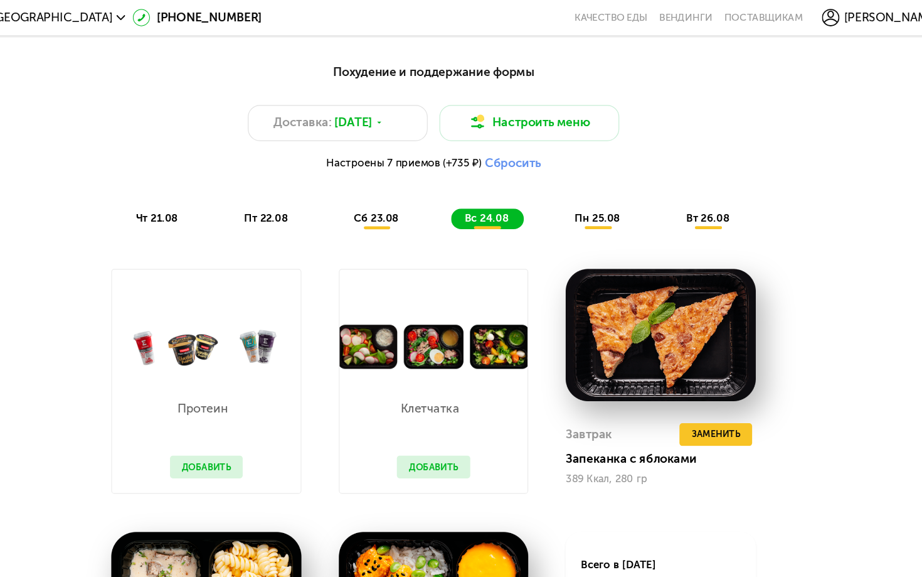
scroll to position [633, 0]
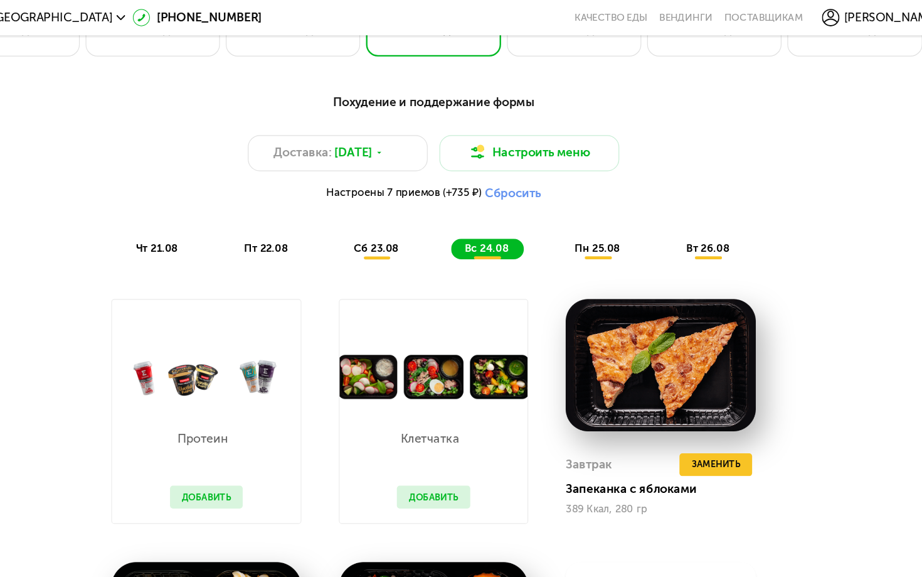
click at [299, 212] on span "пт 22.08" at bounding box center [318, 212] width 38 height 11
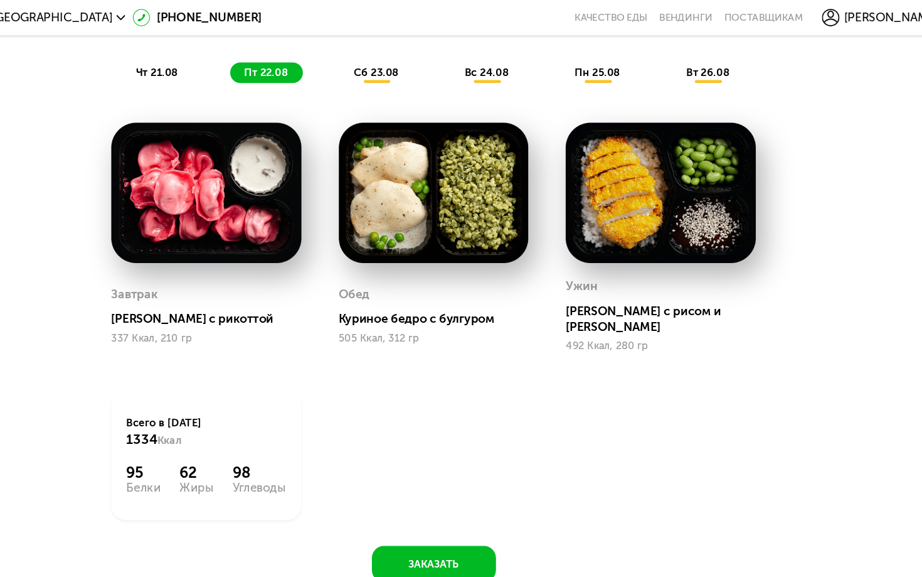
scroll to position [674, 0]
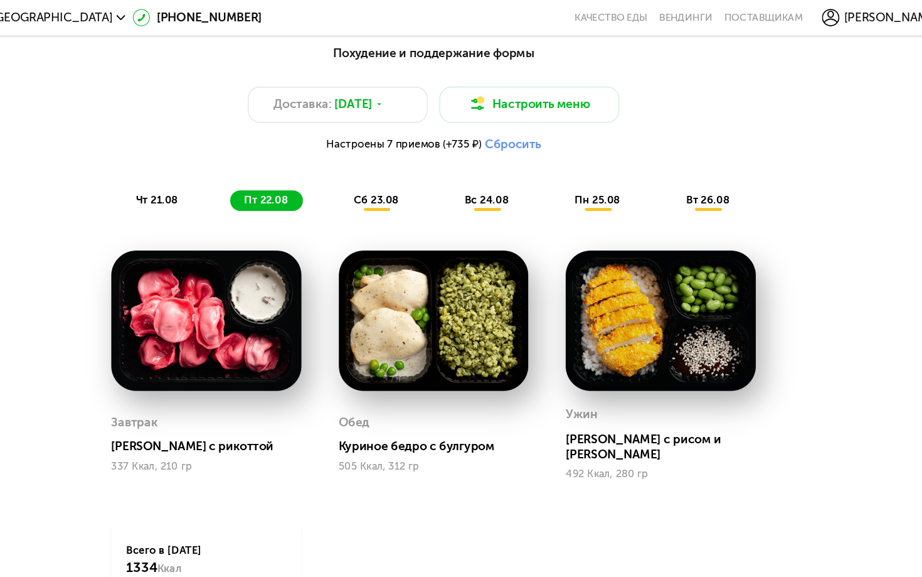
click at [287, 176] on div "чт 21.08" at bounding box center [318, 172] width 62 height 18
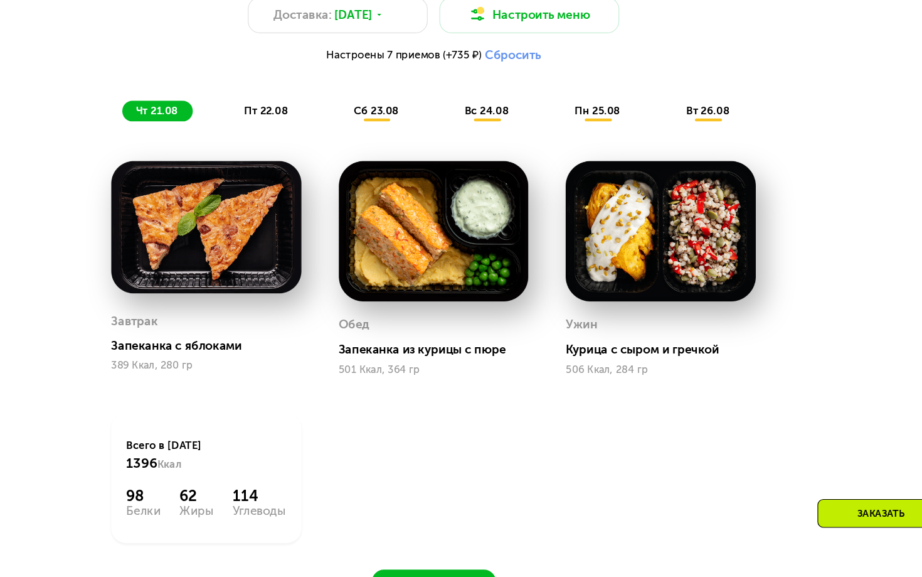
scroll to position [737, 0]
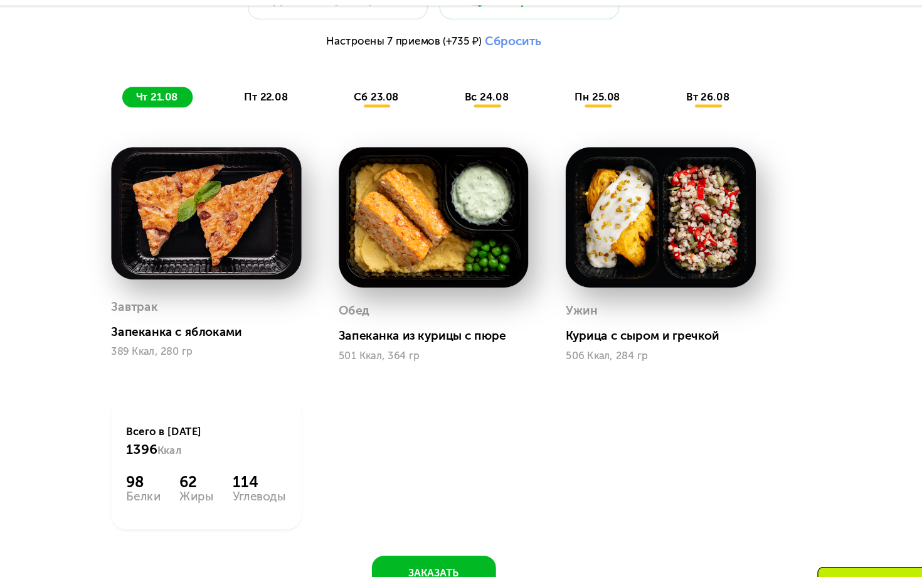
click at [476, 100] on div "сб 23.08" at bounding box center [507, 109] width 62 height 18
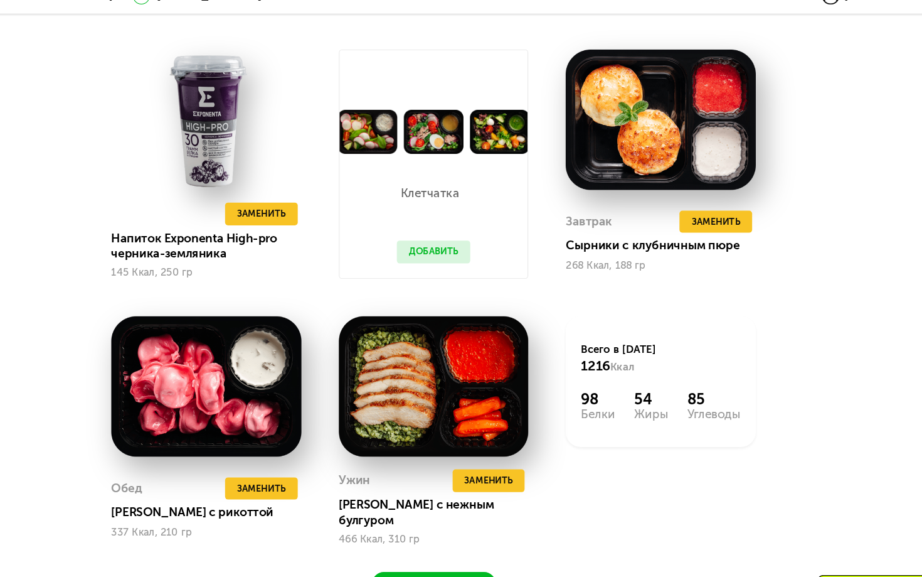
scroll to position [779, 0]
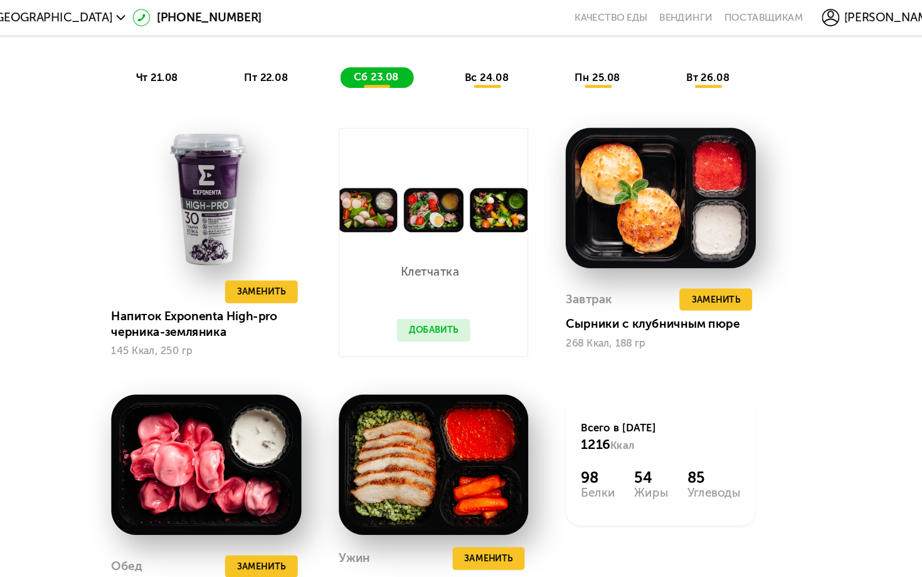
click at [488, 69] on span "вс 24.08" at bounding box center [507, 66] width 38 height 11
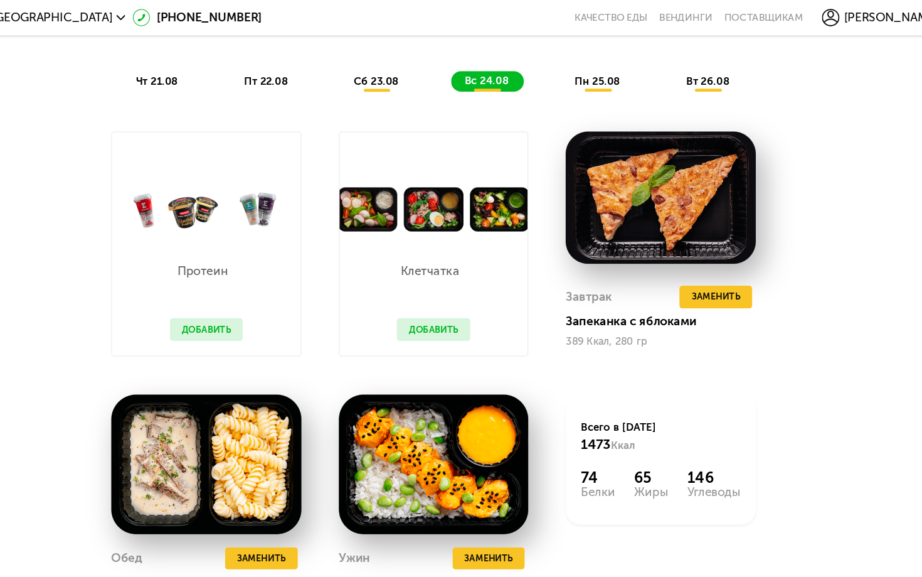
scroll to position [724, 0]
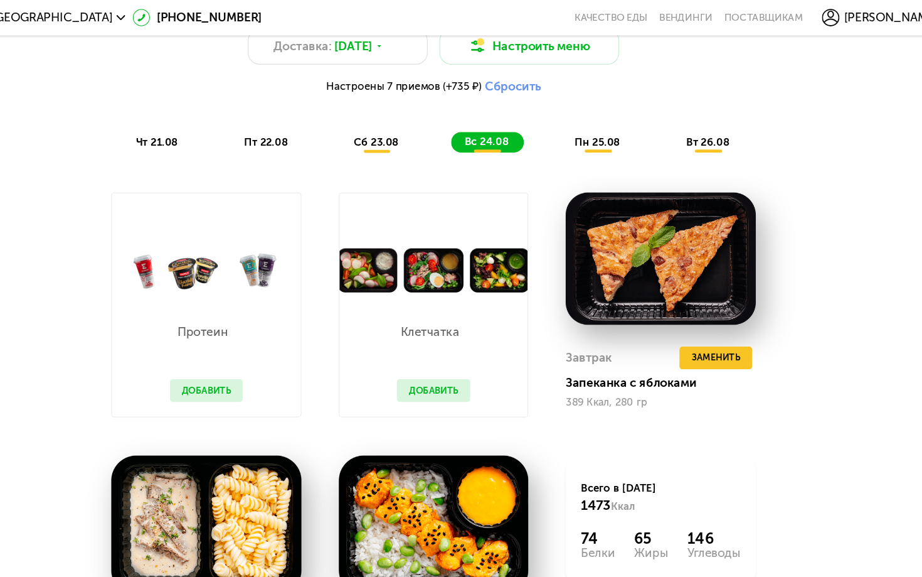
click at [582, 120] on span "пн 25.08" at bounding box center [601, 121] width 39 height 11
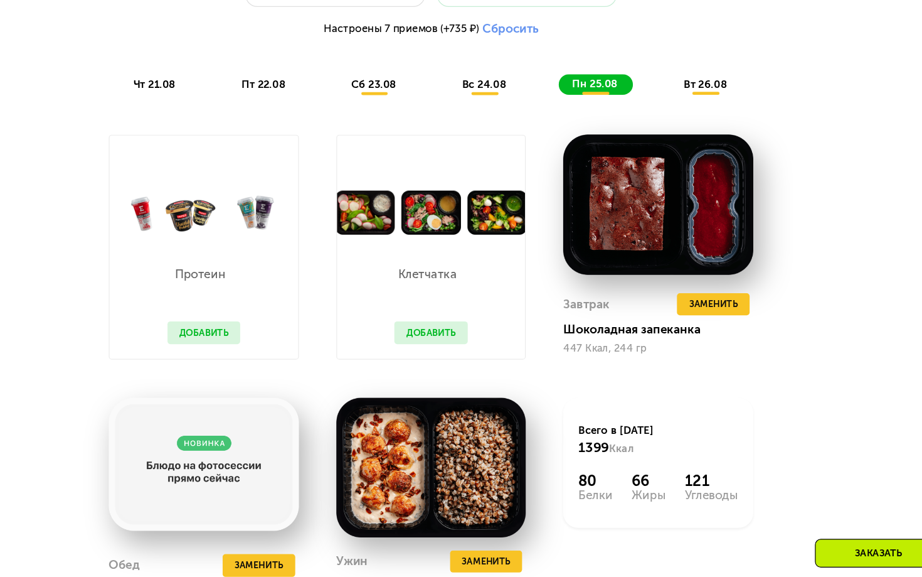
click at [677, 116] on span "вт 26.08" at bounding box center [695, 121] width 37 height 11
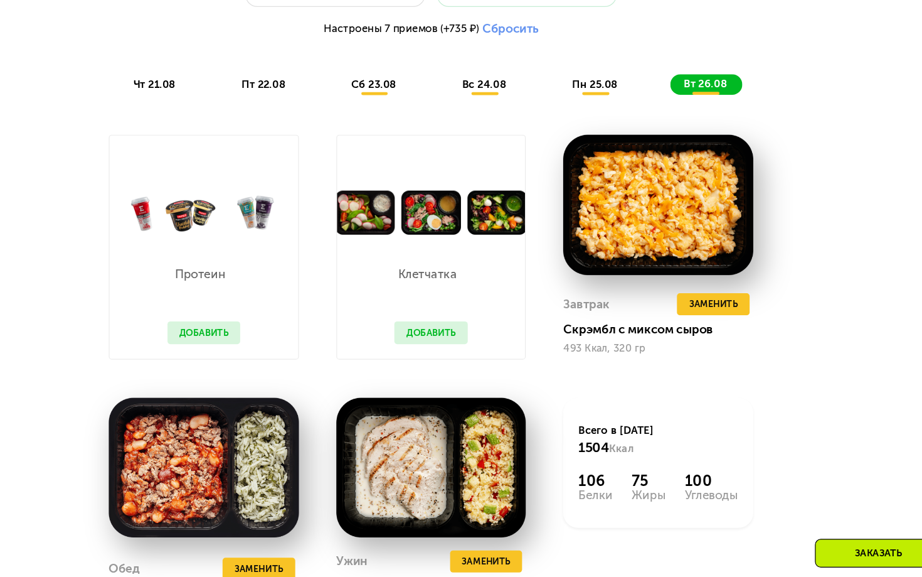
click at [488, 116] on span "вс 24.08" at bounding box center [507, 121] width 38 height 11
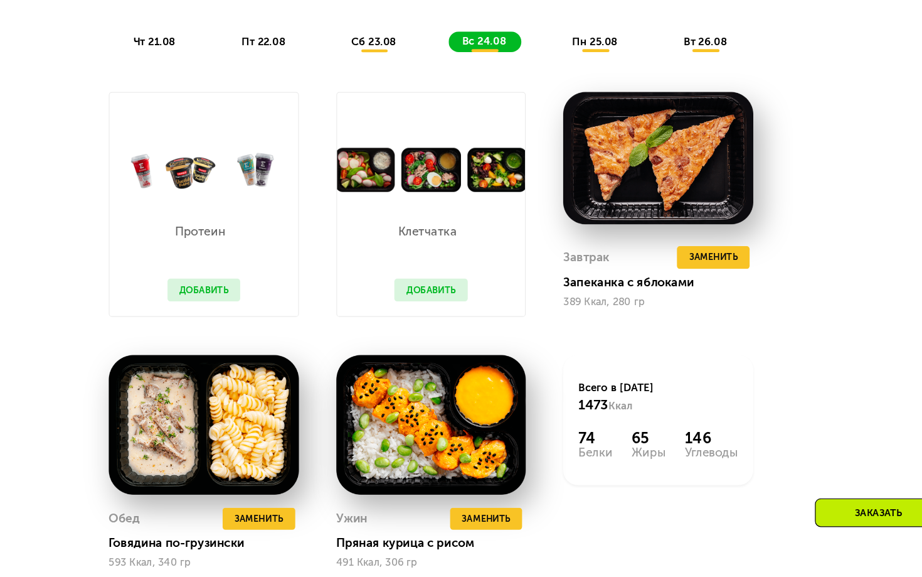
scroll to position [742, 0]
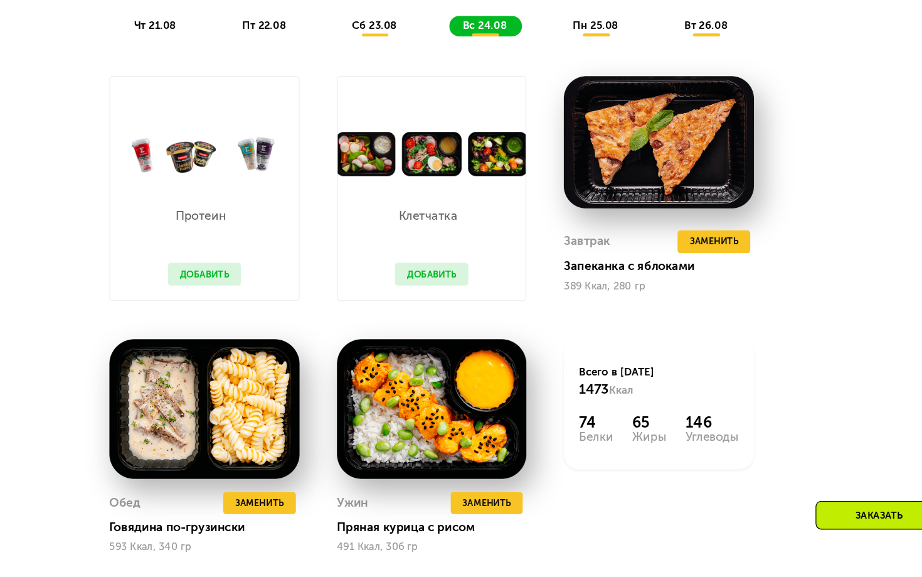
click at [236, 306] on button "Добавить" at bounding box center [267, 315] width 63 height 19
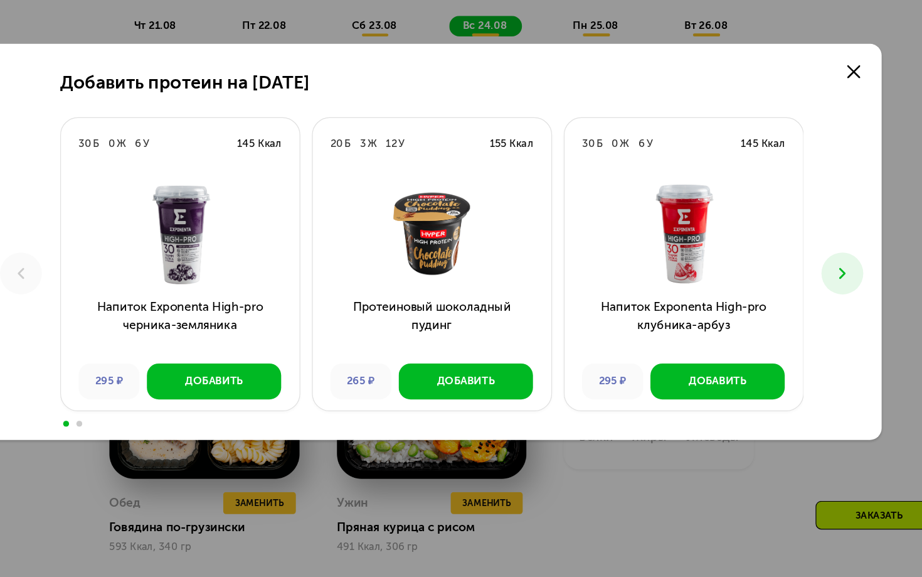
click at [804, 307] on icon at bounding box center [812, 315] width 16 height 16
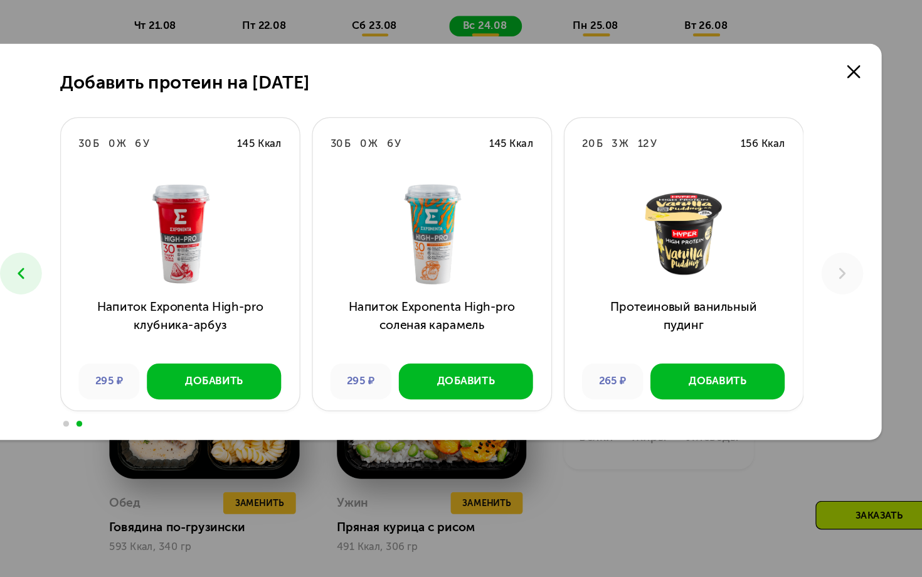
click at [92, 297] on button at bounding box center [110, 315] width 36 height 36
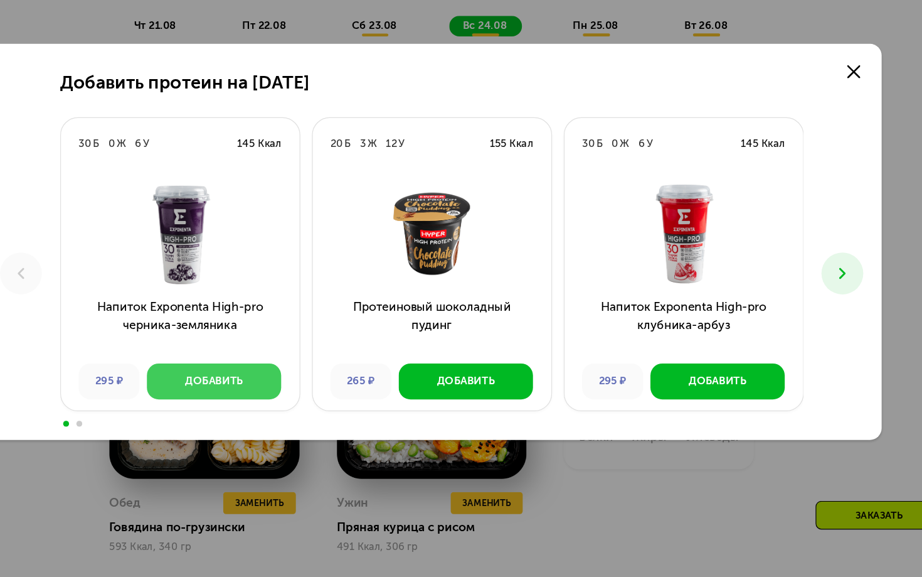
click at [250, 401] on div "Добавить" at bounding box center [275, 407] width 50 height 13
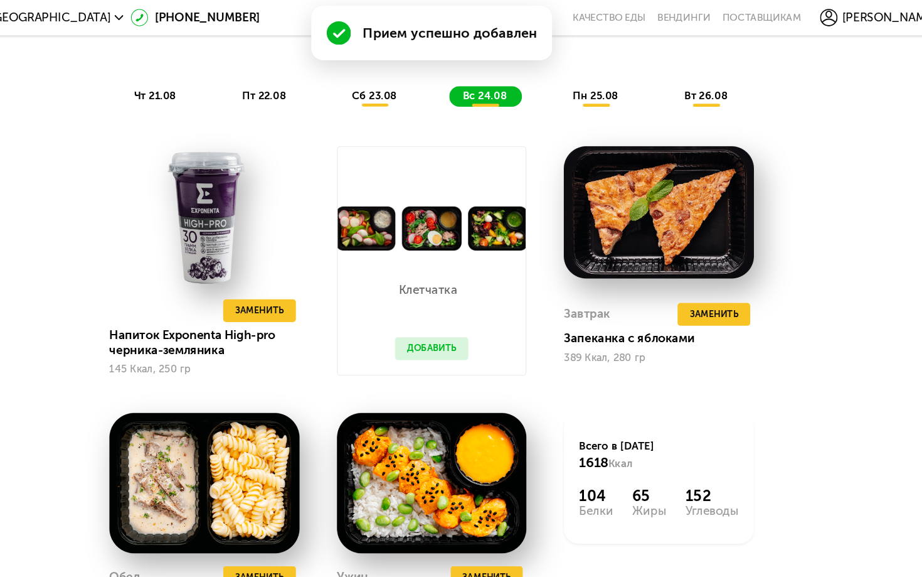
scroll to position [750, 0]
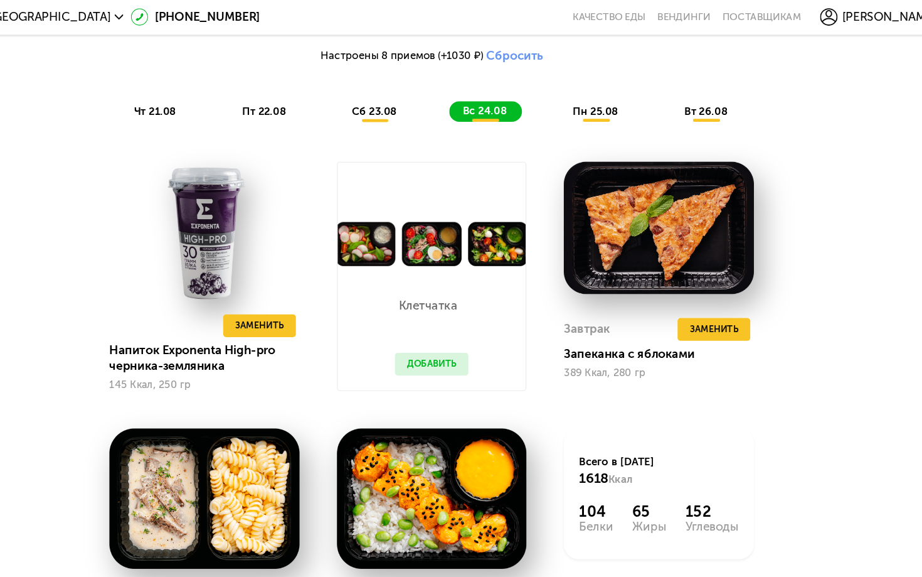
click at [393, 94] on span "сб 23.08" at bounding box center [412, 95] width 38 height 11
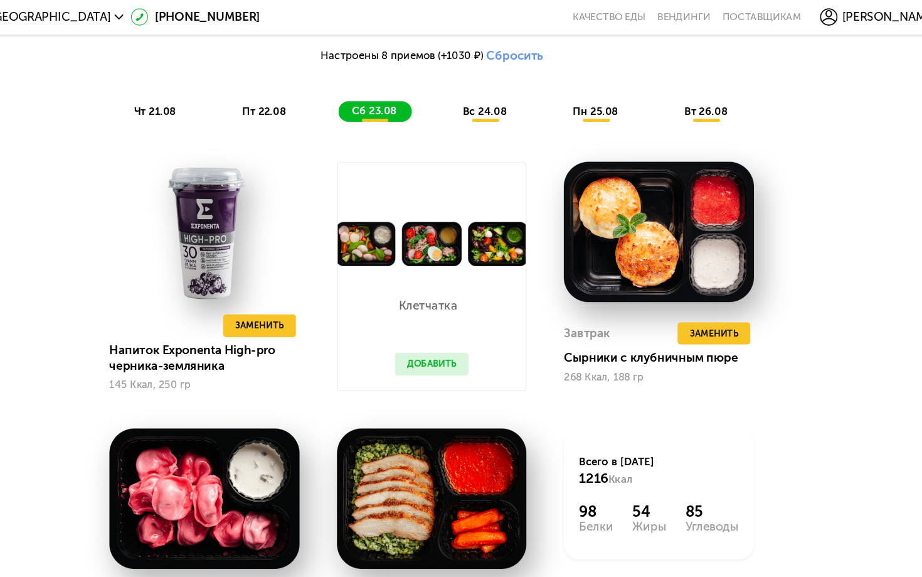
click at [488, 97] on span "вс 24.08" at bounding box center [507, 95] width 38 height 11
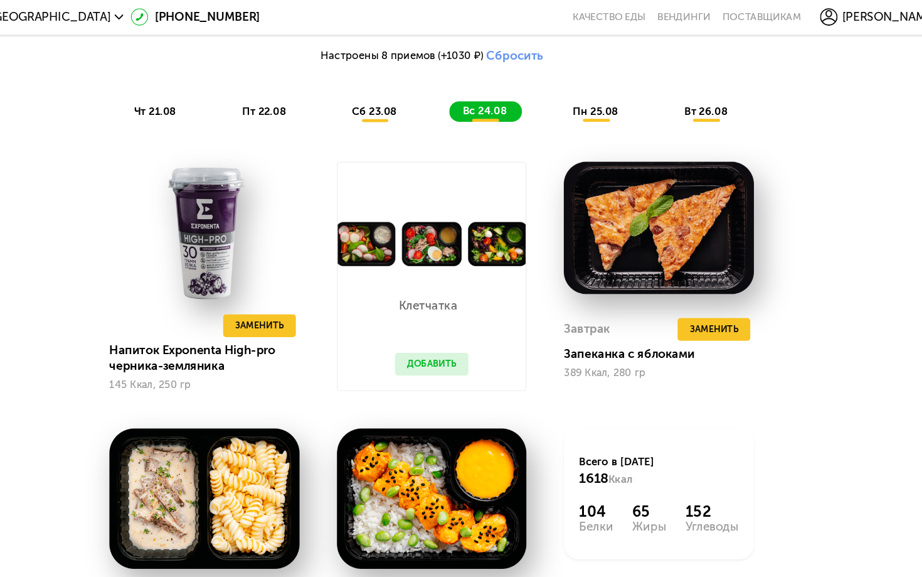
click at [582, 95] on span "пн 25.08" at bounding box center [601, 95] width 39 height 11
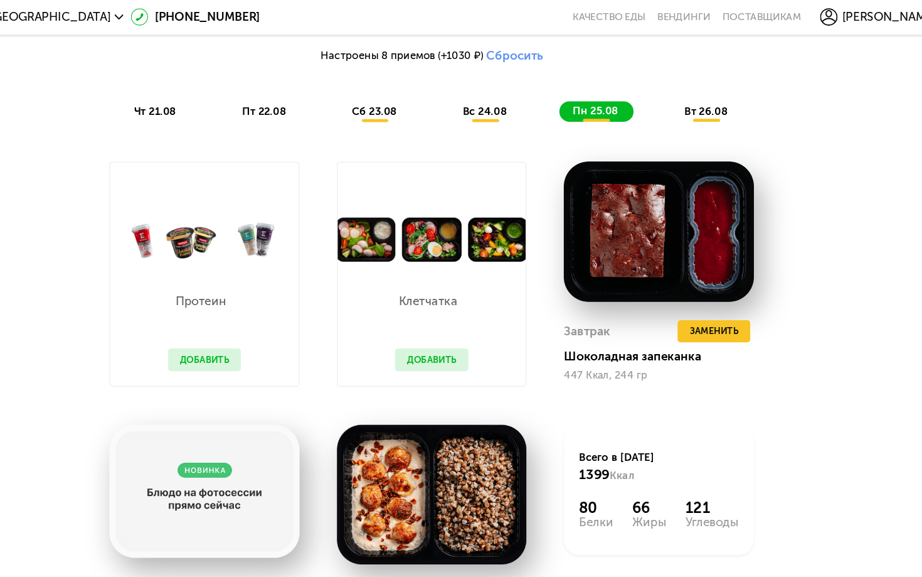
click at [677, 91] on span "вт 26.08" at bounding box center [695, 95] width 37 height 11
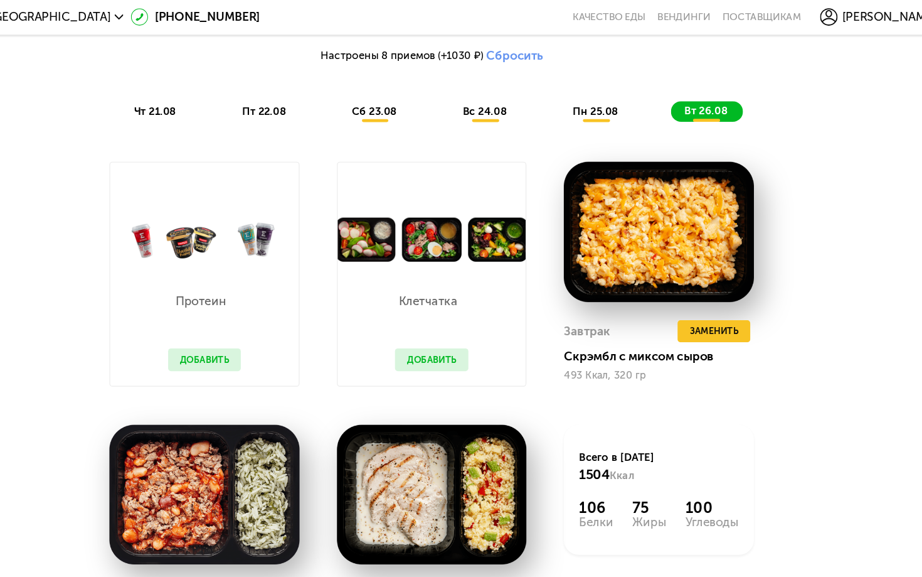
click at [299, 96] on span "пт 22.08" at bounding box center [318, 95] width 38 height 11
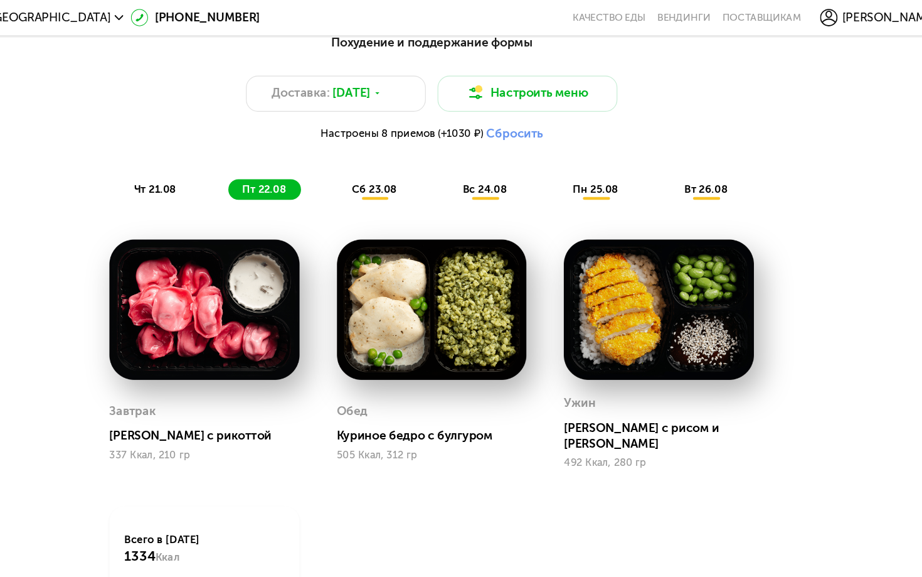
scroll to position [657, 0]
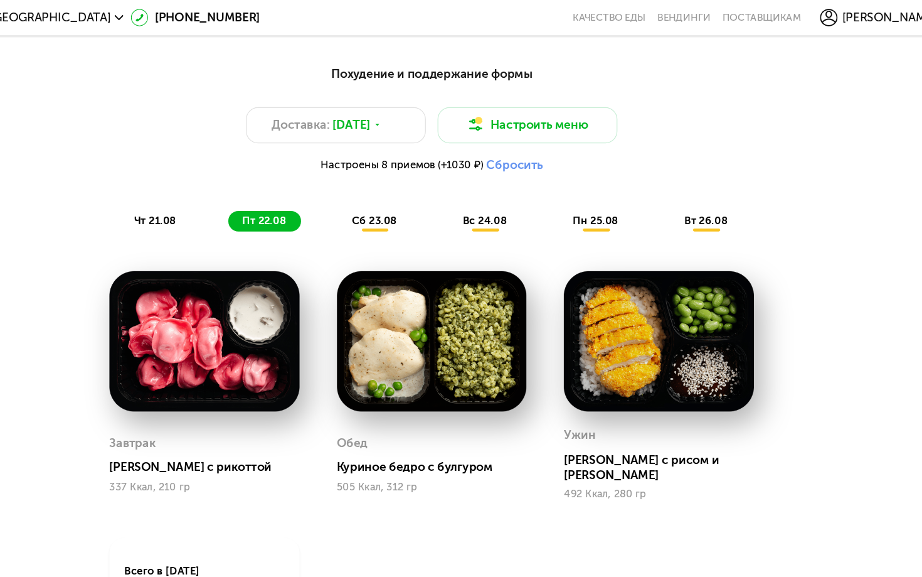
click at [207, 188] on span "чт 21.08" at bounding box center [225, 188] width 36 height 11
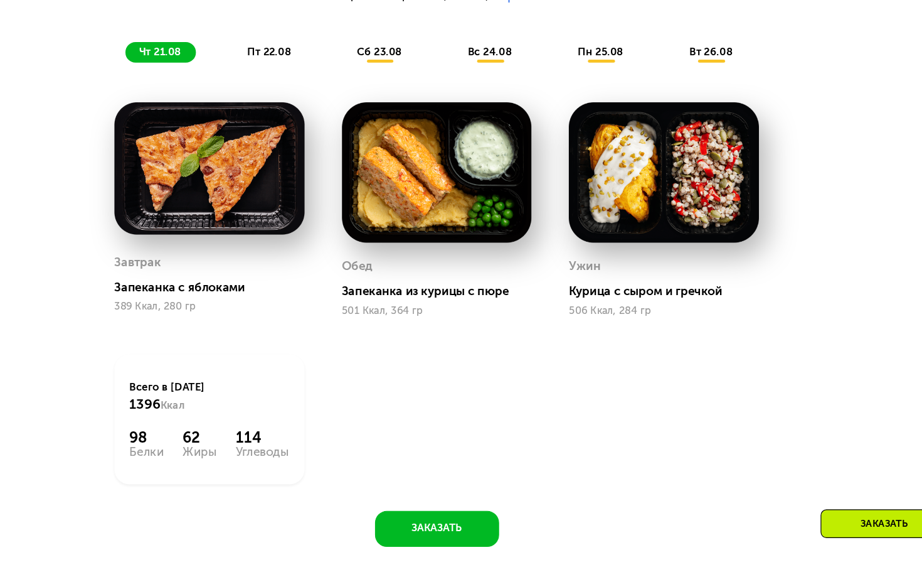
scroll to position [826, 0]
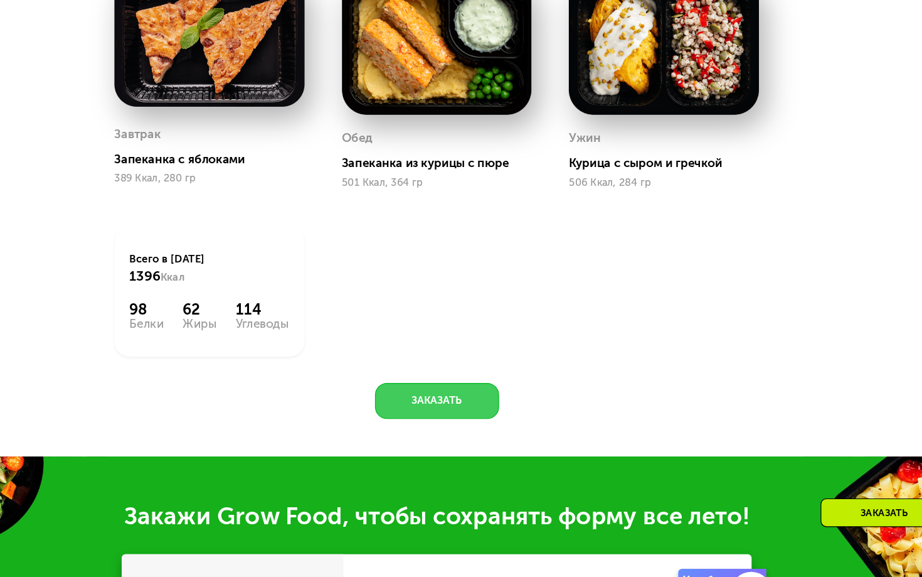
click at [408, 411] on button "Заказать" at bounding box center [461, 426] width 106 height 31
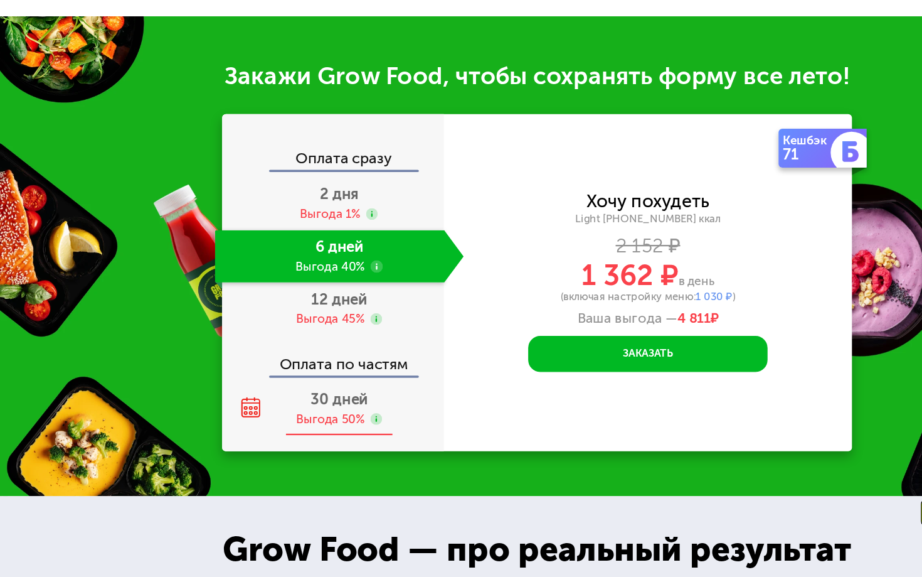
scroll to position [1213, 0]
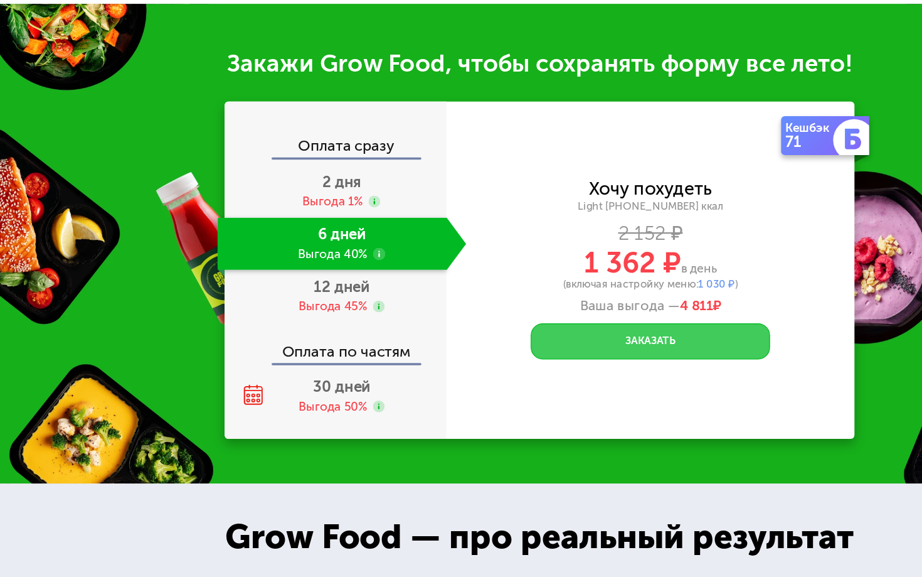
click at [565, 360] on button "Заказать" at bounding box center [556, 375] width 205 height 31
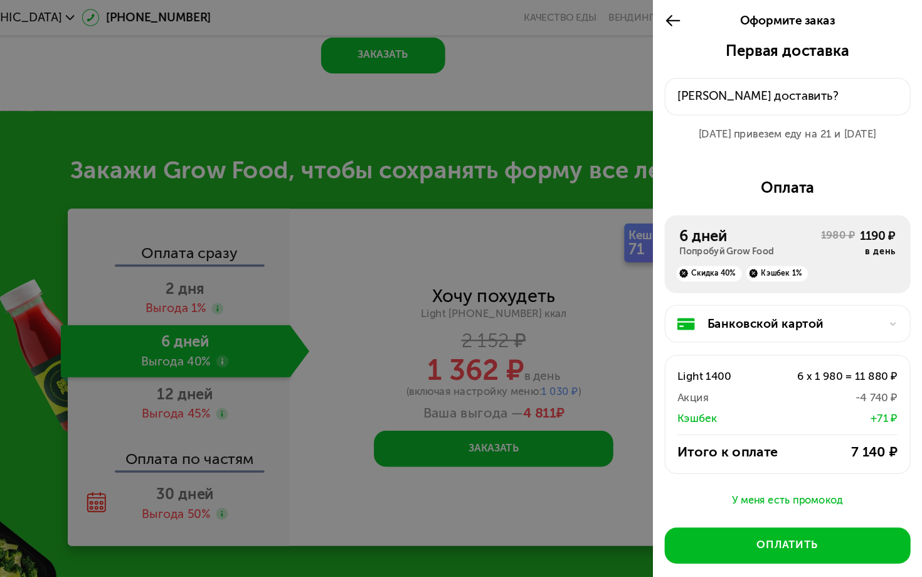
scroll to position [1204, 0]
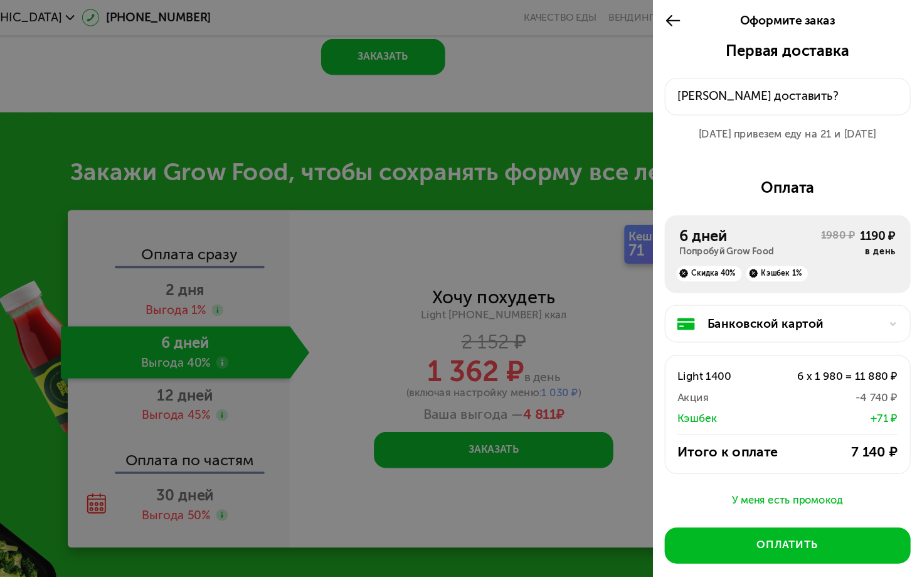
click at [713, 85] on div "[PERSON_NAME] доставить?" at bounding box center [807, 83] width 188 height 16
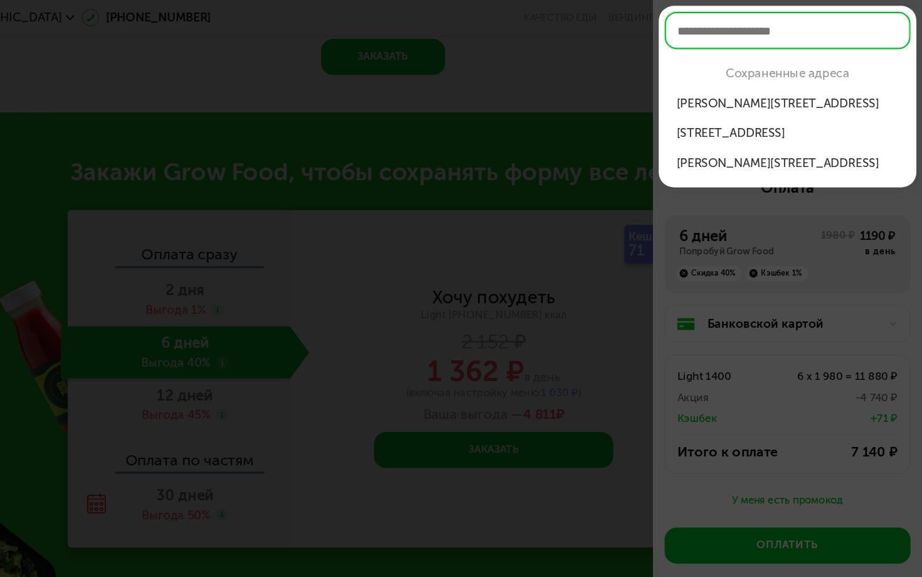
click at [712, 88] on div "[PERSON_NAME][STREET_ADDRESS]" at bounding box center [806, 89] width 189 height 16
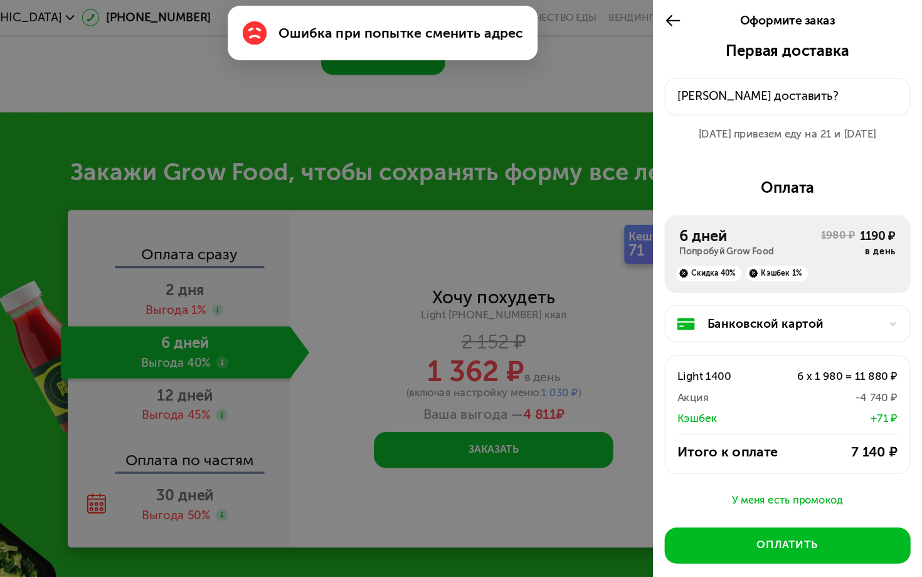
click at [713, 84] on div "[PERSON_NAME] доставить?" at bounding box center [807, 83] width 188 height 16
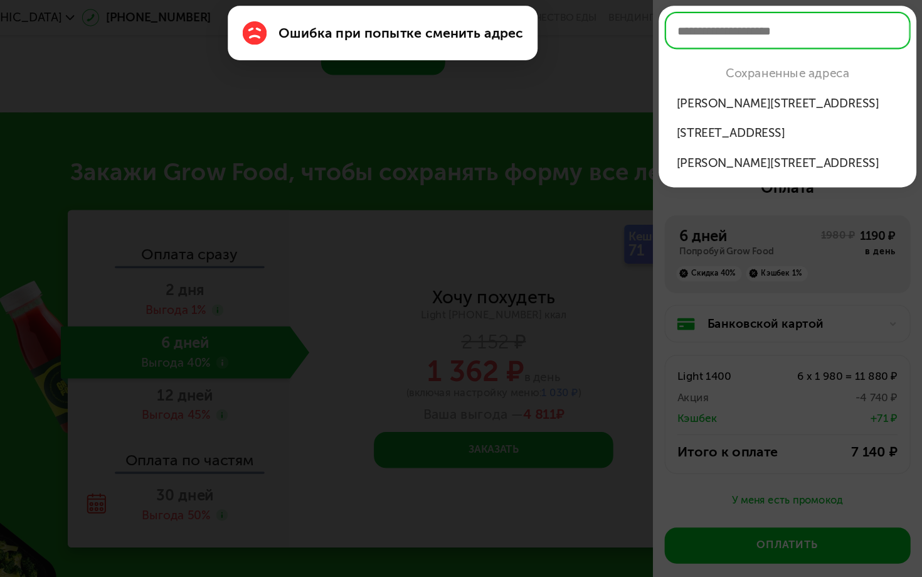
click at [712, 86] on div "[PERSON_NAME][STREET_ADDRESS]" at bounding box center [806, 89] width 189 height 16
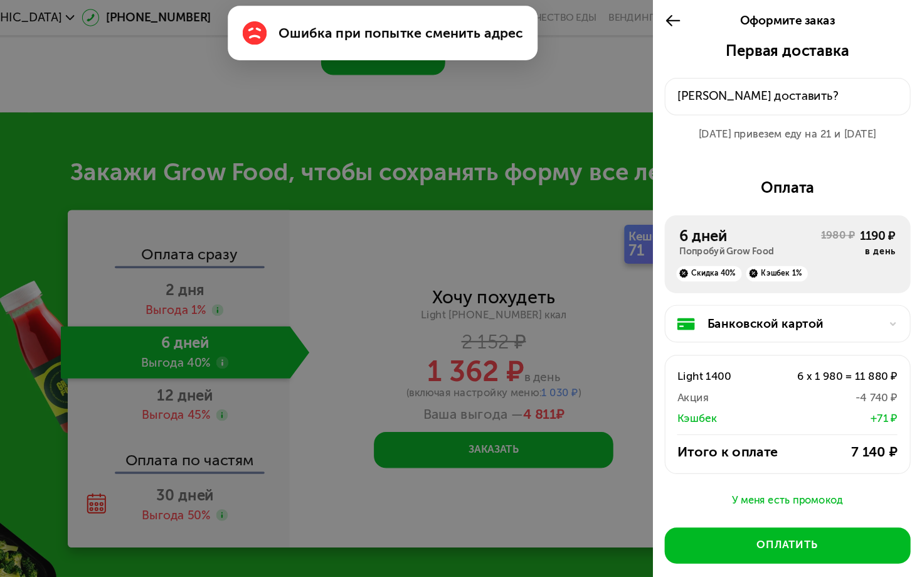
click at [713, 86] on div "[PERSON_NAME] доставить?" at bounding box center [807, 83] width 188 height 16
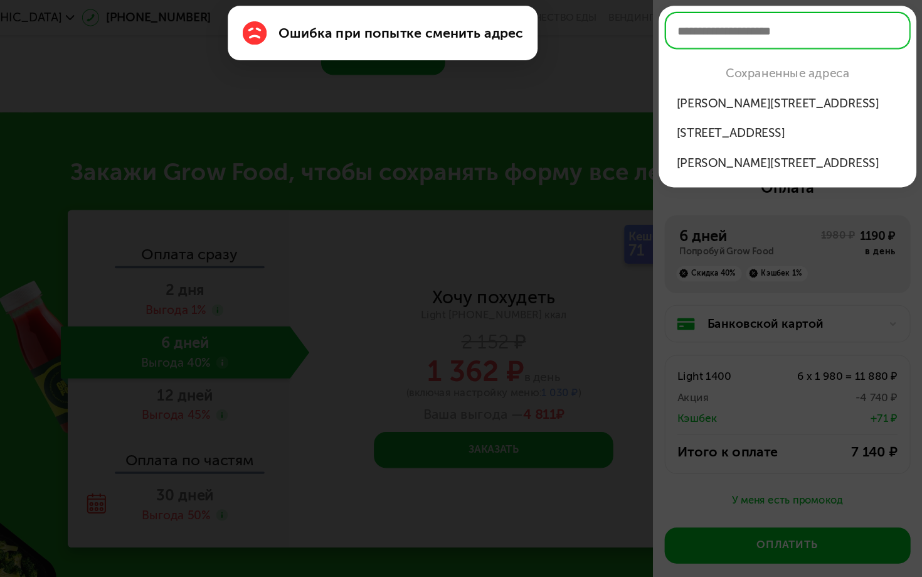
click at [712, 107] on div "[STREET_ADDRESS]" at bounding box center [806, 114] width 189 height 16
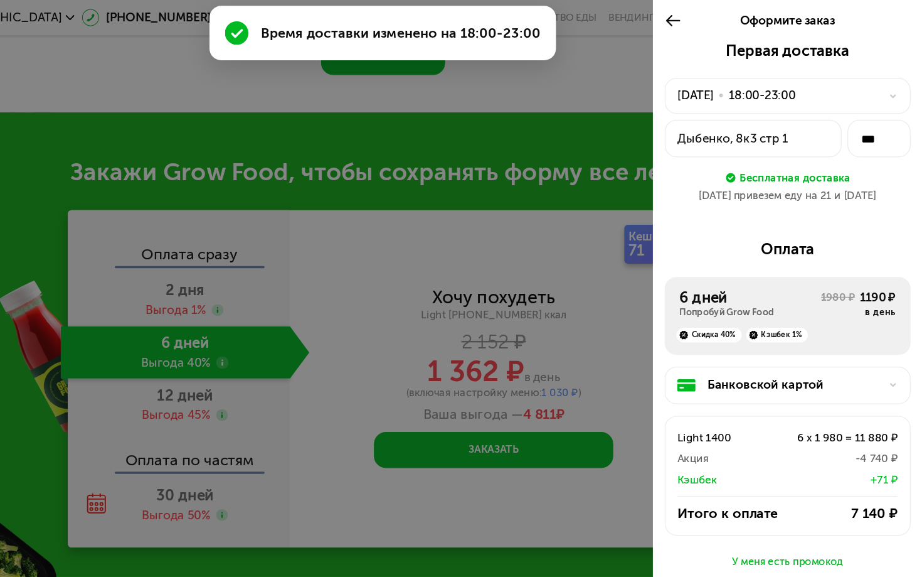
click at [713, 114] on div "Дыбенко, 8к3 стр 1" at bounding box center [777, 119] width 129 height 16
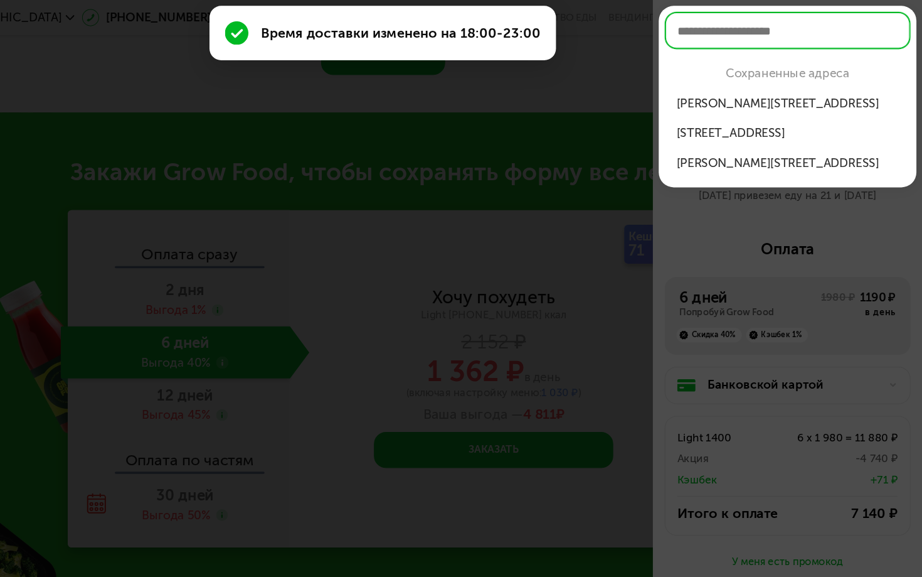
click at [712, 87] on div "[PERSON_NAME][STREET_ADDRESS]" at bounding box center [806, 89] width 189 height 16
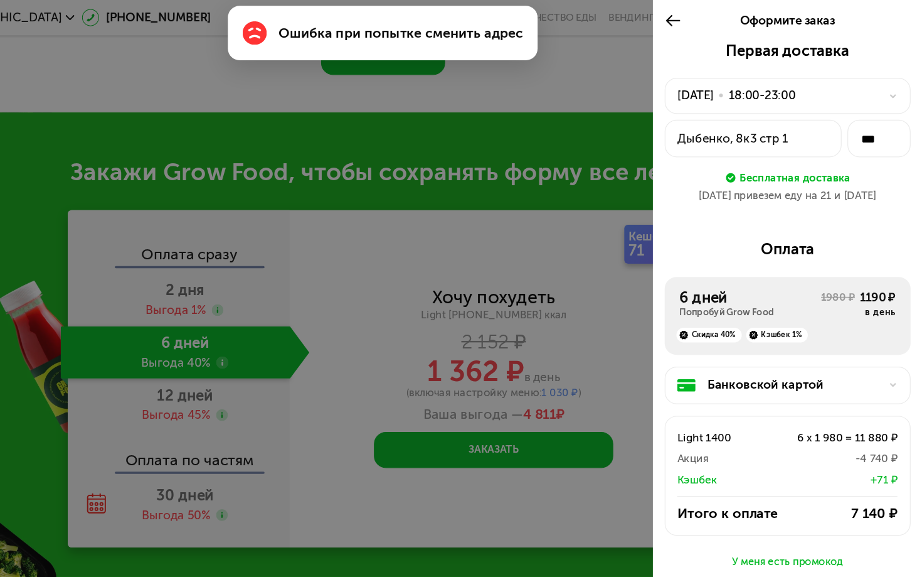
click at [339, 16] on div "Ошибка при попытке сменить адрес" at bounding box center [461, 28] width 265 height 46
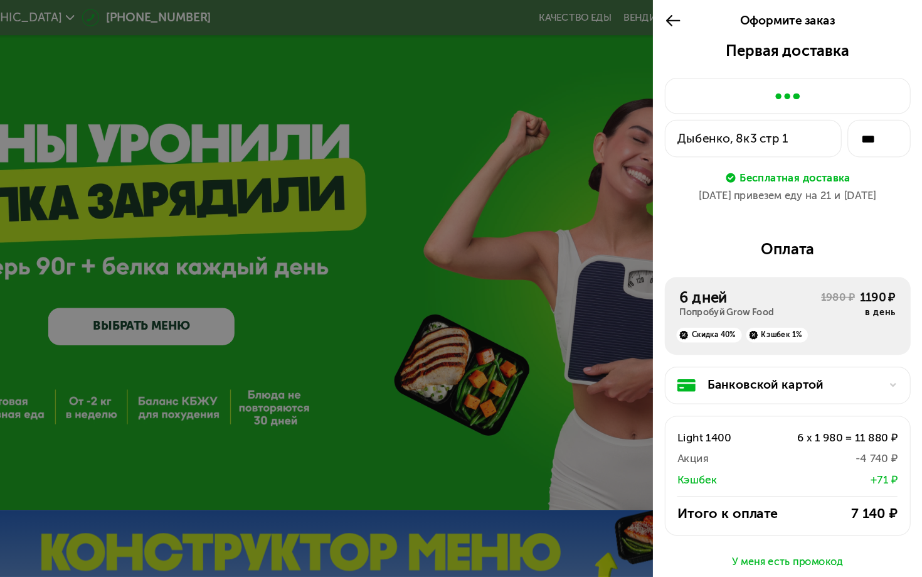
click at [702, 161] on div "[DATE] привезем еду на 21 и [DATE]" at bounding box center [807, 167] width 210 height 13
click at [766, 149] on div "Бесплатная доставка" at bounding box center [813, 152] width 95 height 14
click at [713, 112] on div "Дыбенко, 8к3 стр 1" at bounding box center [777, 119] width 129 height 16
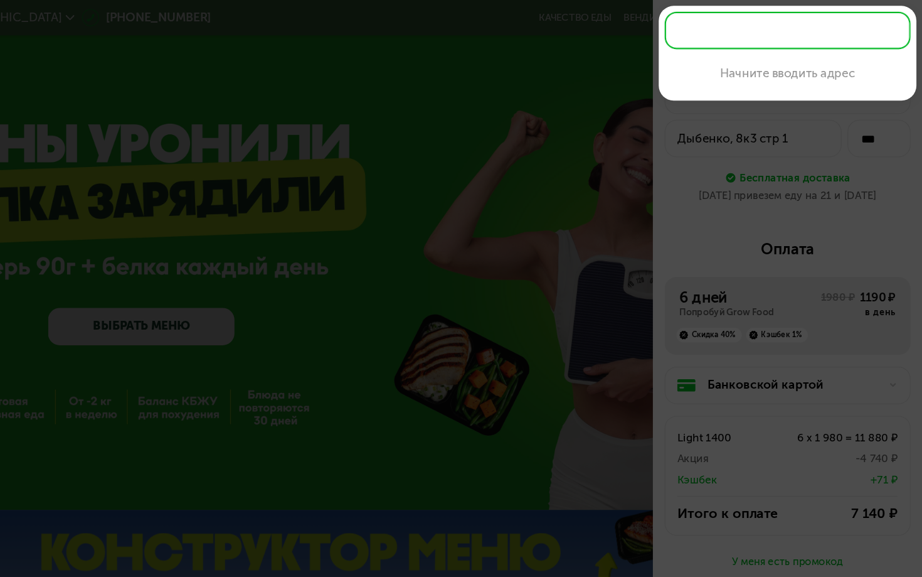
click at [589, 154] on div at bounding box center [461, 288] width 922 height 577
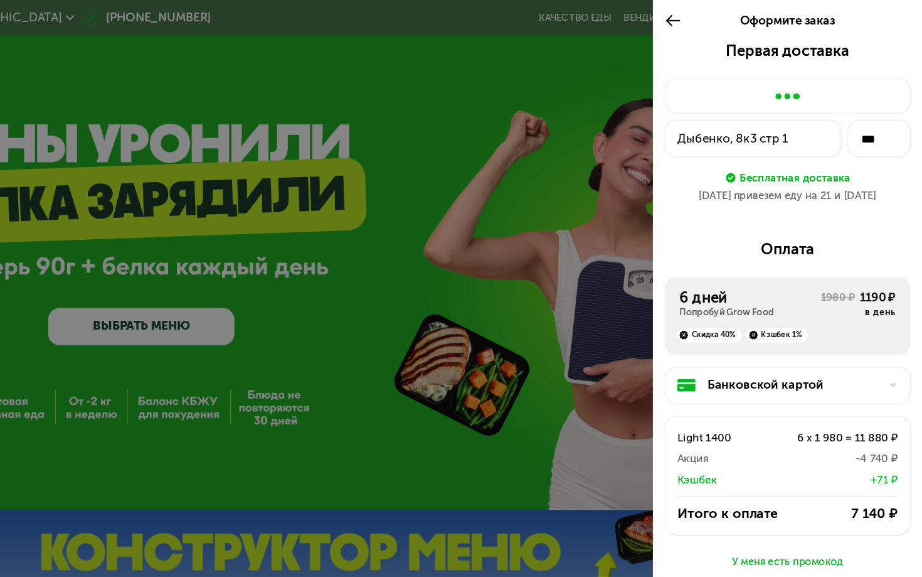
click at [495, 134] on div at bounding box center [461, 288] width 922 height 577
click at [702, 14] on icon at bounding box center [709, 18] width 14 height 16
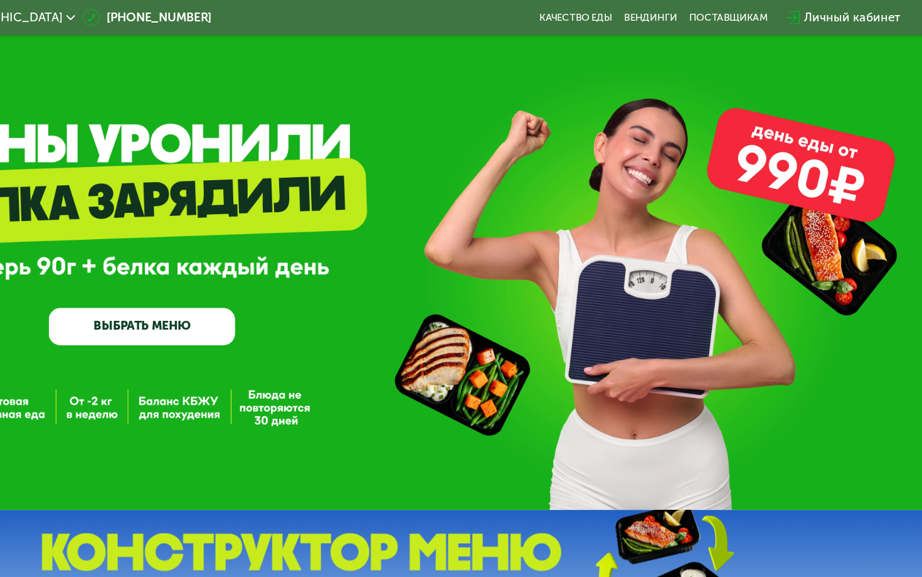
click at [821, 17] on div "Личный кабинет" at bounding box center [862, 16] width 82 height 16
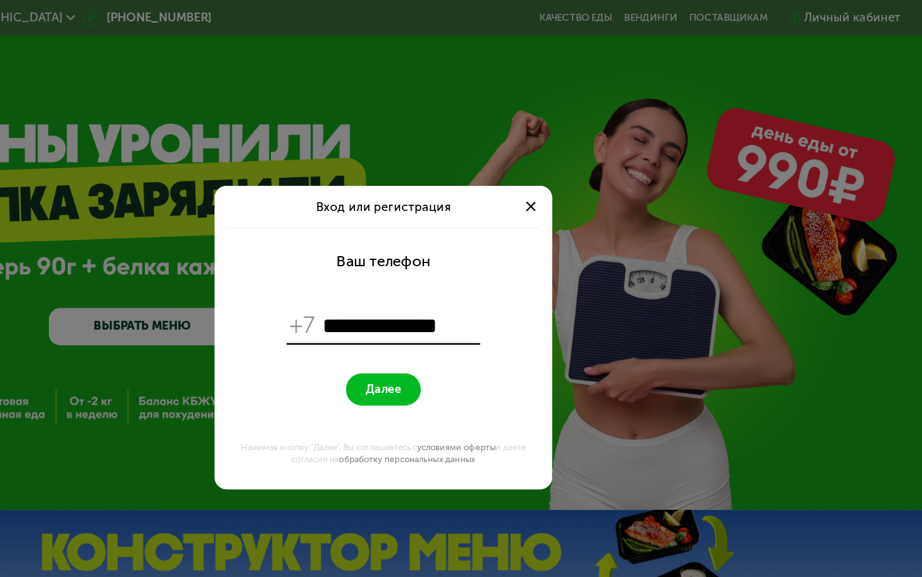
type input "**********"
click at [446, 327] on span "Далее" at bounding box center [461, 332] width 30 height 12
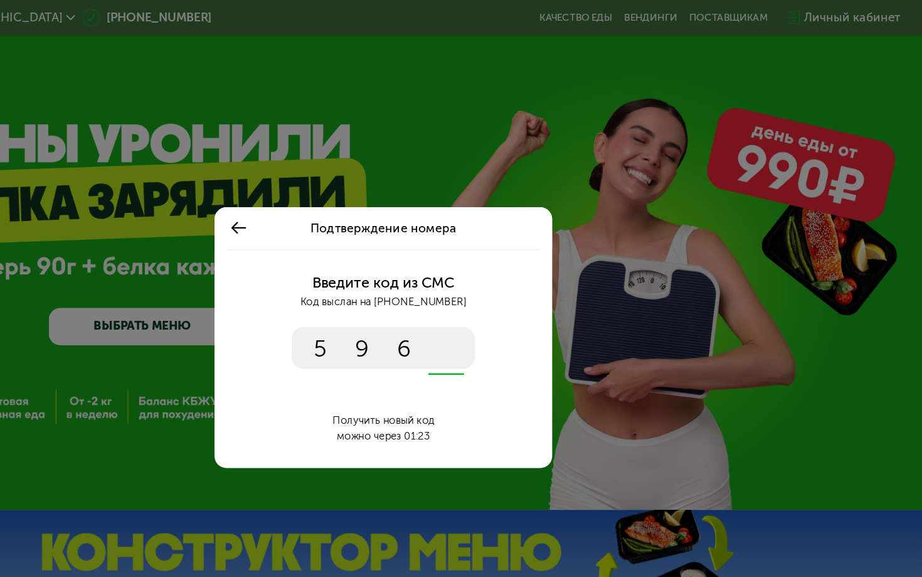
type input "****"
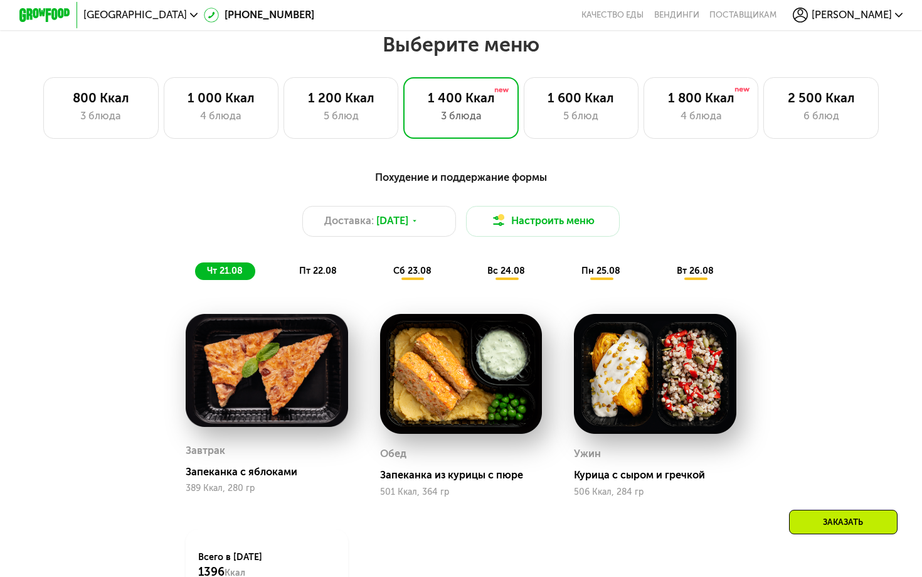
scroll to position [459, 0]
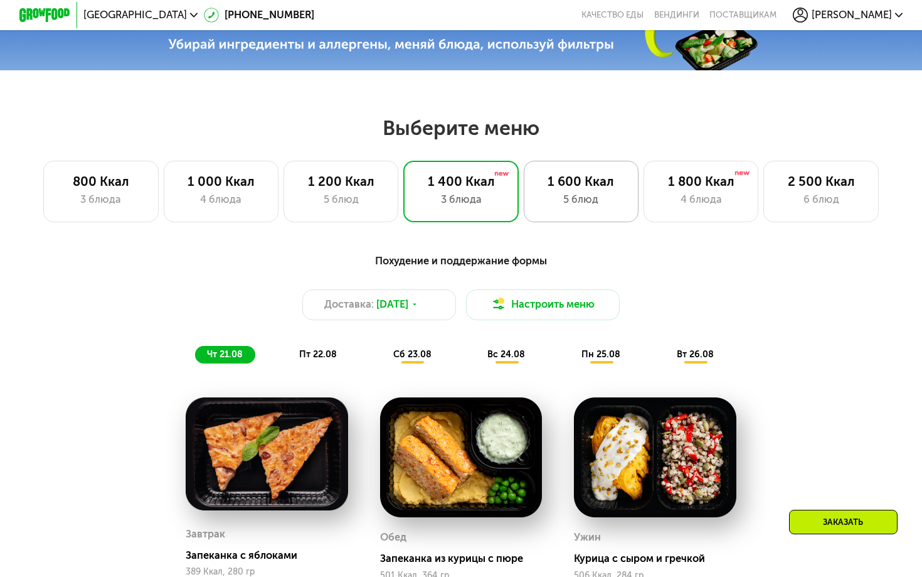
click at [575, 199] on div "5 блюд" at bounding box center [581, 200] width 88 height 16
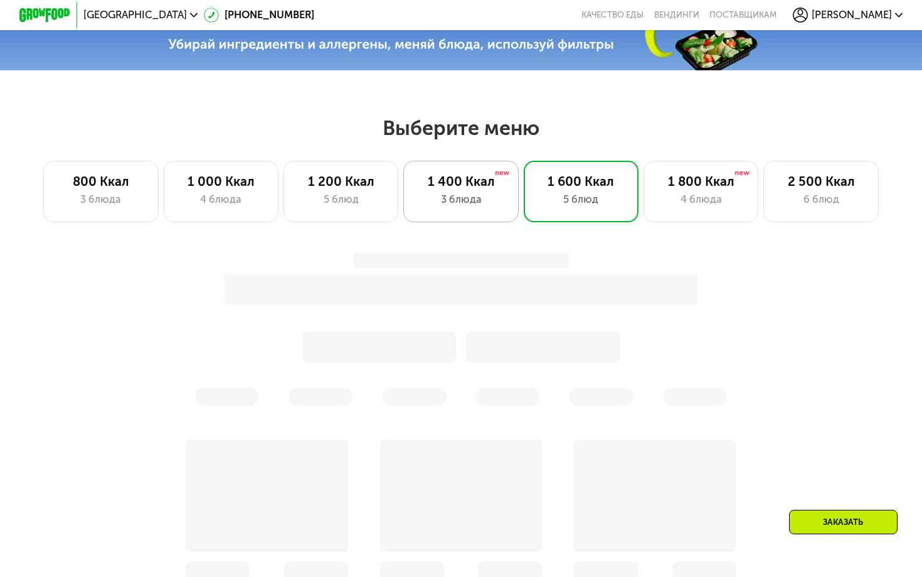
click at [452, 198] on div "3 блюда" at bounding box center [461, 200] width 88 height 16
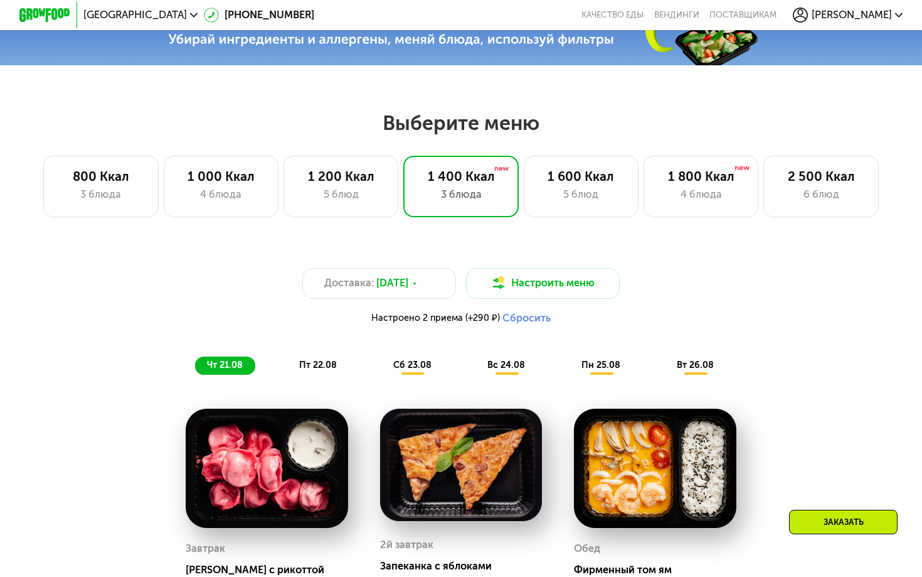
scroll to position [577, 0]
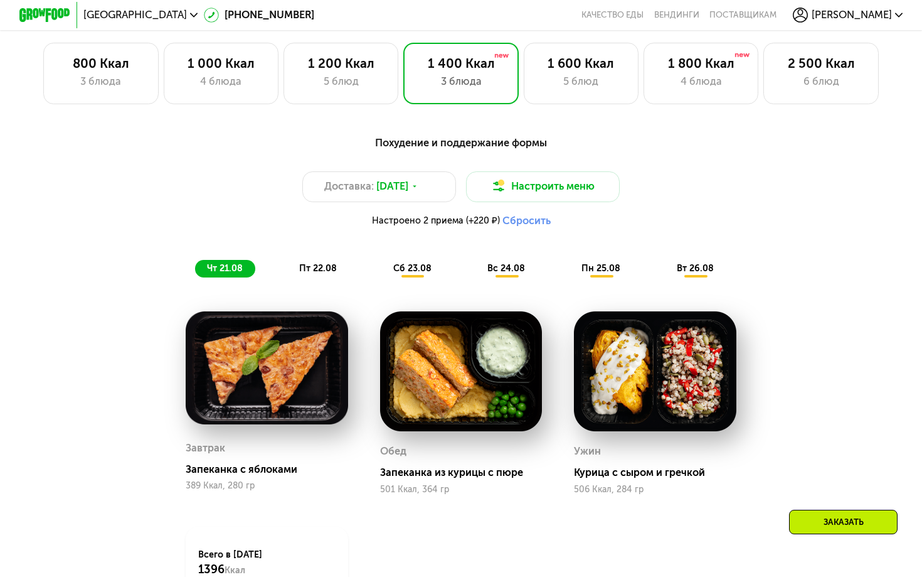
click at [476, 273] on div "сб 23.08" at bounding box center [507, 269] width 62 height 18
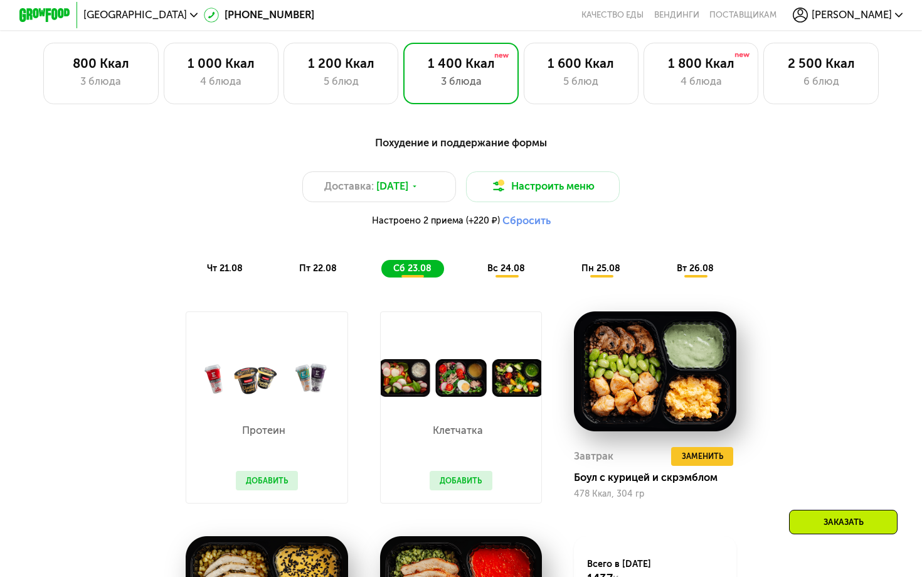
click at [514, 264] on span "вс 24.08" at bounding box center [507, 268] width 38 height 11
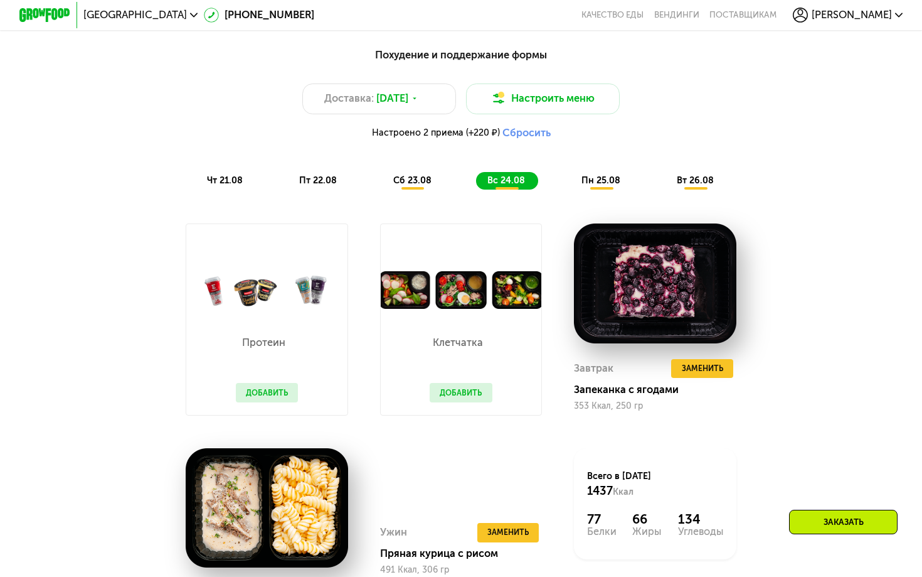
scroll to position [673, 0]
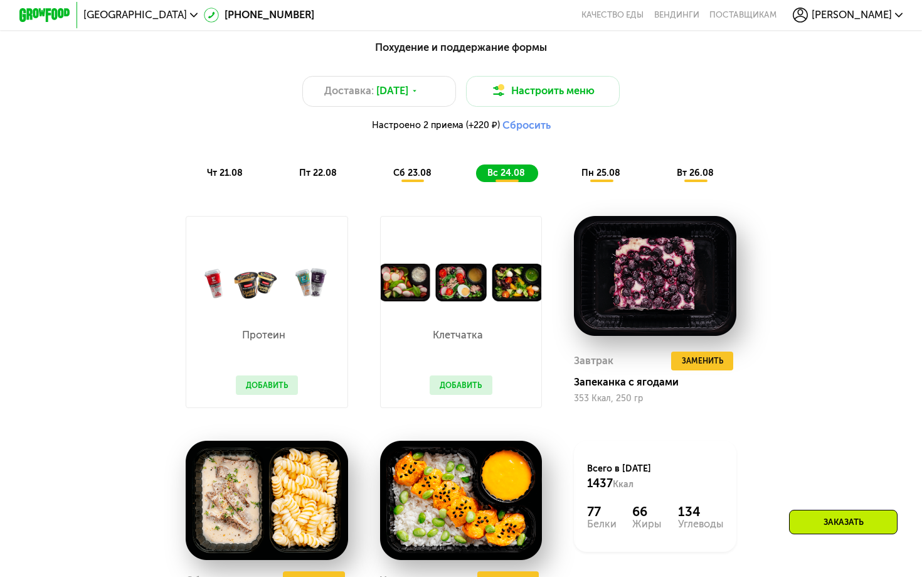
click at [408, 176] on span "сб 23.08" at bounding box center [412, 173] width 38 height 11
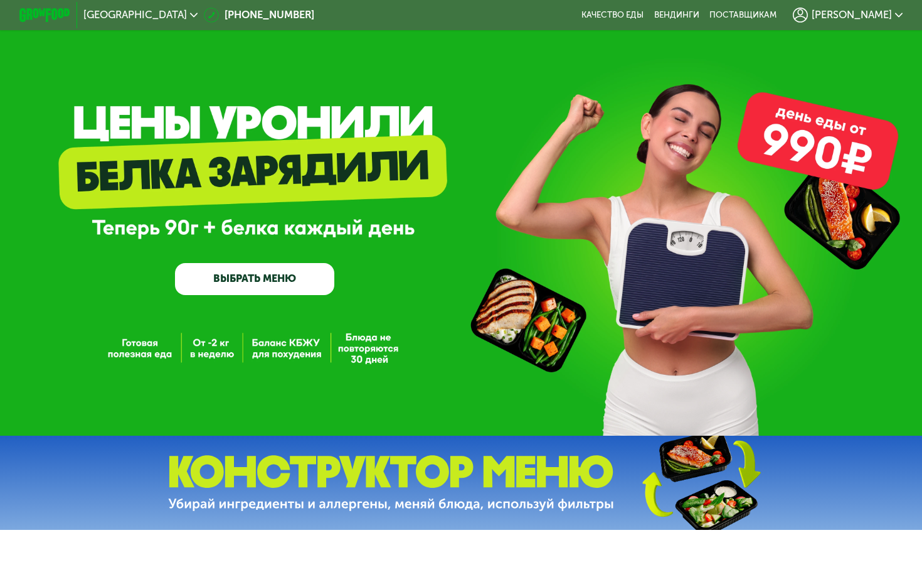
scroll to position [0, 0]
click at [870, 18] on span "[PERSON_NAME]" at bounding box center [852, 15] width 80 height 10
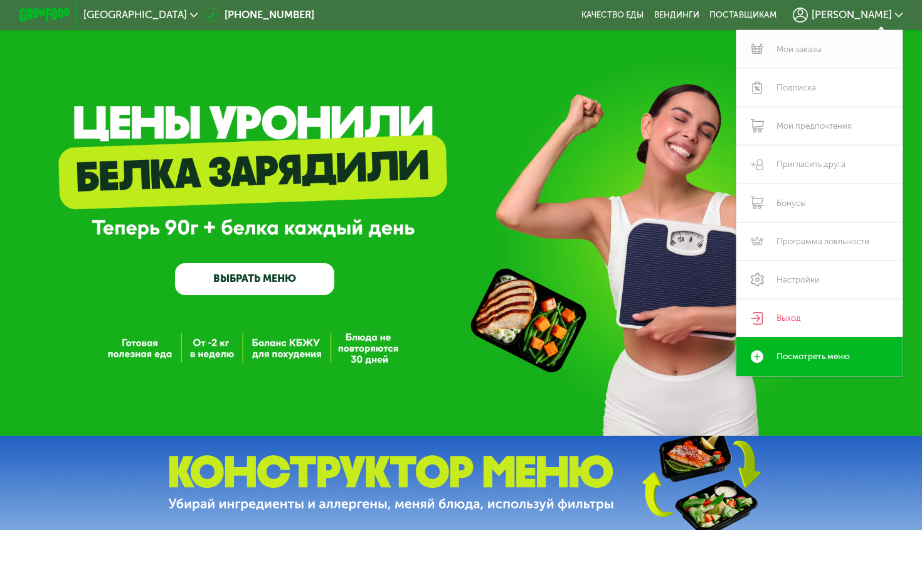
click at [808, 53] on link "Мои заказы" at bounding box center [820, 49] width 166 height 38
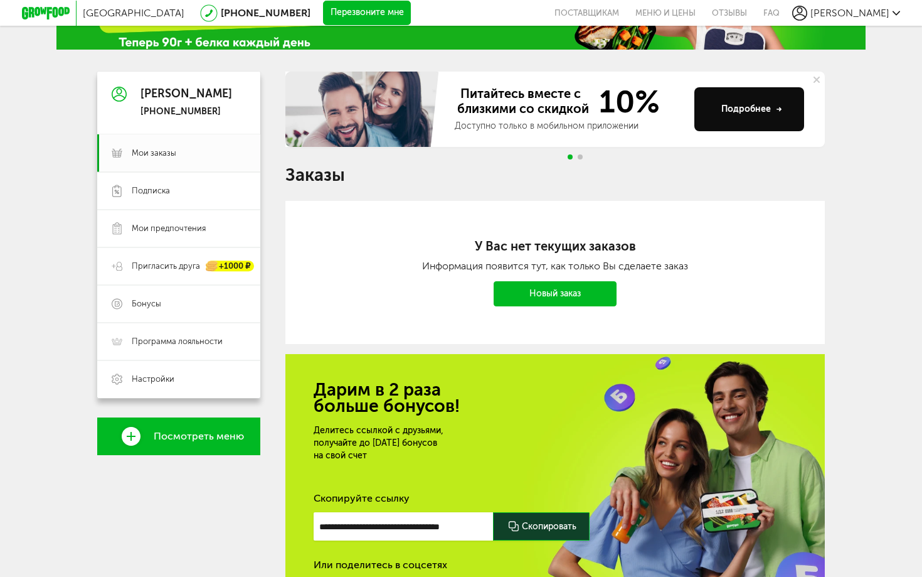
scroll to position [7, 0]
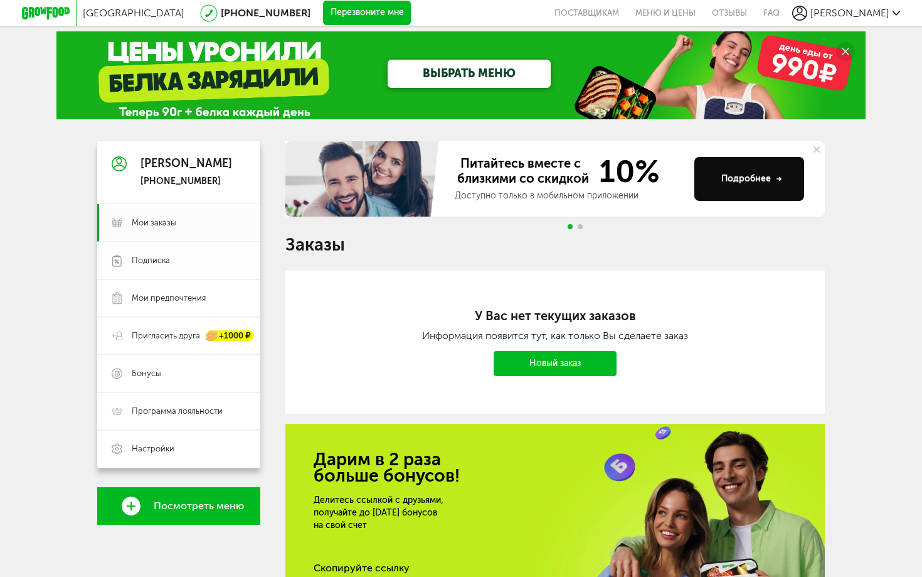
click at [176, 269] on link "Подписка" at bounding box center [178, 261] width 163 height 38
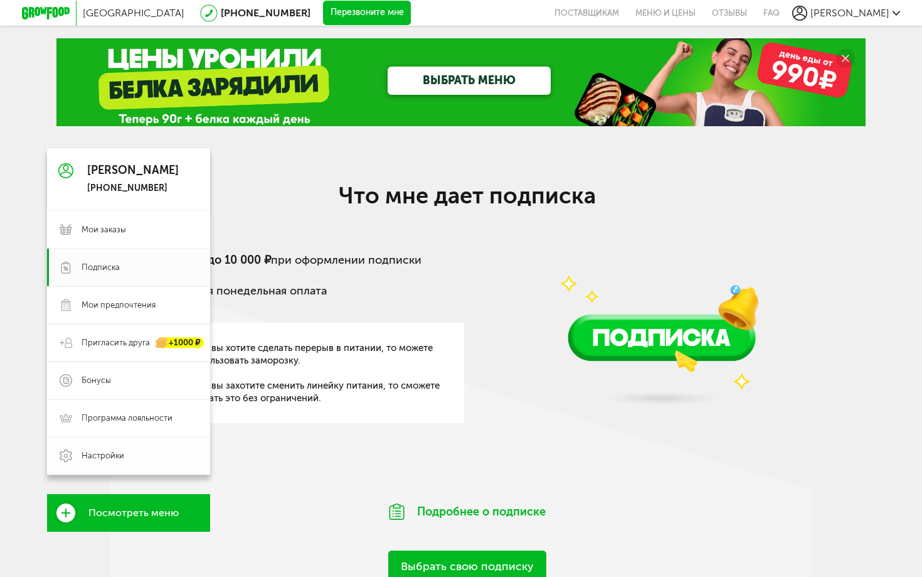
click at [117, 452] on span "Настройки" at bounding box center [103, 455] width 43 height 11
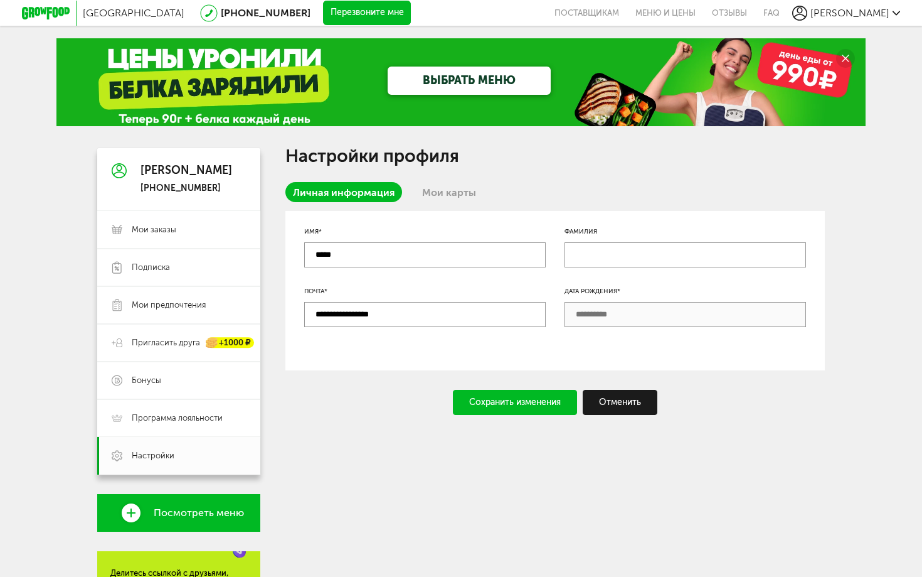
click at [442, 198] on link "Мои карты" at bounding box center [449, 192] width 69 height 20
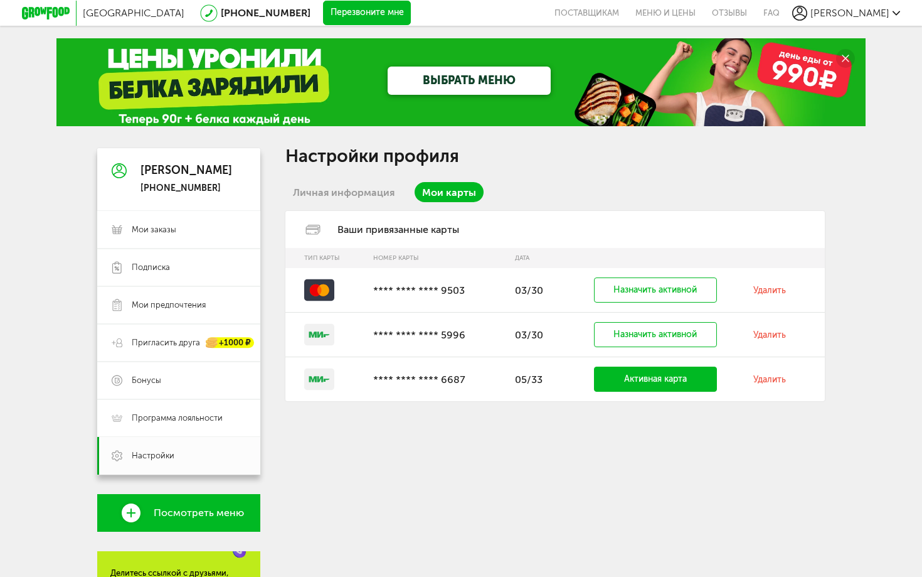
click at [364, 199] on link "Личная информация" at bounding box center [343, 192] width 117 height 20
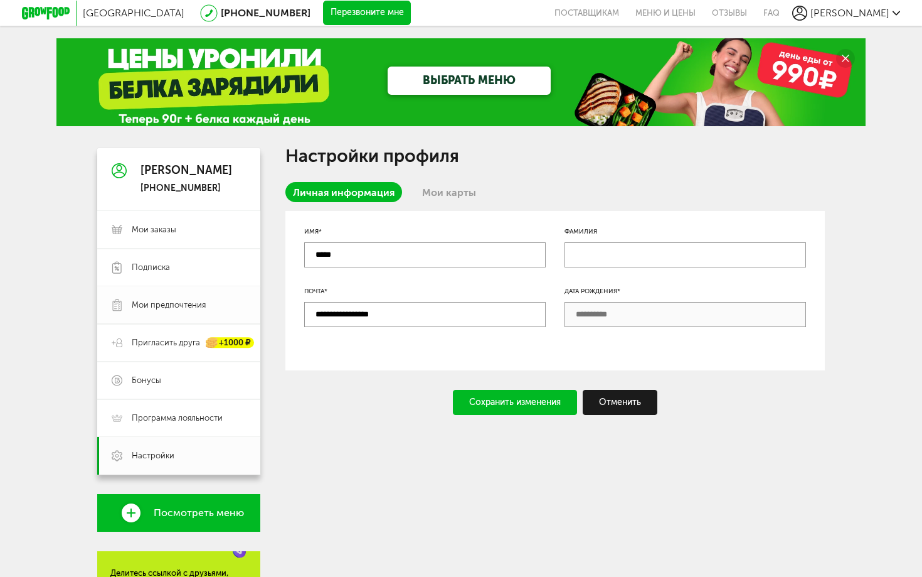
click at [183, 309] on span "Мои предпочтения" at bounding box center [169, 304] width 74 height 11
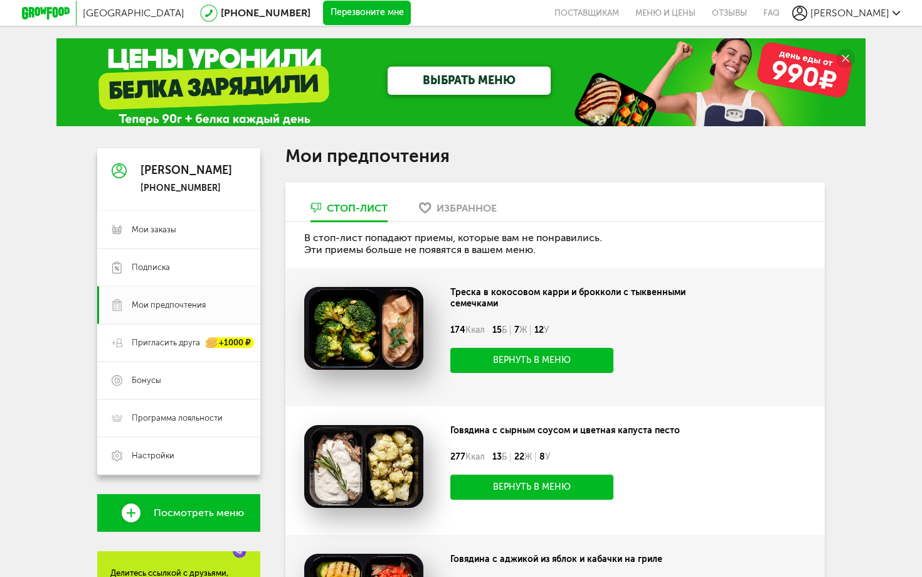
click at [868, 18] on span "[PERSON_NAME]" at bounding box center [850, 13] width 79 height 12
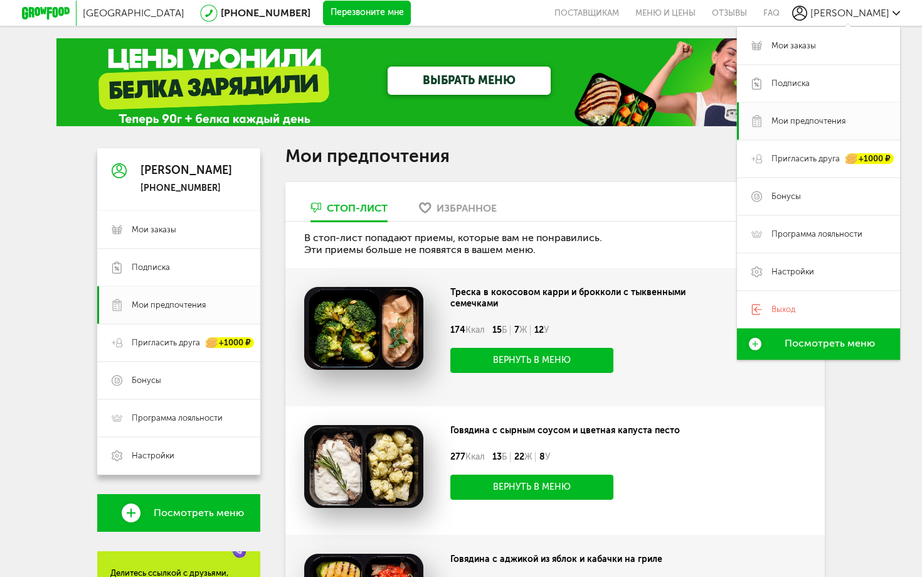
click at [21, 13] on div "Санкт-Петербург 8 (800) 555-21-78 Перезвоните мне поставщикам Меню и цены Отзыв…" at bounding box center [461, 13] width 922 height 26
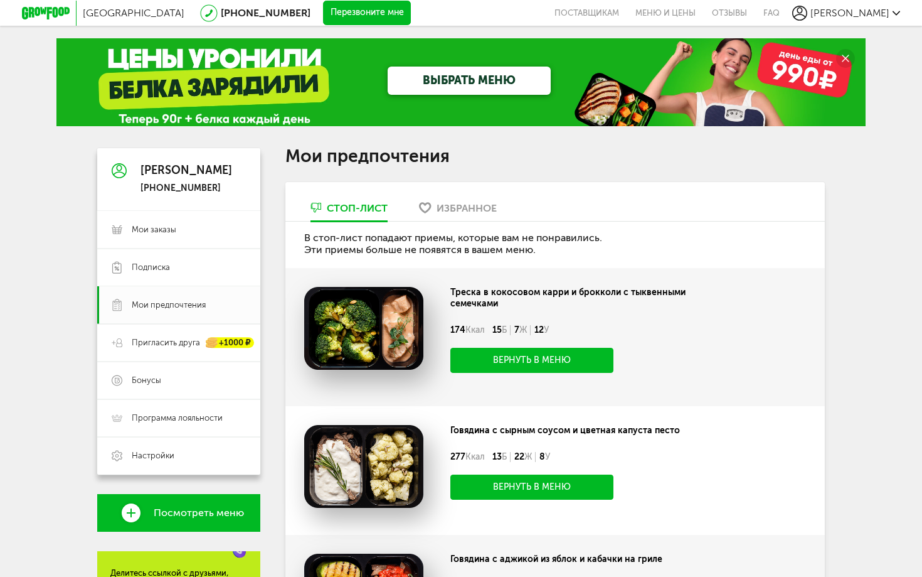
click at [48, 13] on icon at bounding box center [46, 13] width 48 height 13
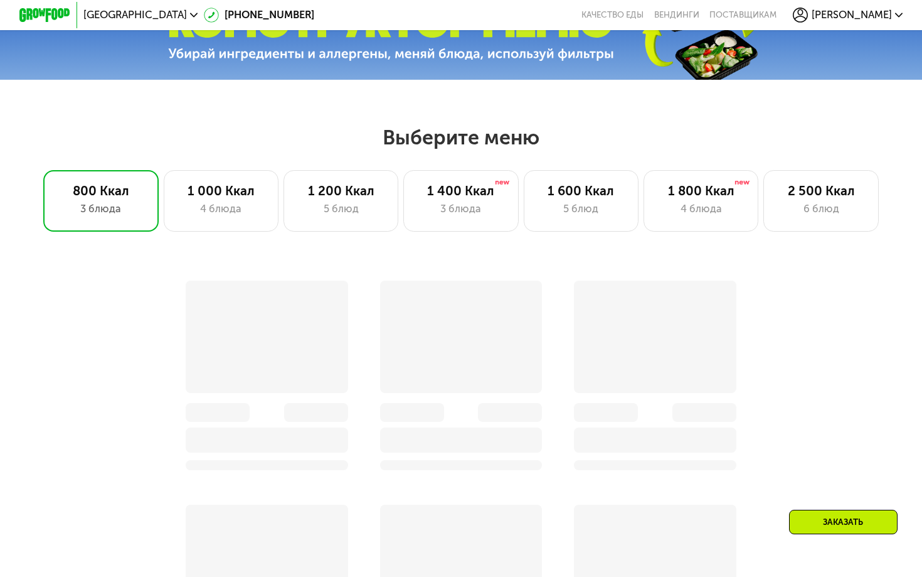
scroll to position [442, 0]
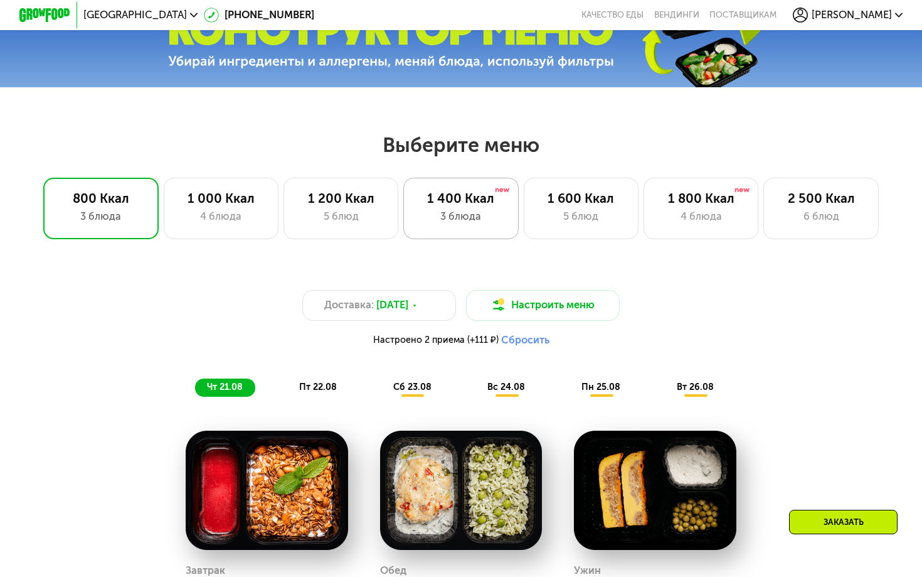
click at [465, 219] on div "3 блюда" at bounding box center [461, 217] width 88 height 16
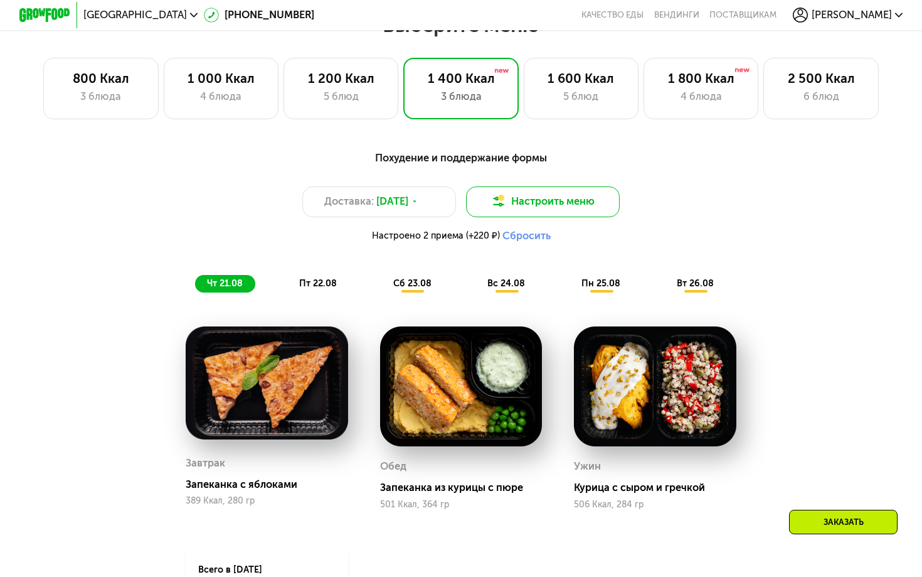
scroll to position [669, 0]
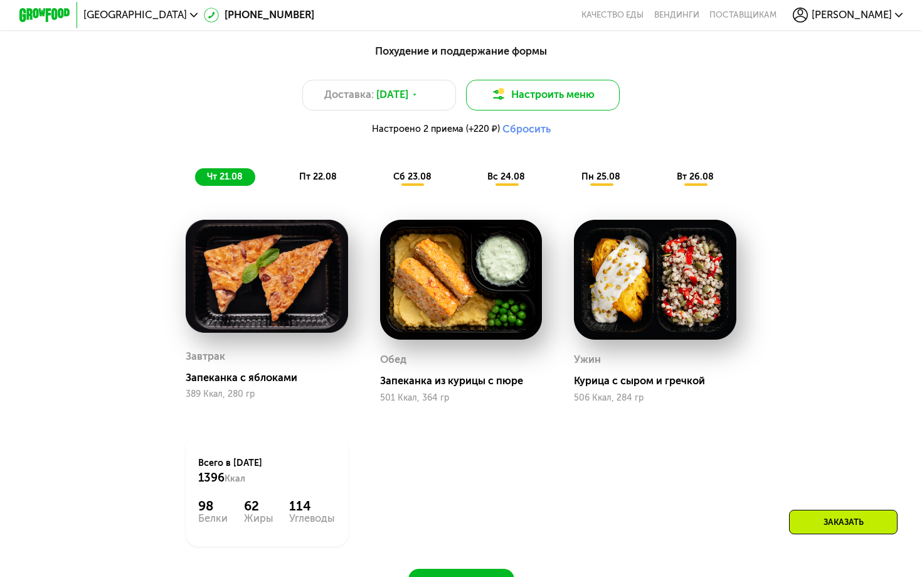
click at [536, 92] on button "Настроить меню" at bounding box center [543, 95] width 154 height 31
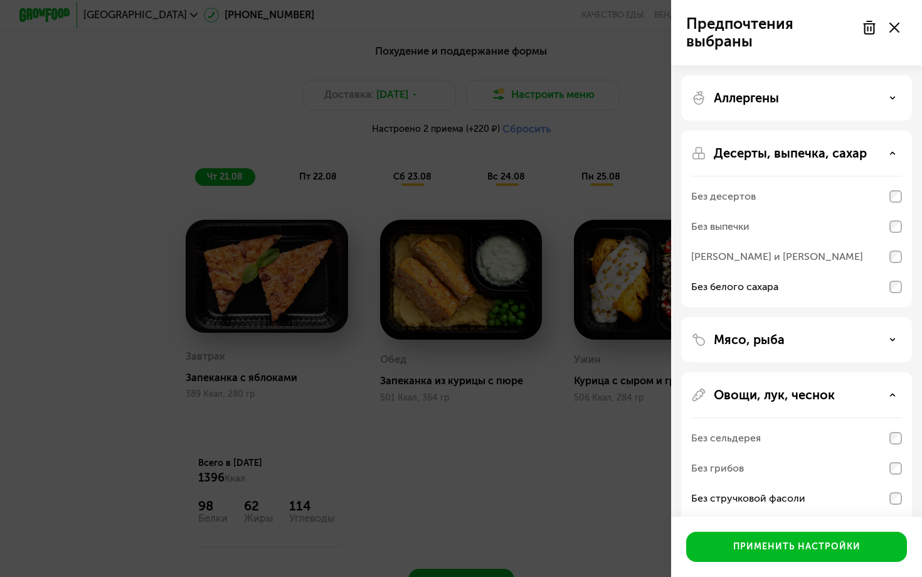
click at [513, 317] on div "Предпочтения выбраны Аллергены Десерты, выпечка, сахар Без десертов Без выпечки…" at bounding box center [461, 288] width 922 height 577
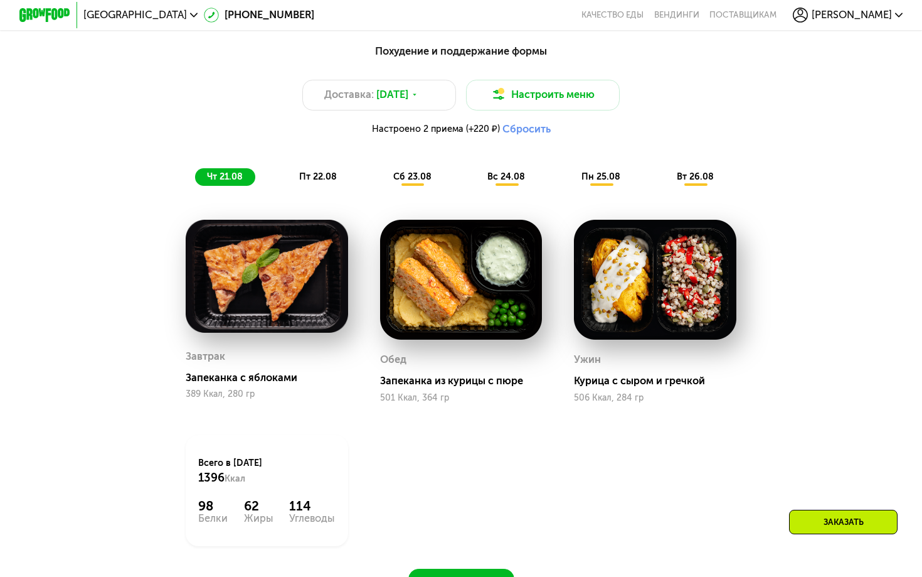
click at [401, 176] on span "сб 23.08" at bounding box center [412, 176] width 38 height 11
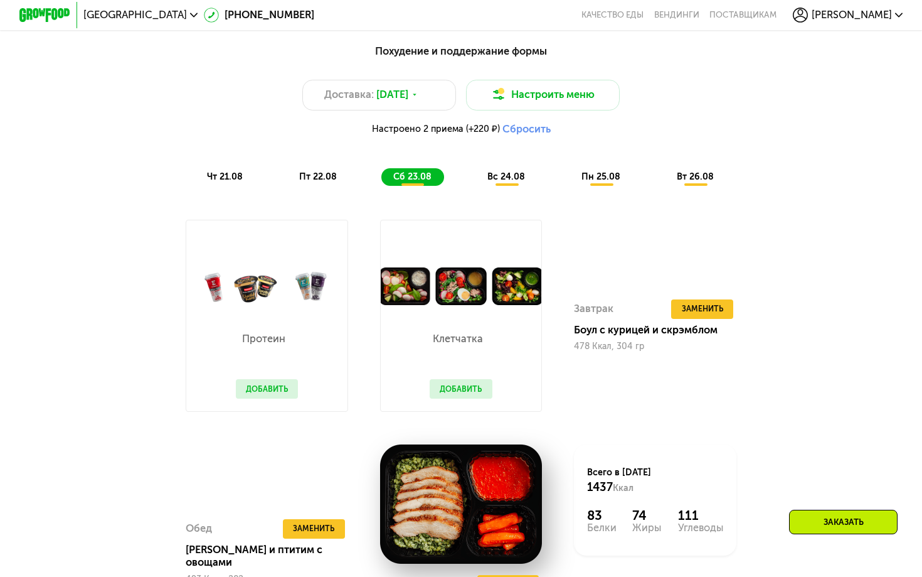
scroll to position [798, 0]
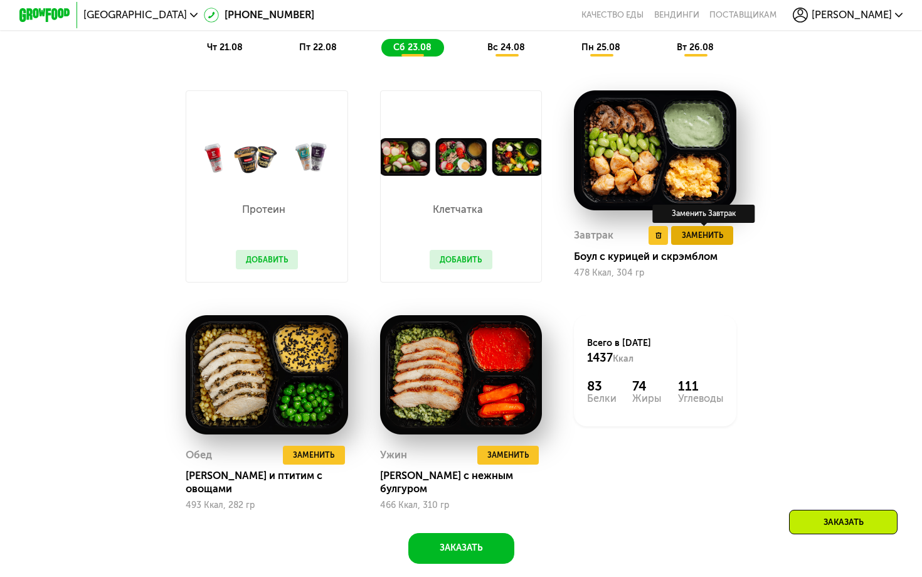
click at [699, 240] on span "Заменить" at bounding box center [702, 235] width 41 height 13
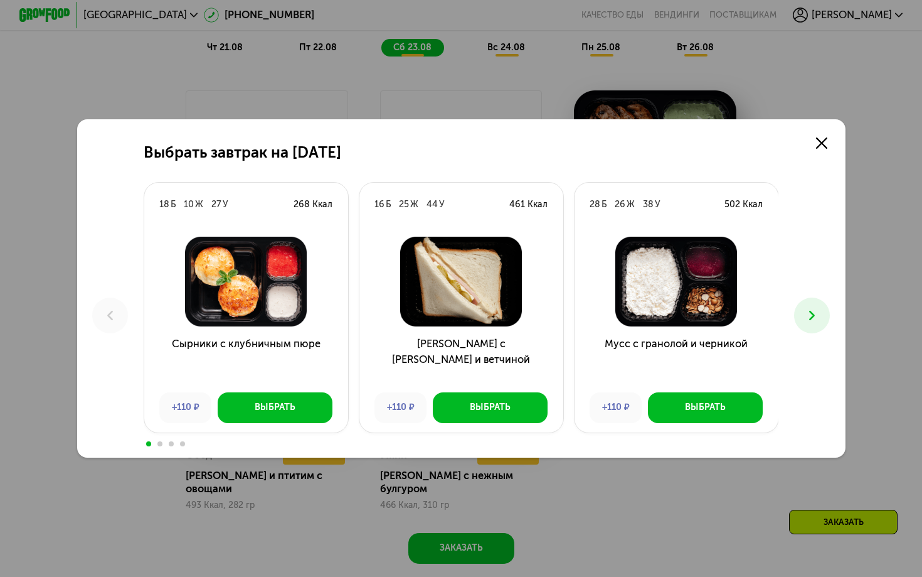
click at [811, 319] on use at bounding box center [812, 315] width 6 height 9
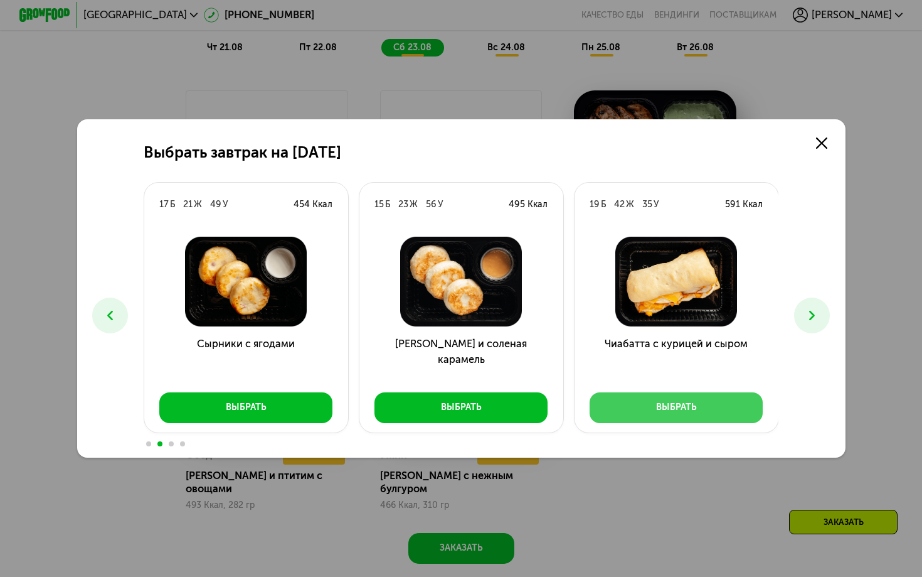
click at [649, 411] on button "Выбрать" at bounding box center [676, 407] width 173 height 31
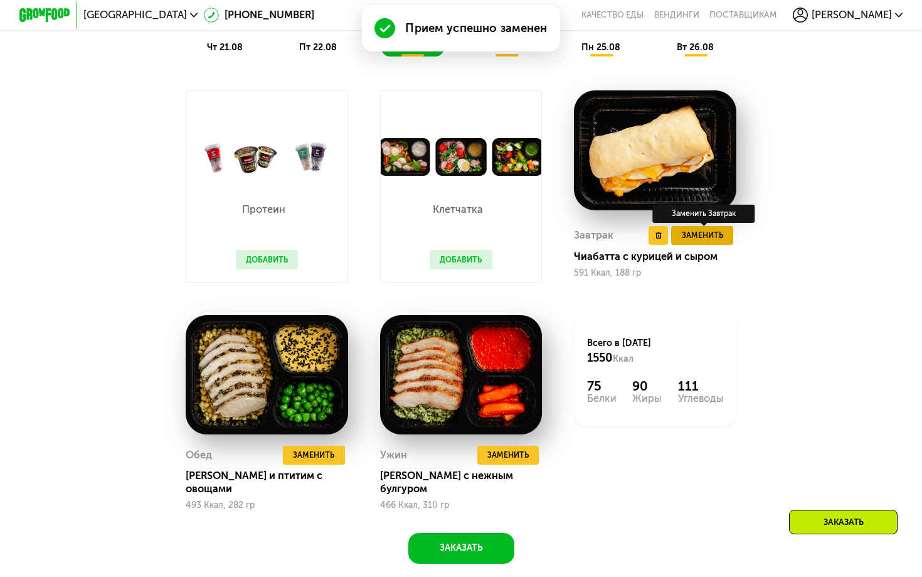
click at [702, 237] on span "Заменить" at bounding box center [702, 235] width 41 height 13
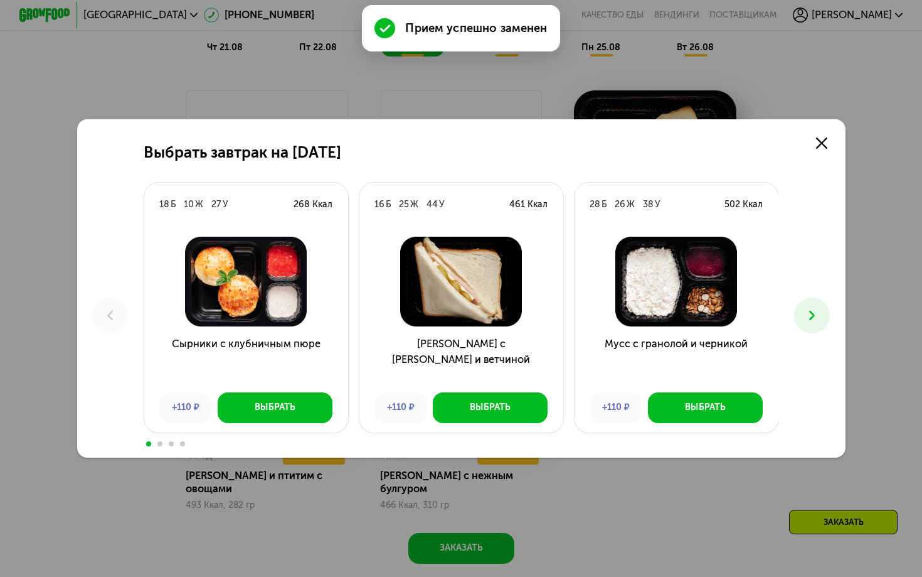
click at [805, 321] on icon at bounding box center [812, 315] width 16 height 16
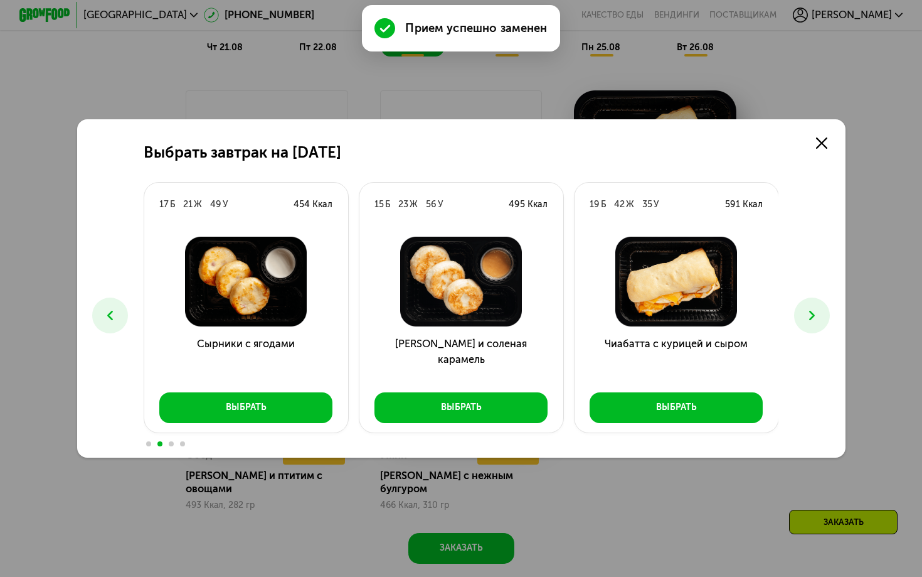
click at [806, 314] on icon at bounding box center [812, 315] width 16 height 16
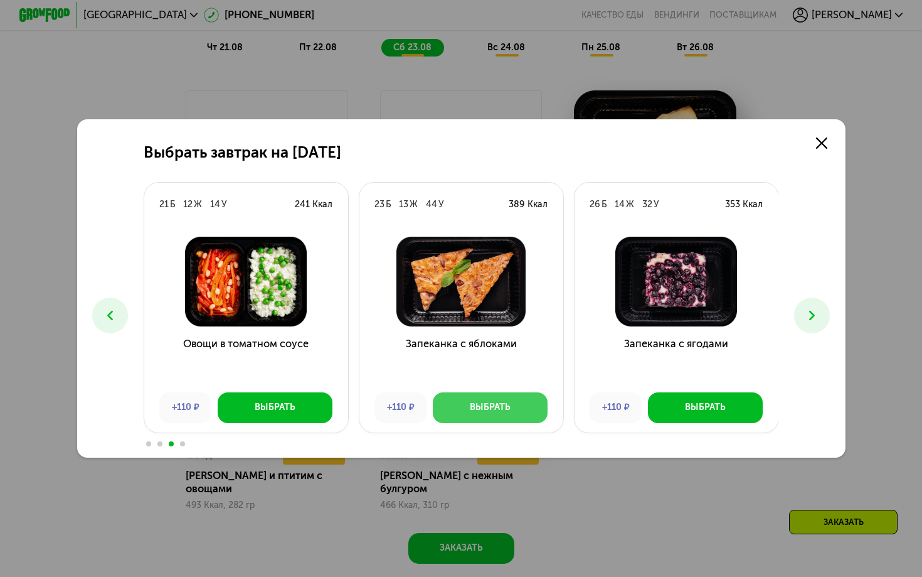
click at [483, 417] on button "Выбрать" at bounding box center [490, 407] width 115 height 31
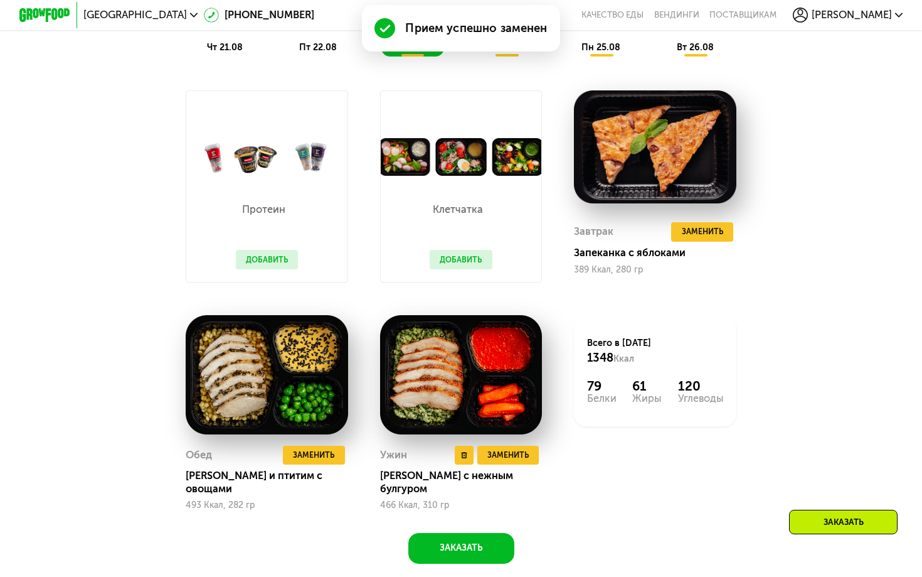
scroll to position [604, 0]
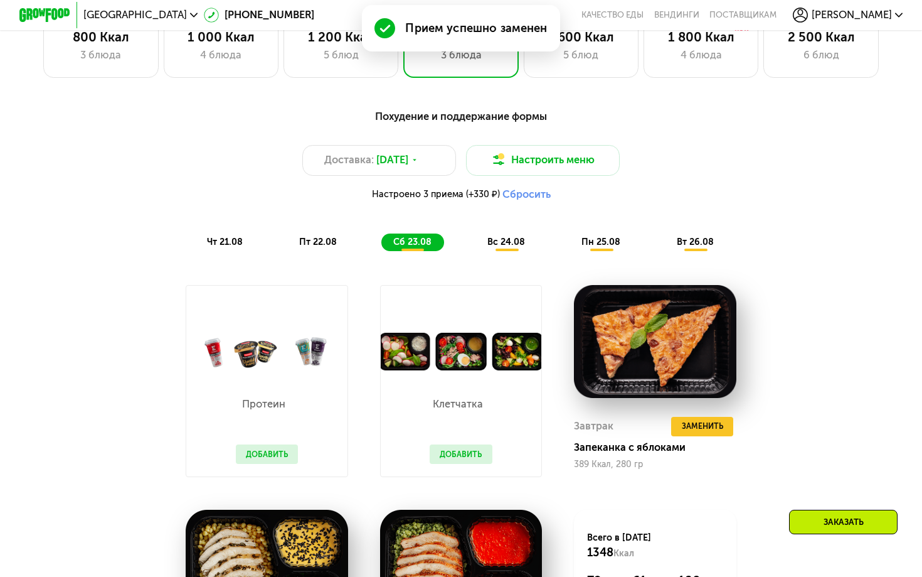
click at [503, 239] on span "вс 24.08" at bounding box center [507, 242] width 38 height 11
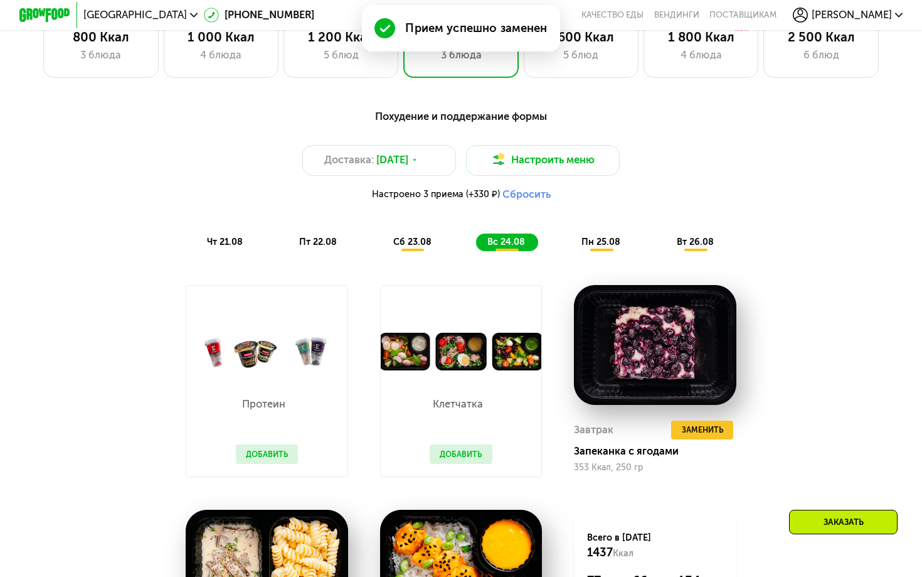
scroll to position [853, 0]
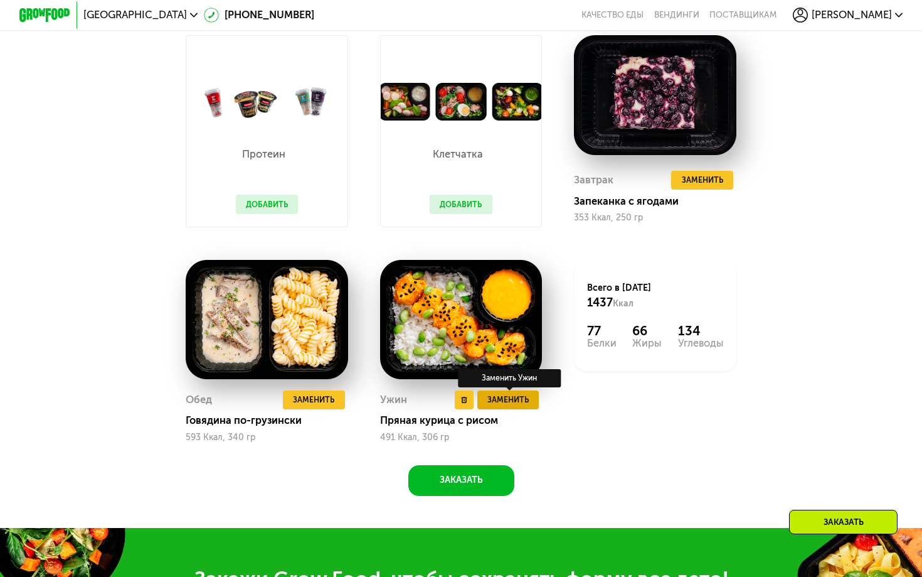
click at [502, 408] on button "Заменить" at bounding box center [508, 399] width 62 height 19
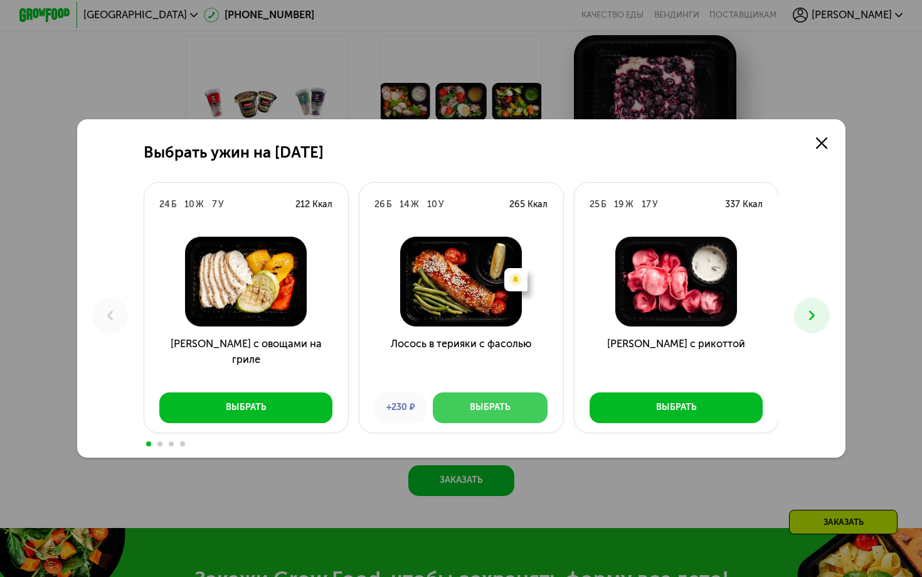
click at [489, 415] on button "Выбрать" at bounding box center [490, 407] width 115 height 31
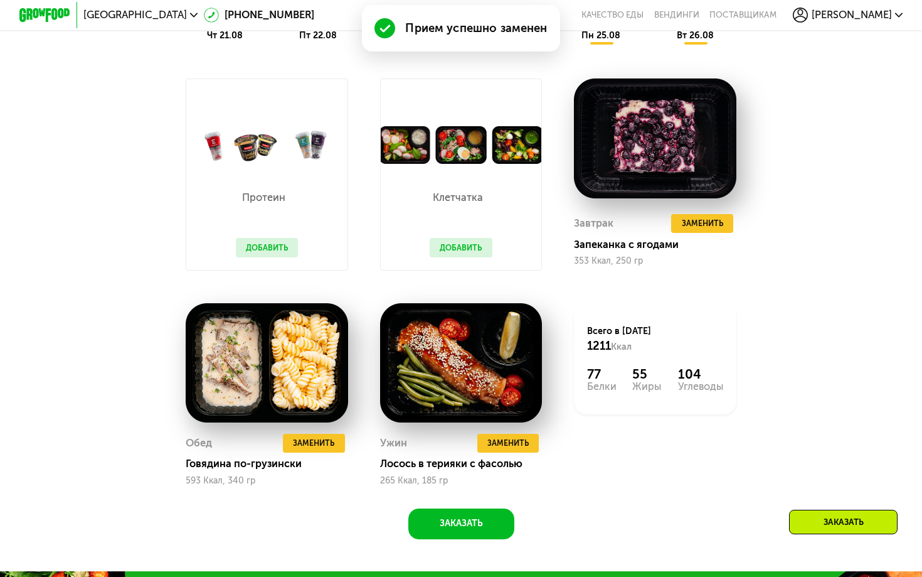
scroll to position [664, 0]
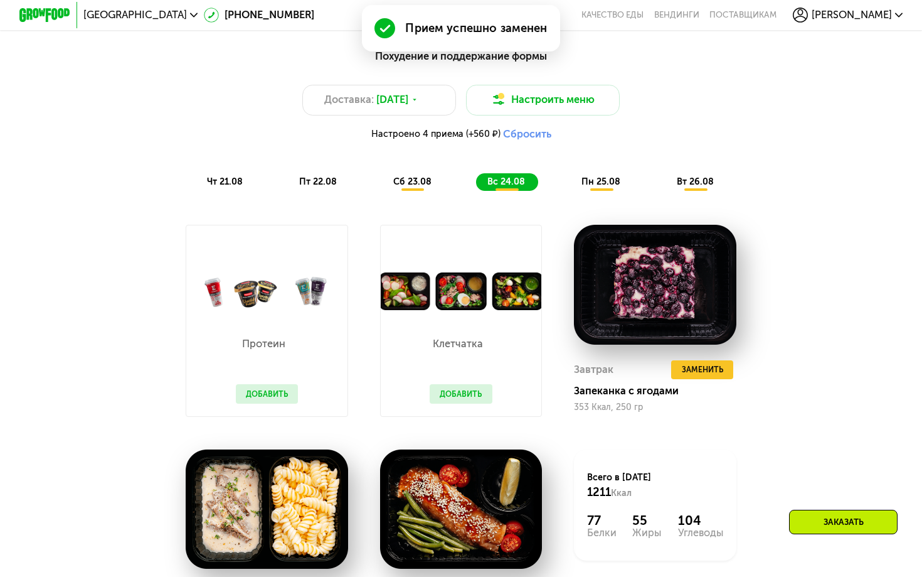
click at [600, 182] on span "пн 25.08" at bounding box center [601, 181] width 39 height 11
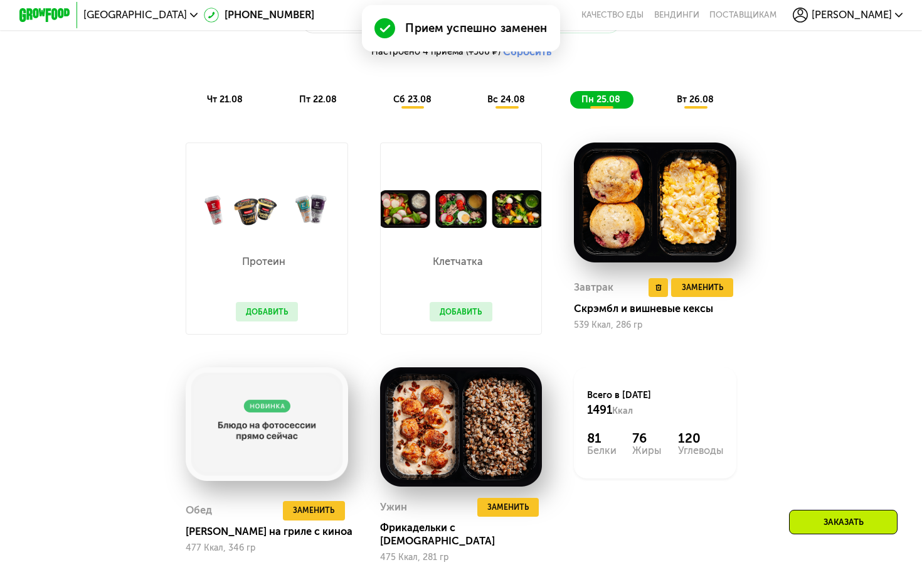
scroll to position [797, 0]
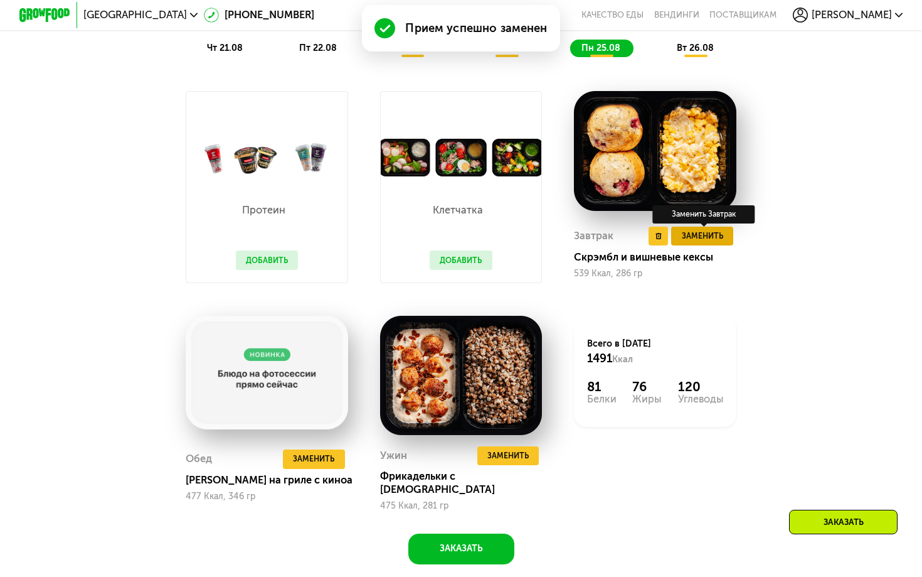
click at [706, 237] on span "Заменить" at bounding box center [702, 236] width 41 height 13
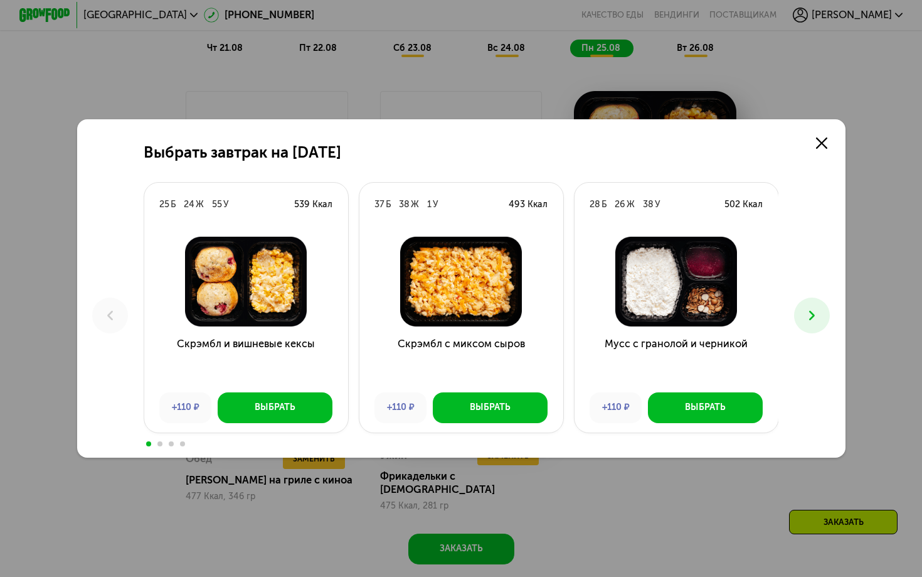
click at [814, 316] on use at bounding box center [812, 315] width 6 height 9
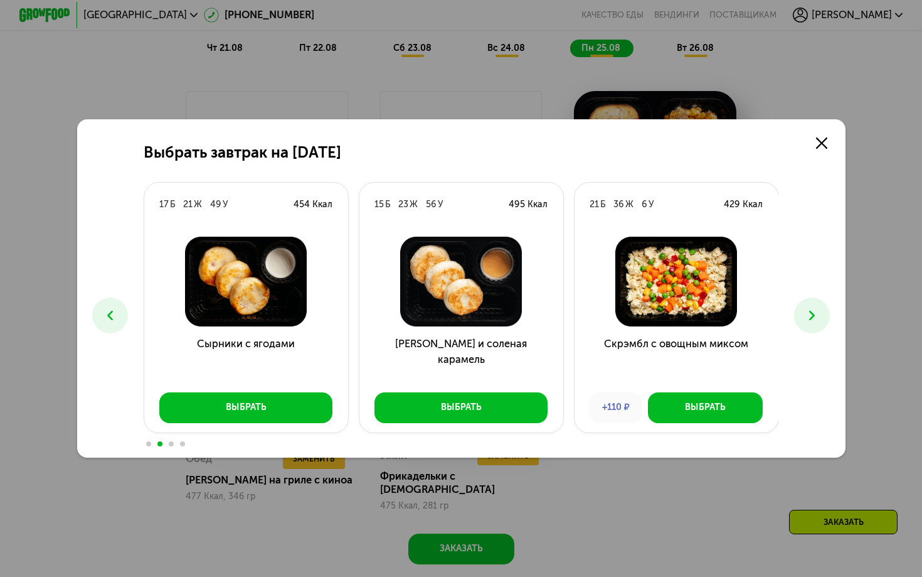
click at [131, 322] on div "Выбрать завтрак на [DATE] Б 24 Ж 55 У 539 Ккал Скрэмбл и вишневые кексы +110 ₽ …" at bounding box center [461, 288] width 769 height 338
click at [126, 317] on button at bounding box center [110, 315] width 36 height 36
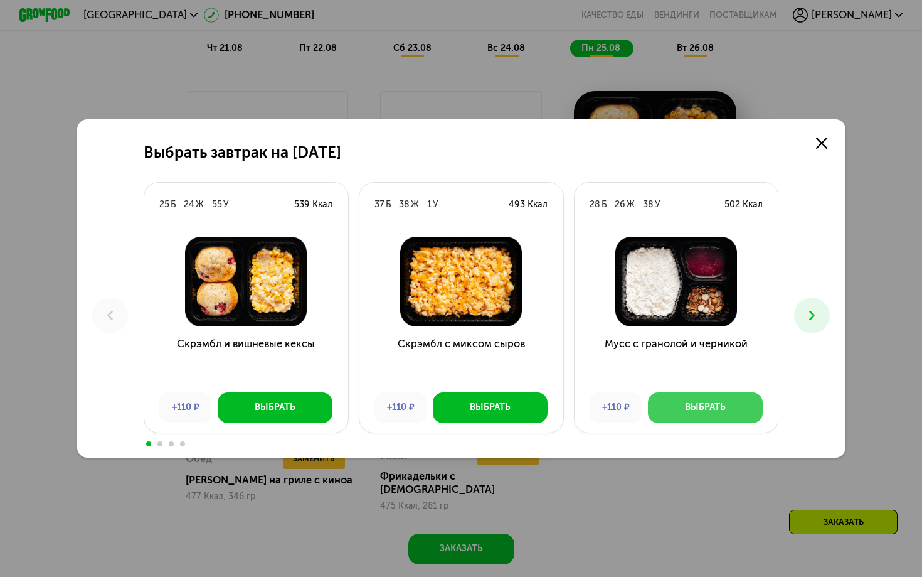
click at [715, 402] on div "Выбрать" at bounding box center [705, 407] width 41 height 13
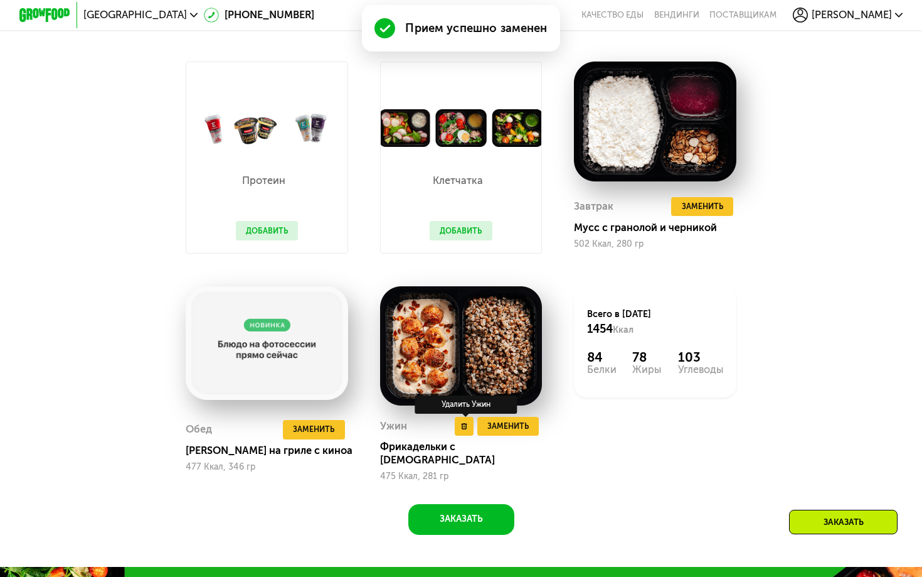
scroll to position [751, 0]
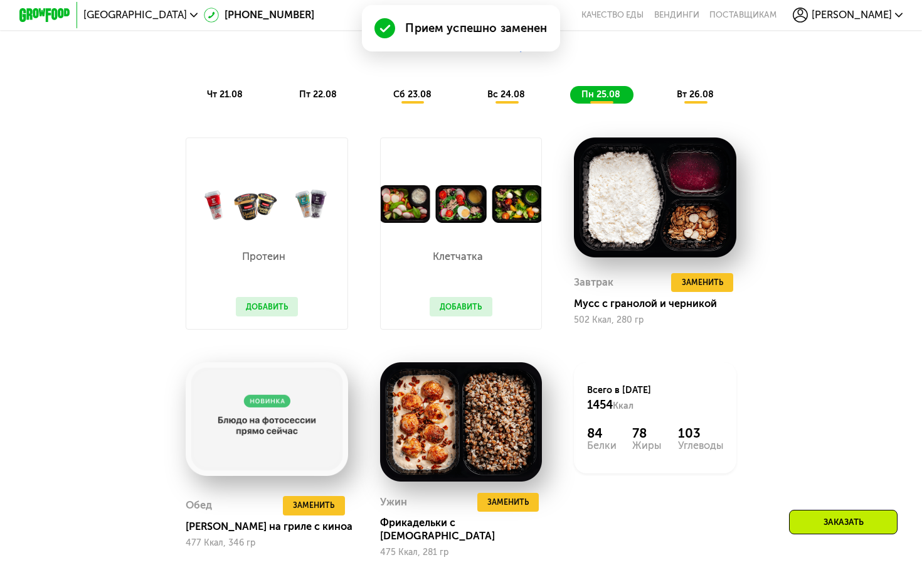
click at [695, 93] on span "вт 26.08" at bounding box center [695, 94] width 37 height 11
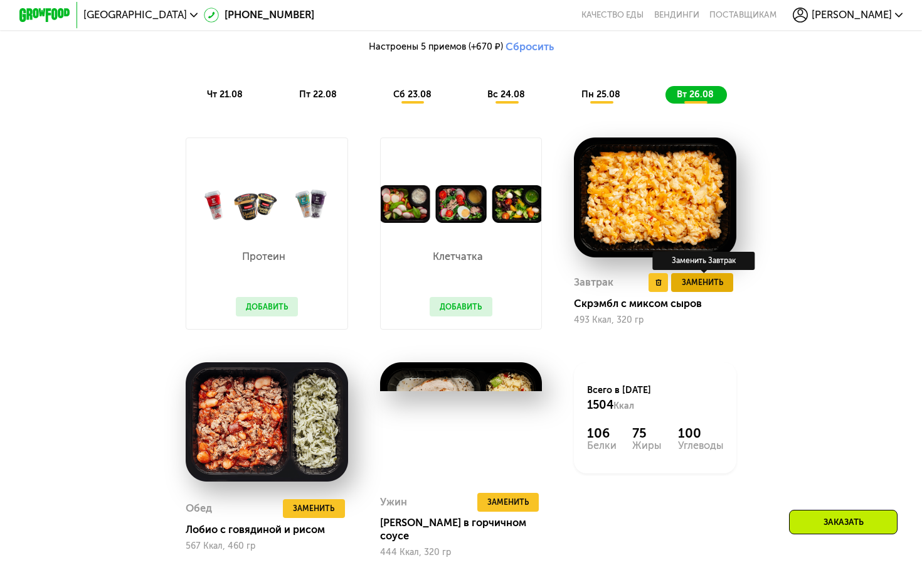
click at [693, 284] on span "Заменить" at bounding box center [702, 282] width 41 height 13
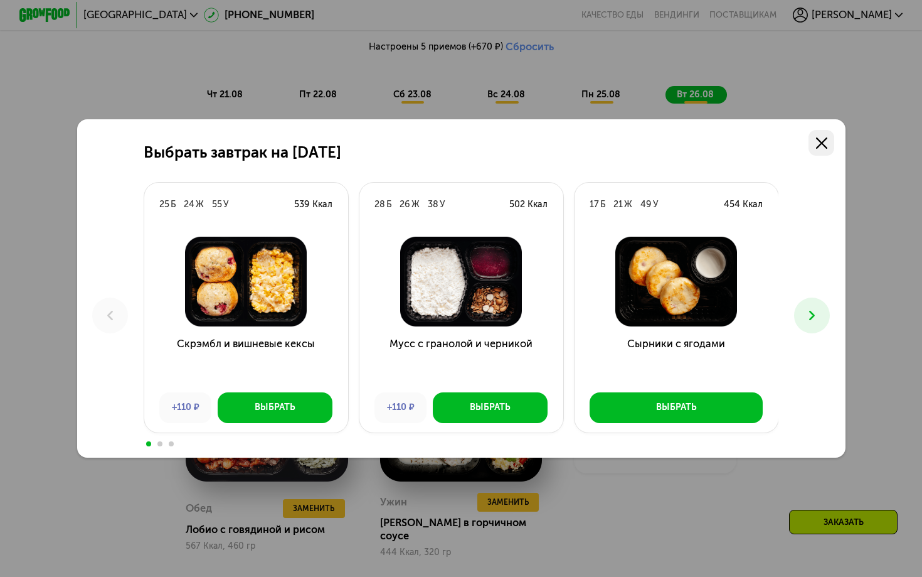
click at [818, 141] on icon at bounding box center [821, 142] width 11 height 11
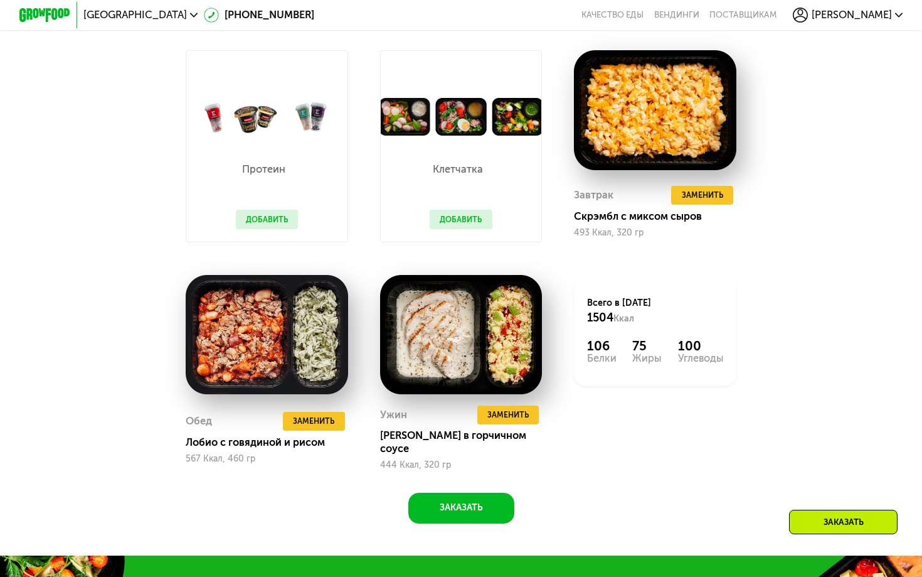
scroll to position [845, 0]
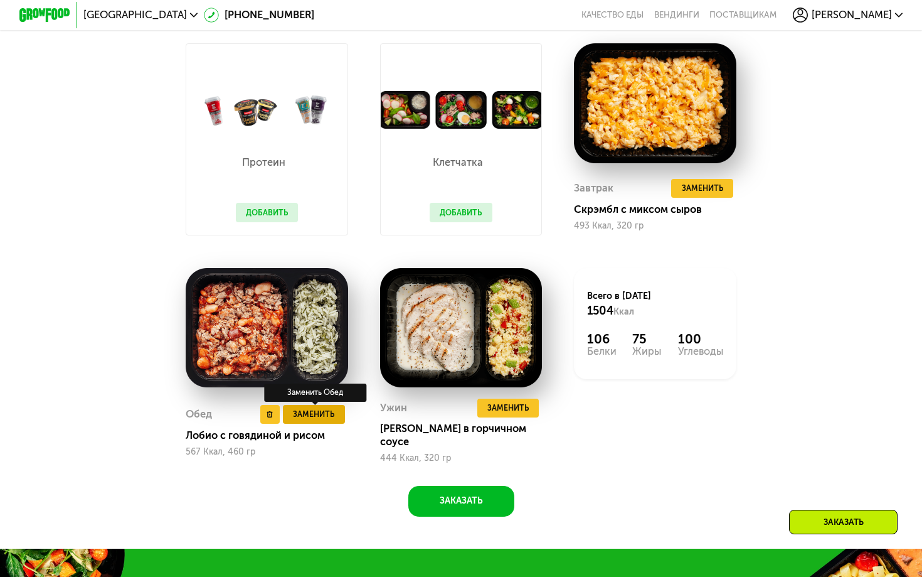
click at [309, 408] on span "Заменить" at bounding box center [313, 414] width 41 height 13
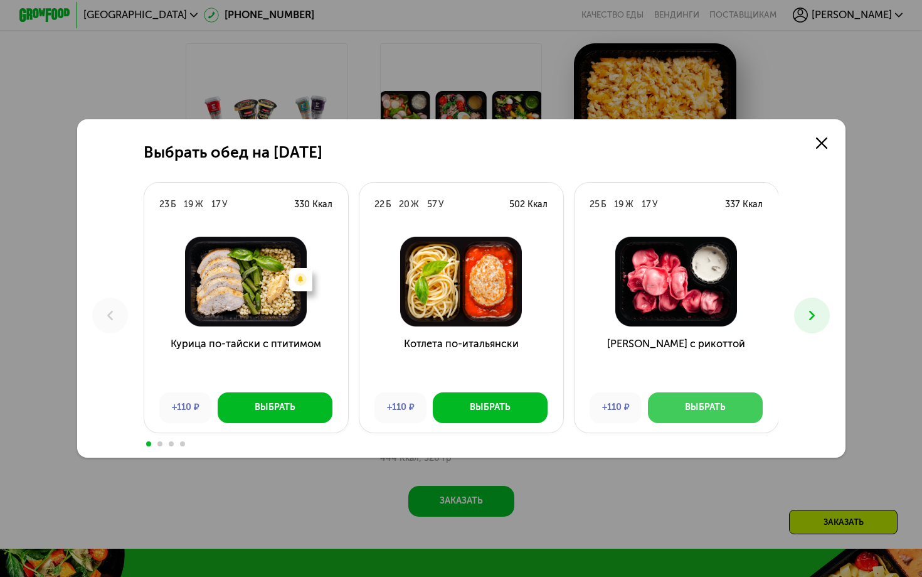
click at [728, 413] on button "Выбрать" at bounding box center [705, 407] width 115 height 31
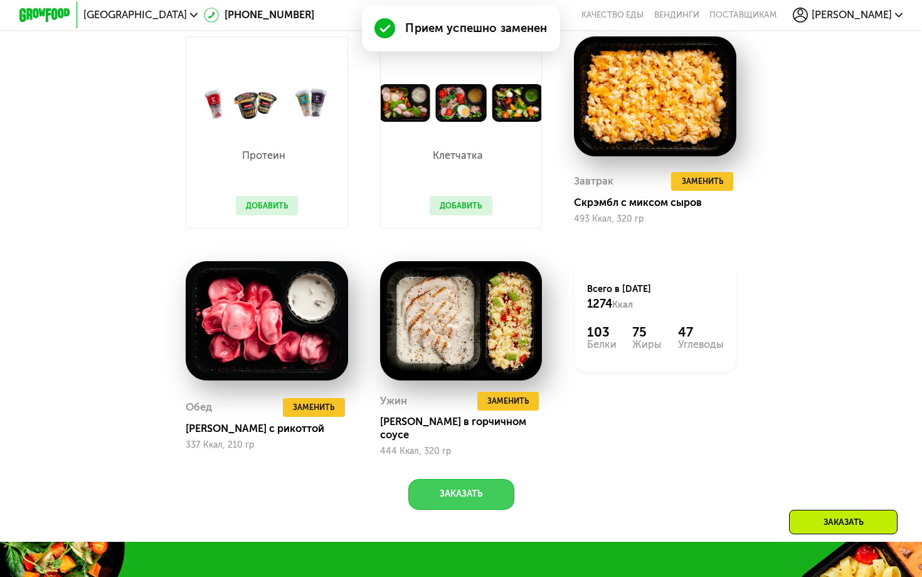
click at [476, 479] on button "Заказать" at bounding box center [461, 494] width 106 height 31
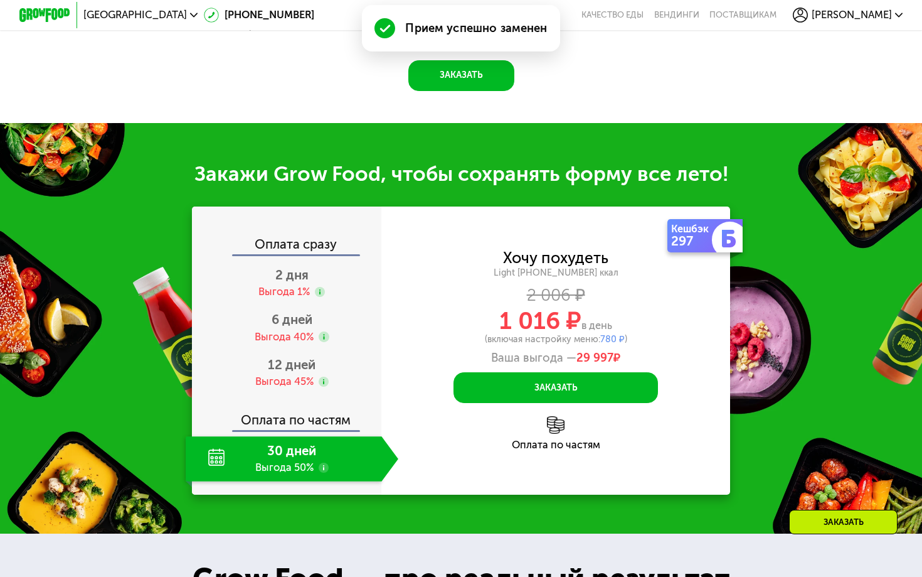
scroll to position [1379, 0]
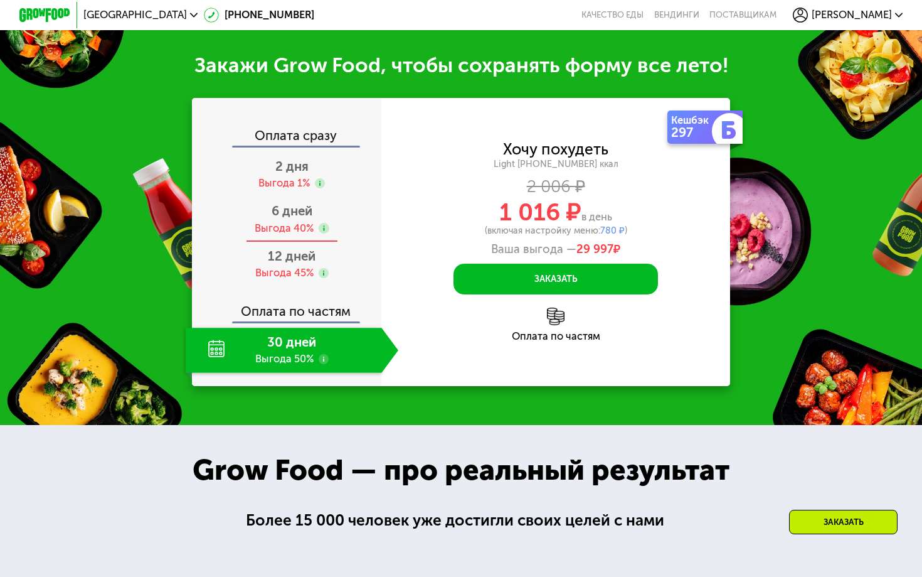
click at [295, 221] on div "Выгода 40%" at bounding box center [284, 228] width 59 height 14
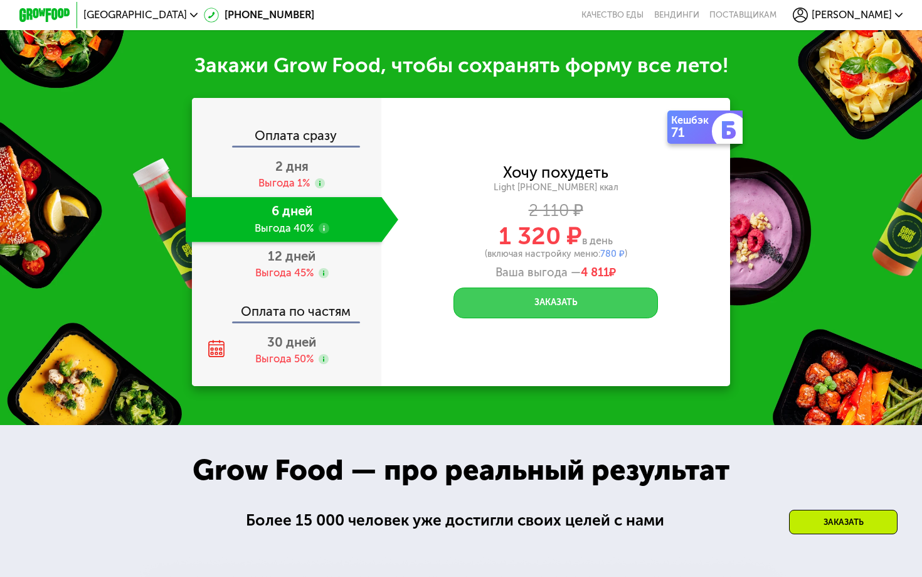
click at [575, 293] on button "Заказать" at bounding box center [556, 302] width 205 height 31
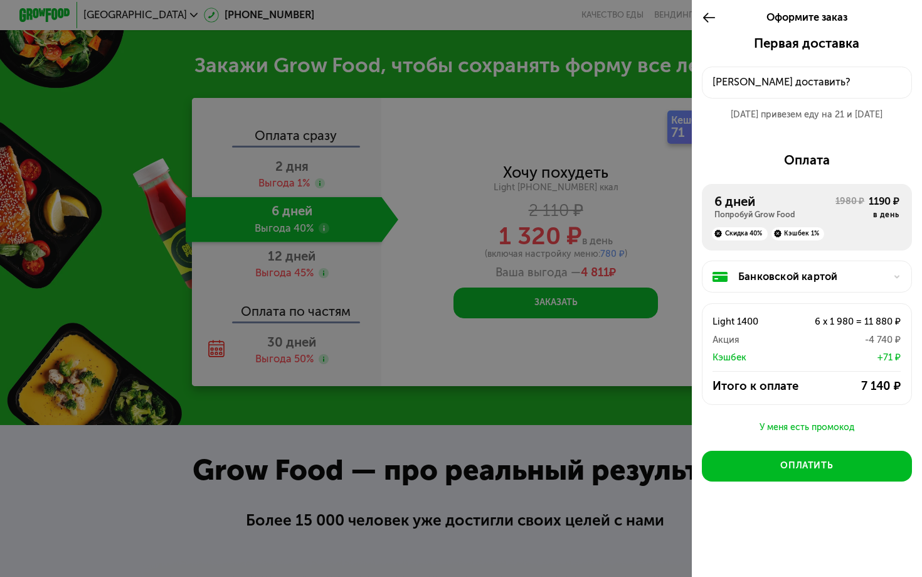
click at [755, 73] on button "[PERSON_NAME] доставить?" at bounding box center [807, 83] width 210 height 32
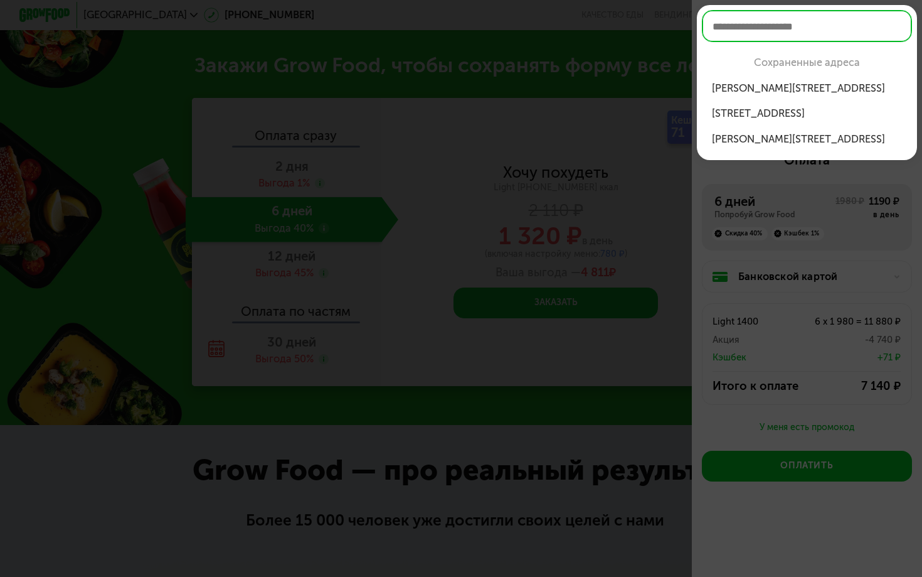
click at [757, 86] on div "[PERSON_NAME][STREET_ADDRESS]" at bounding box center [806, 89] width 189 height 16
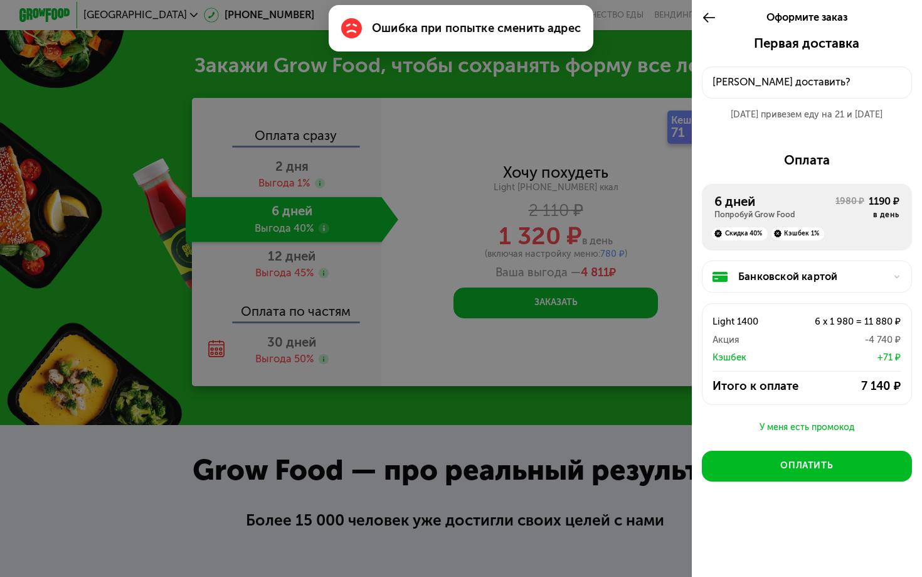
click at [753, 78] on div "[PERSON_NAME] доставить?" at bounding box center [807, 83] width 188 height 16
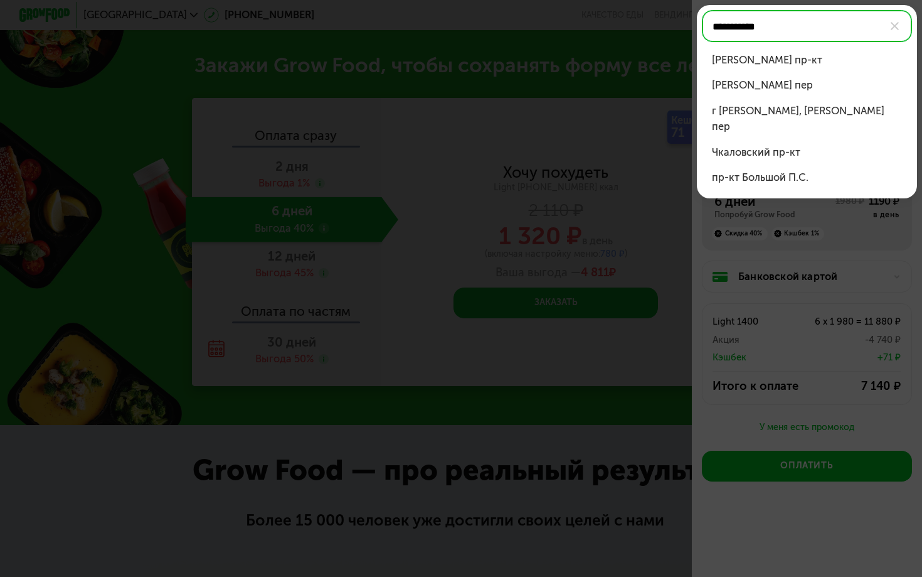
click at [818, 58] on div "[PERSON_NAME] пр-кт" at bounding box center [806, 61] width 189 height 16
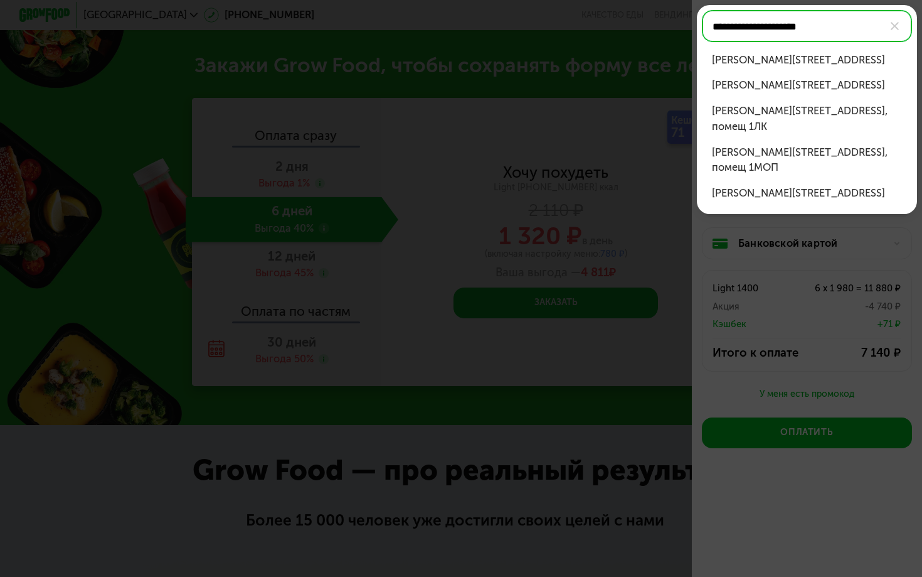
click at [855, 63] on div "[PERSON_NAME][STREET_ADDRESS]" at bounding box center [806, 61] width 189 height 16
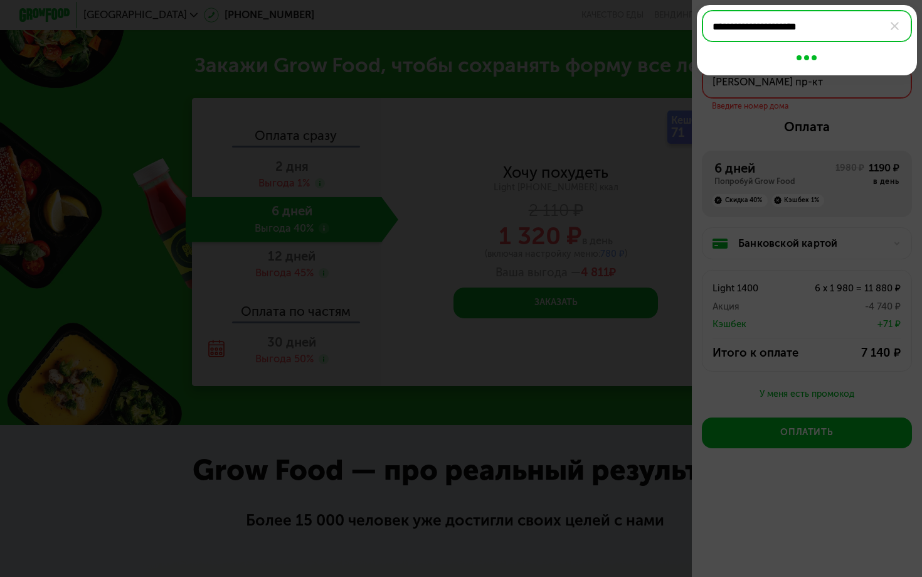
type input "**********"
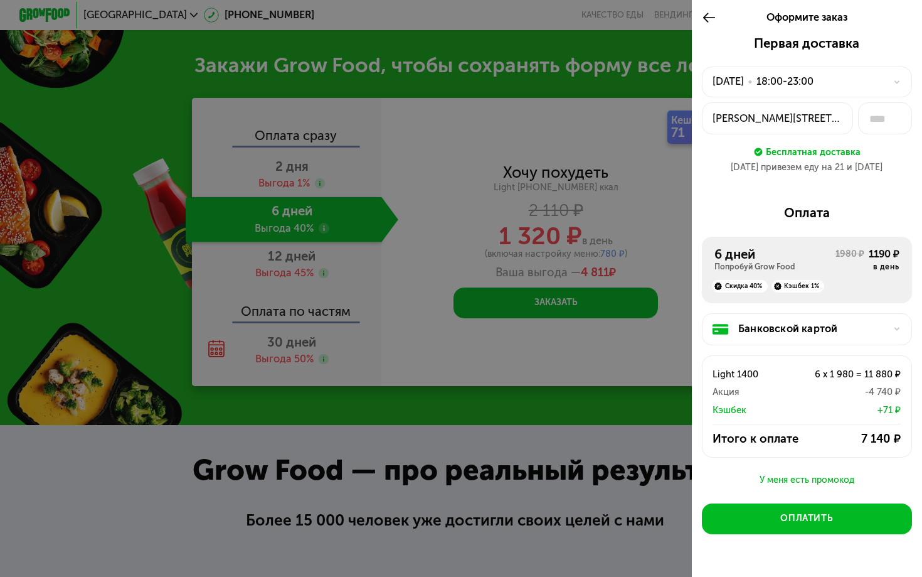
click at [814, 84] on div "18:00-23:00" at bounding box center [785, 82] width 57 height 16
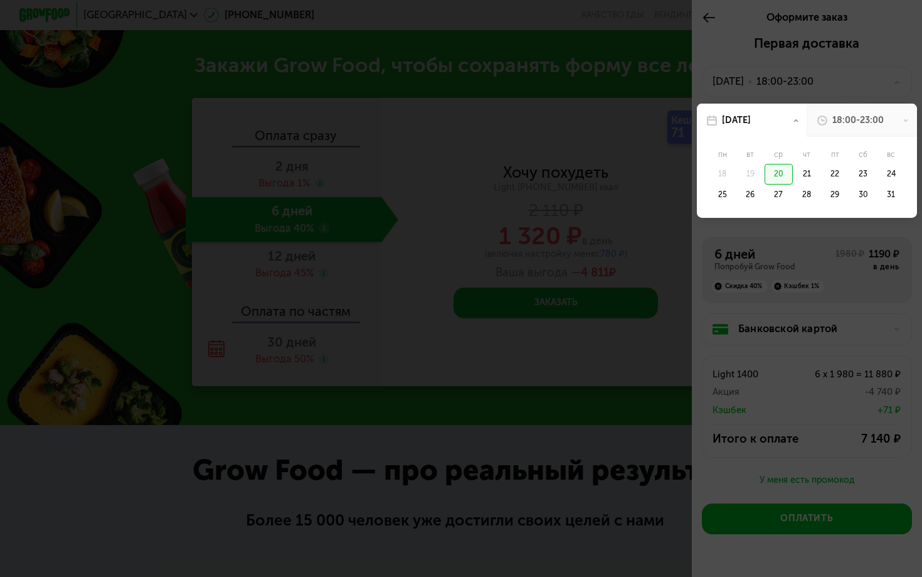
click at [845, 60] on div at bounding box center [461, 288] width 922 height 577
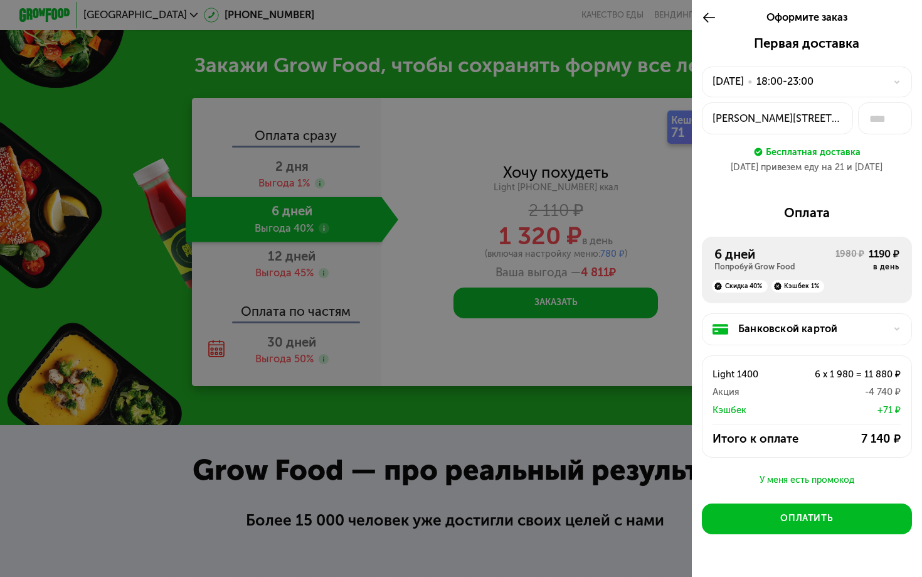
click at [876, 77] on div "[DATE] • 18:00-23:00" at bounding box center [799, 82] width 173 height 16
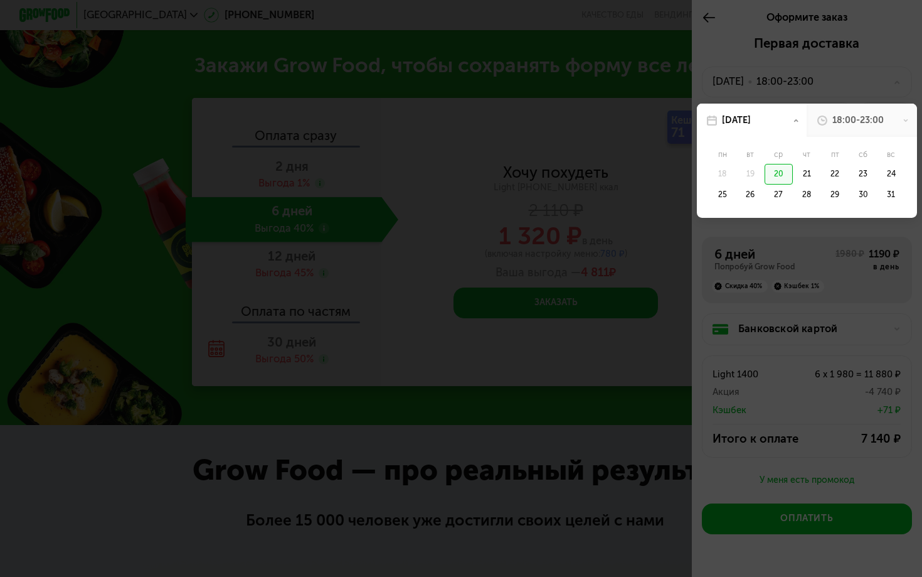
click at [882, 118] on div "18:00-23:00" at bounding box center [858, 120] width 51 height 13
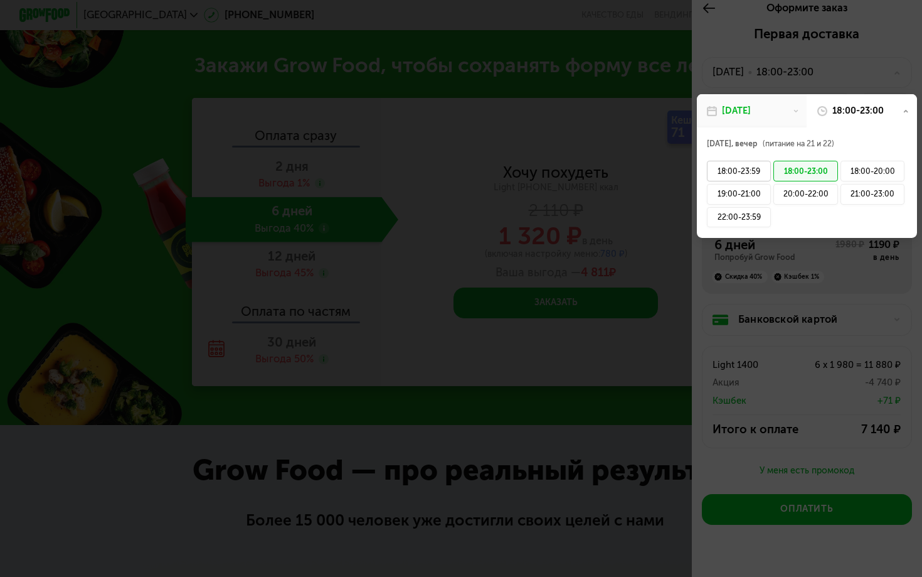
scroll to position [3, 0]
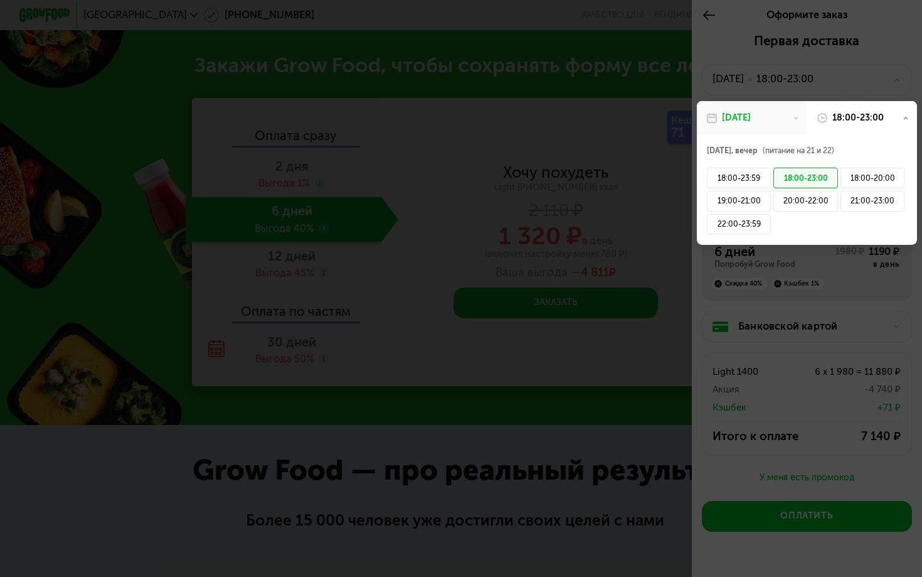
click at [816, 154] on div "[DATE], вечер (питание на 21 и 22)" at bounding box center [807, 150] width 200 height 16
click at [804, 146] on span "(питание на 21 и 22)" at bounding box center [799, 150] width 72 height 9
click at [782, 112] on div "[DATE]" at bounding box center [752, 117] width 110 height 33
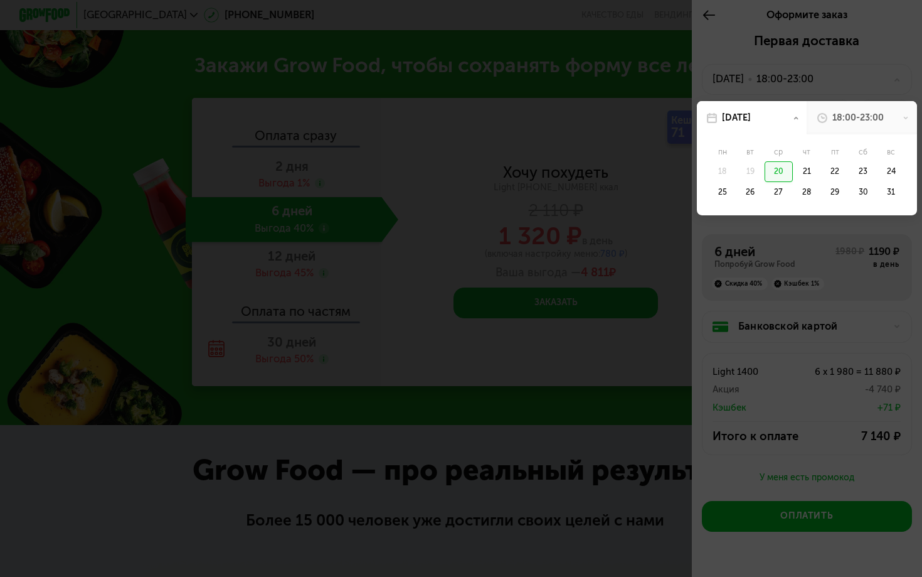
click at [776, 168] on div "20" at bounding box center [779, 171] width 28 height 21
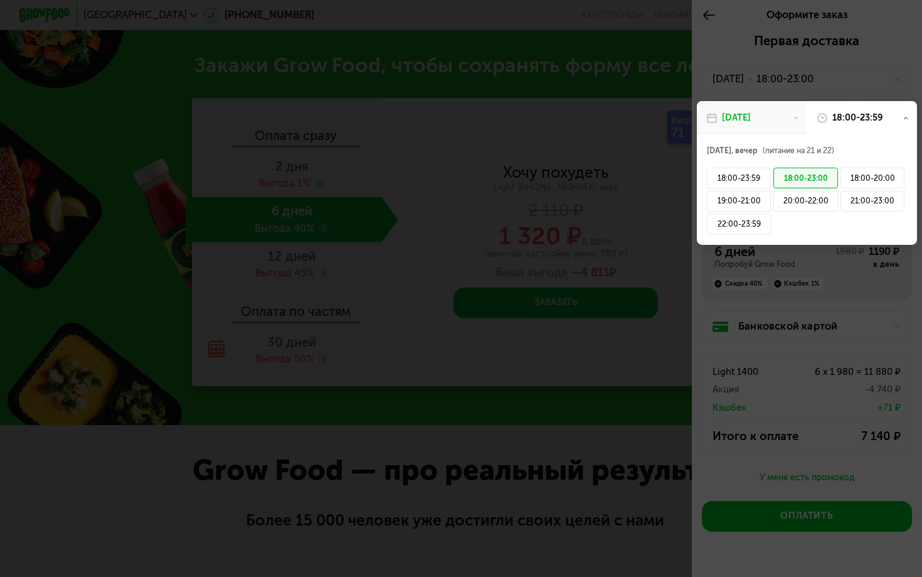
click at [846, 118] on div "18:00-23:59" at bounding box center [858, 118] width 51 height 13
click at [612, 206] on div at bounding box center [461, 288] width 922 height 577
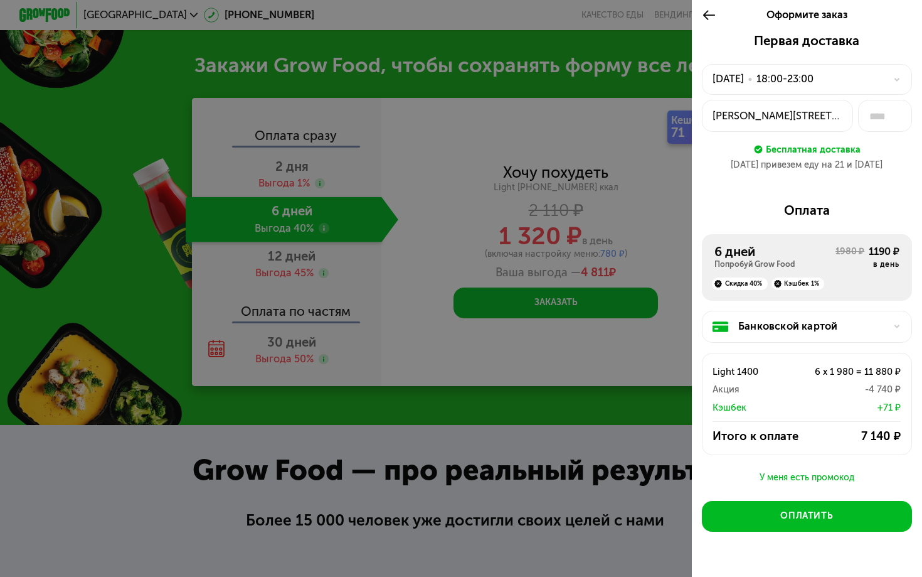
click at [488, 136] on div at bounding box center [461, 288] width 922 height 577
